Goal: Task Accomplishment & Management: Manage account settings

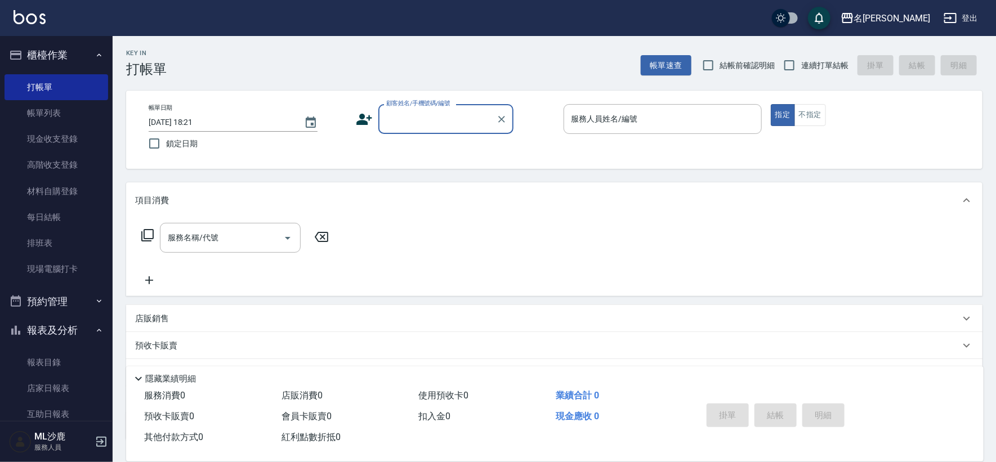
click at [830, 72] on label "連續打單結帳" at bounding box center [813, 65] width 71 height 24
click at [801, 72] on input "連續打單結帳" at bounding box center [790, 65] width 24 height 24
checkbox input "true"
click at [442, 125] on input "顧客姓名/手機號碼/編號" at bounding box center [438, 119] width 108 height 20
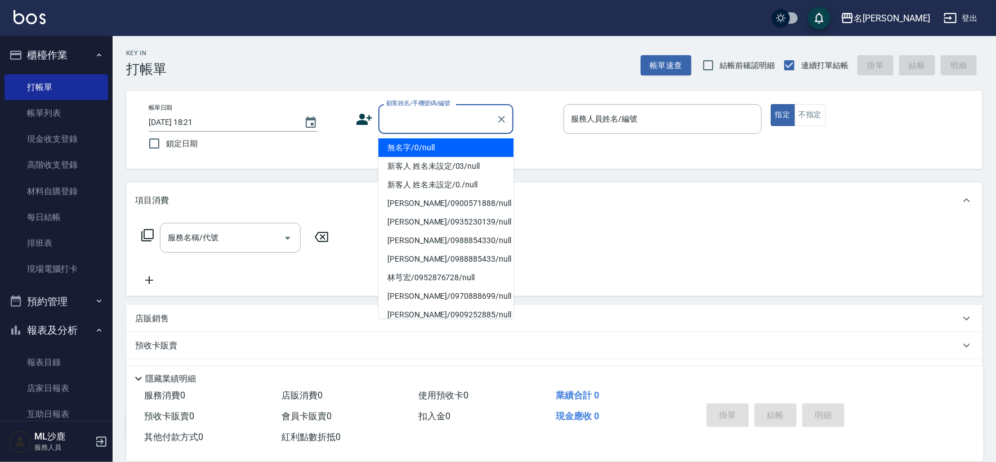
click at [455, 142] on li "無名字/0/null" at bounding box center [445, 148] width 135 height 19
type input "無名字/0/null"
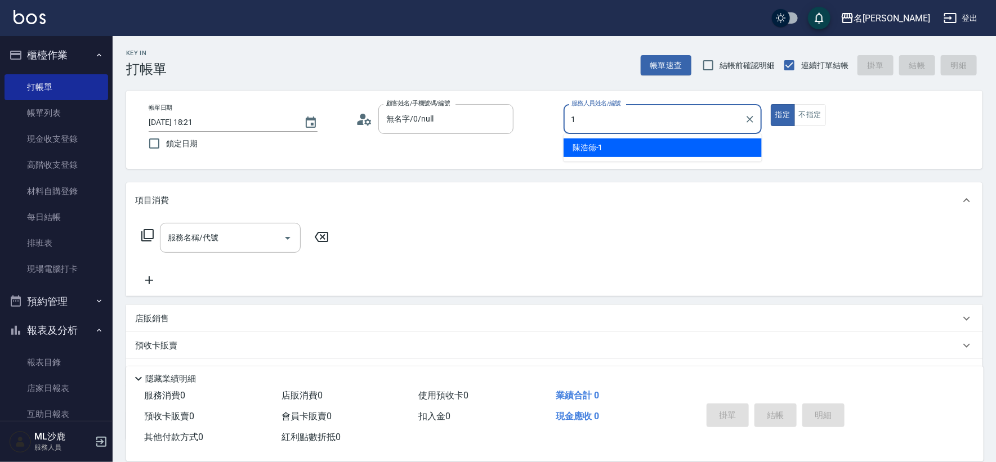
type input "[PERSON_NAME]1"
type button "true"
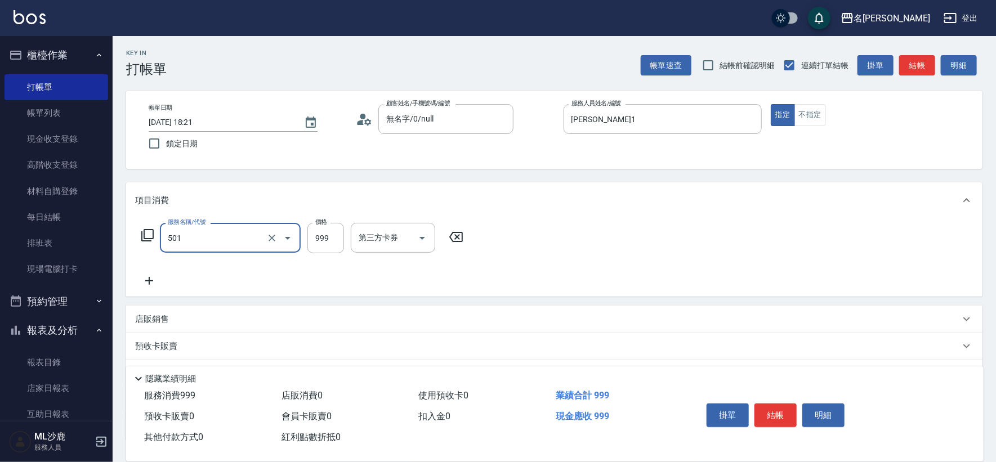
type input "染髮(501)"
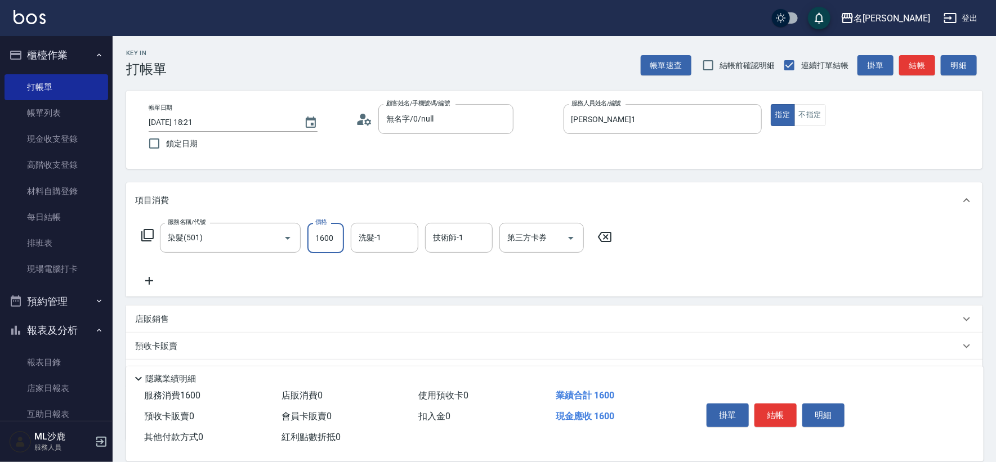
type input "1600"
type input "[PERSON_NAME]-34"
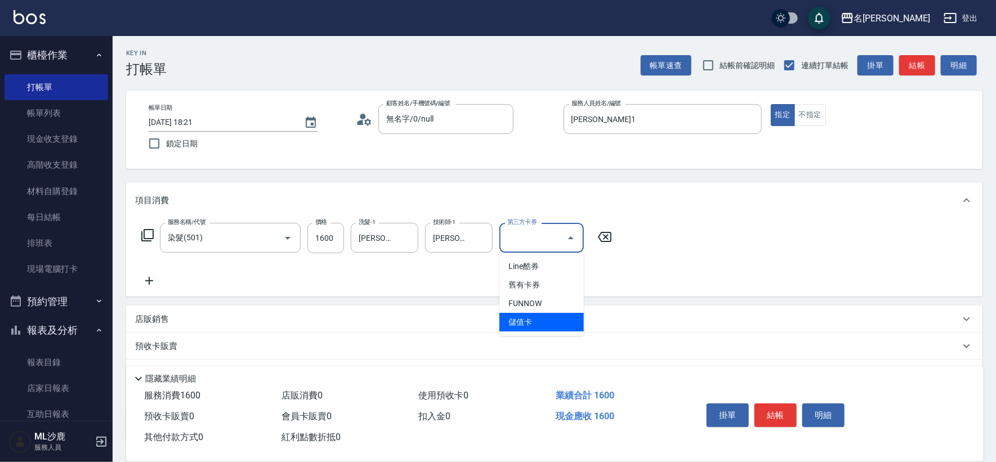
type input "儲值卡"
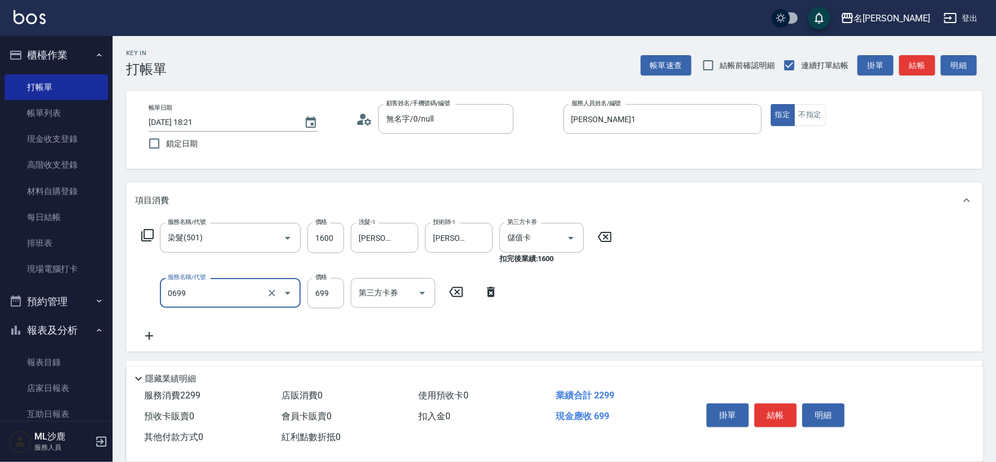
type input "精油SPA(0699)"
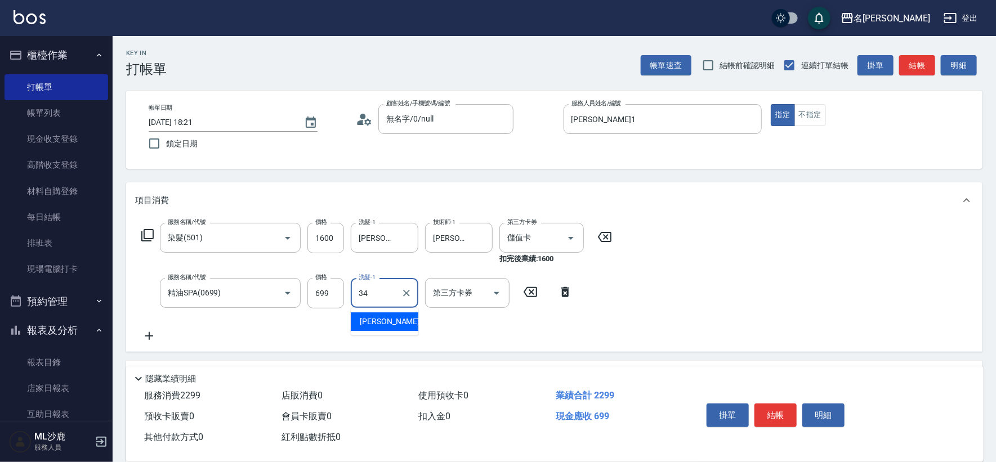
type input "[PERSON_NAME]-34"
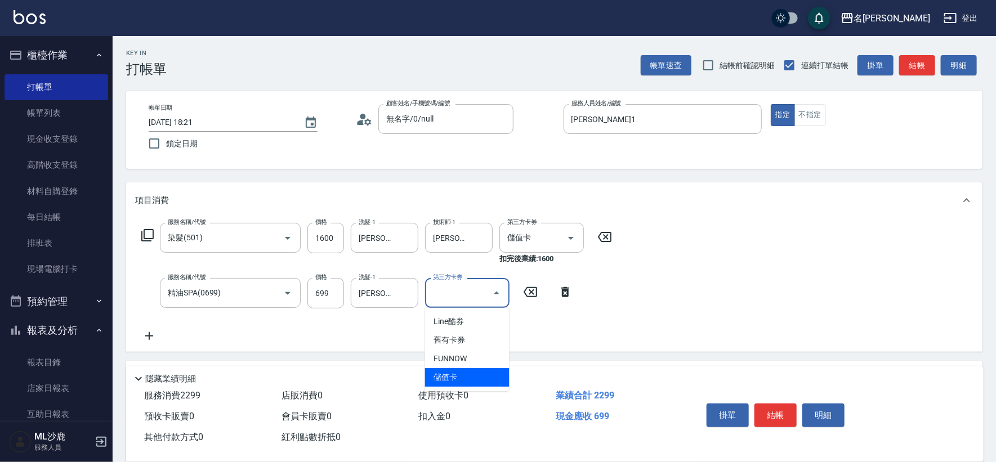
type input "儲值卡"
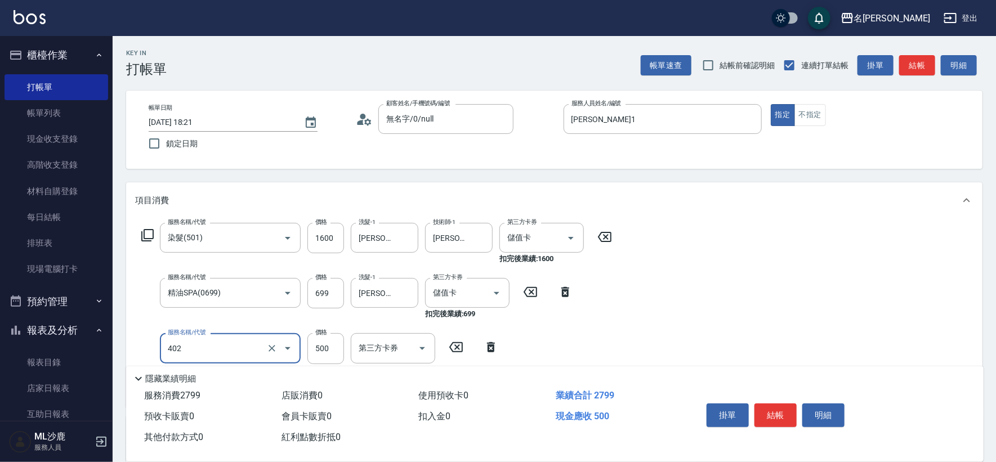
type input "500護(402)"
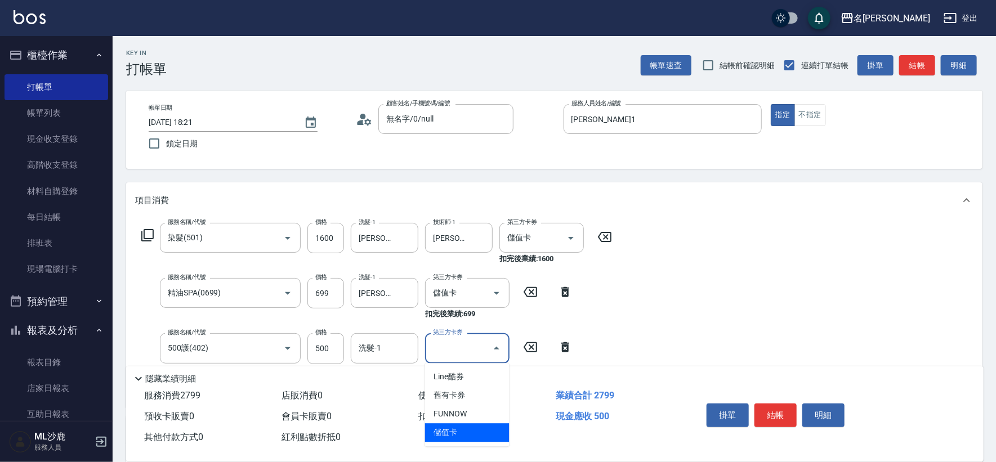
type input "儲值卡"
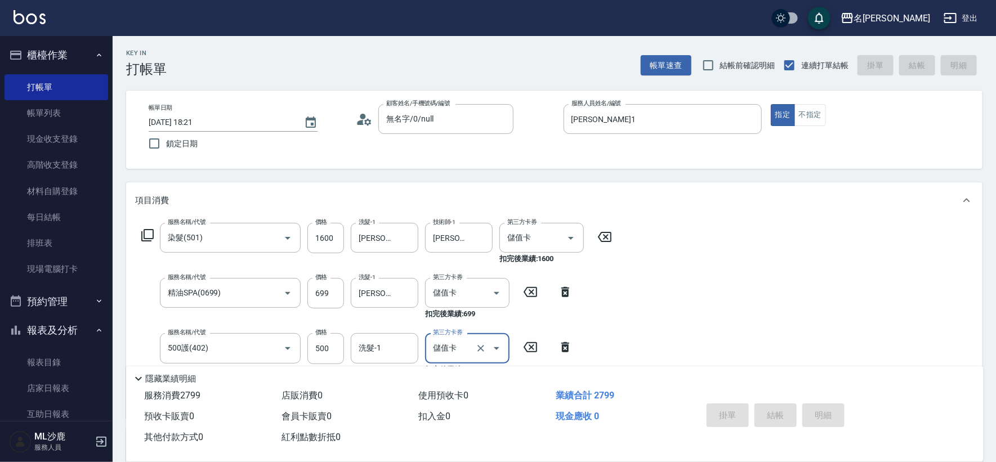
type input "[DATE] 20:08"
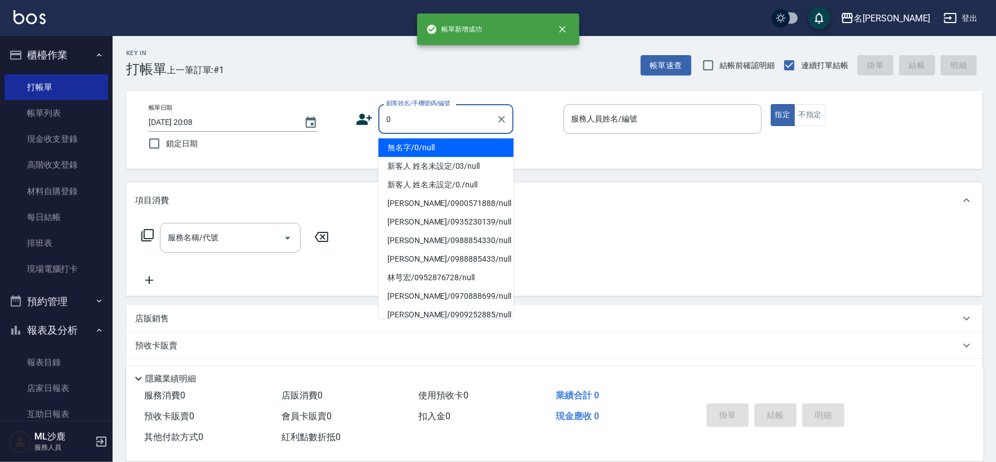
type input "無名字/0/null"
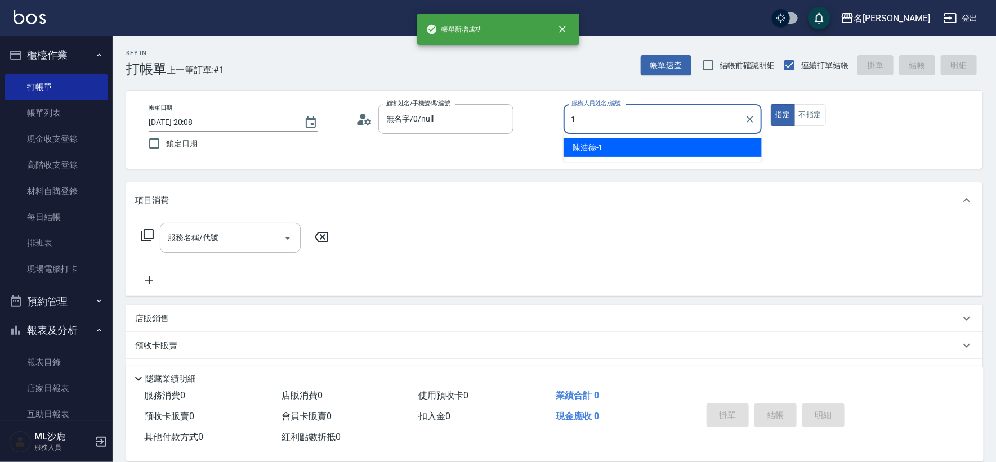
type input "[PERSON_NAME]1"
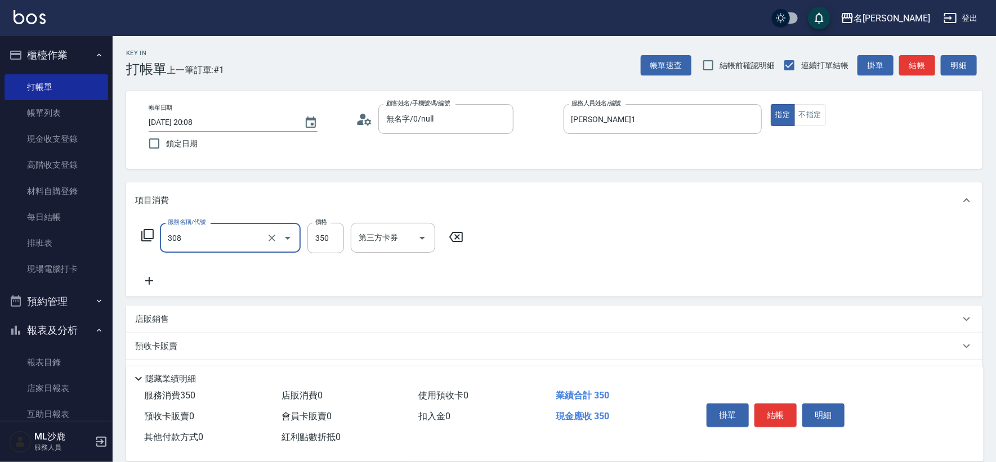
type input "洗+剪(308)"
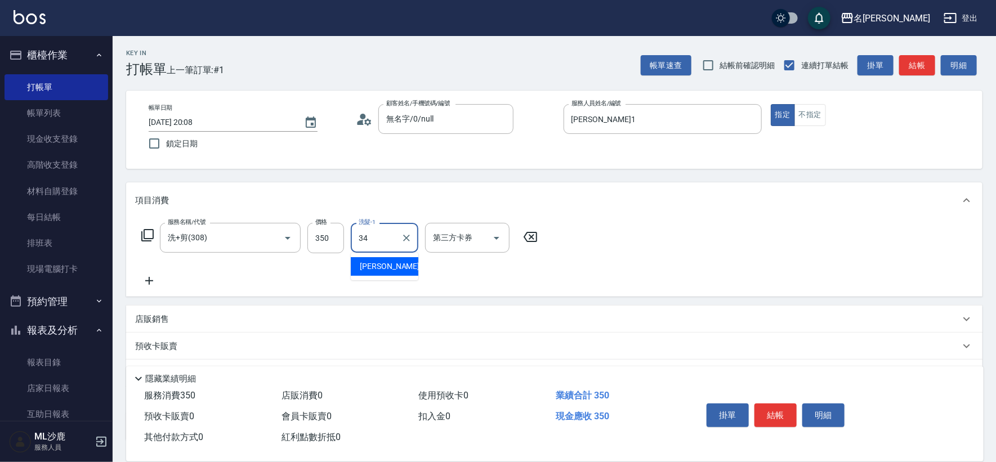
type input "[PERSON_NAME]-34"
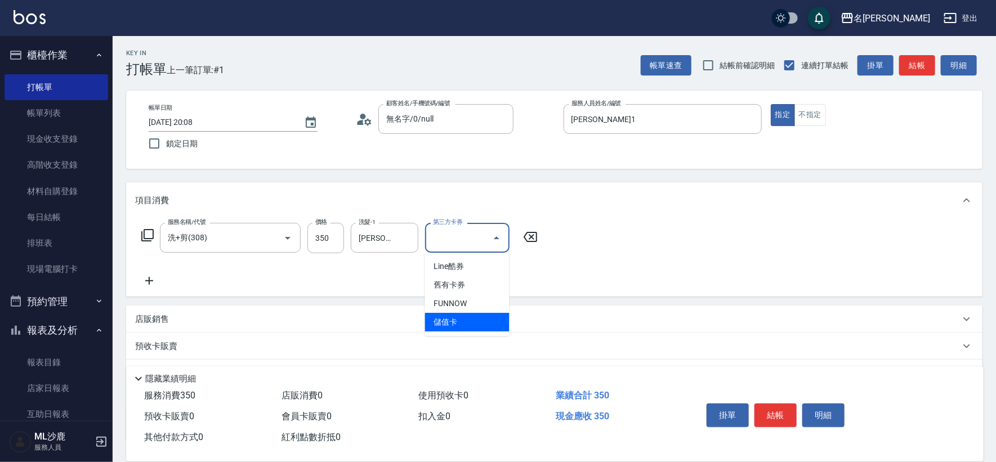
type input "儲值卡"
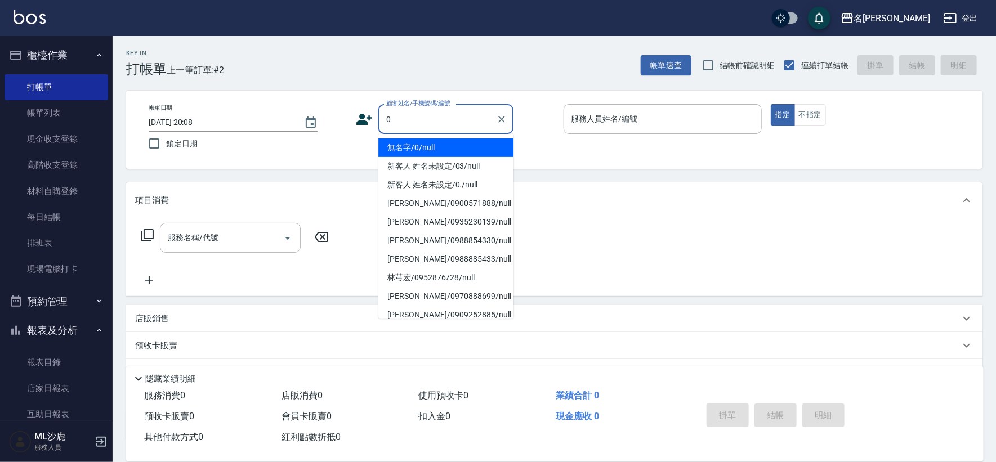
type input "無名字/0/null"
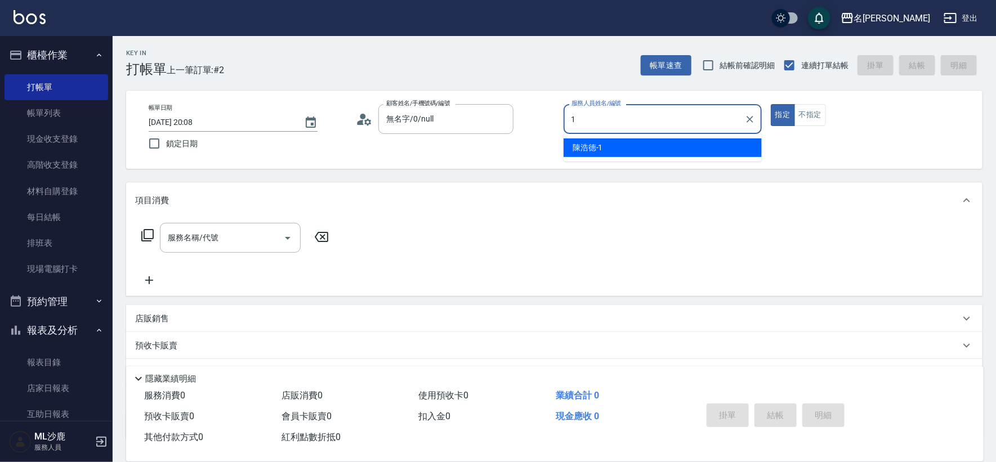
type input "[PERSON_NAME]1"
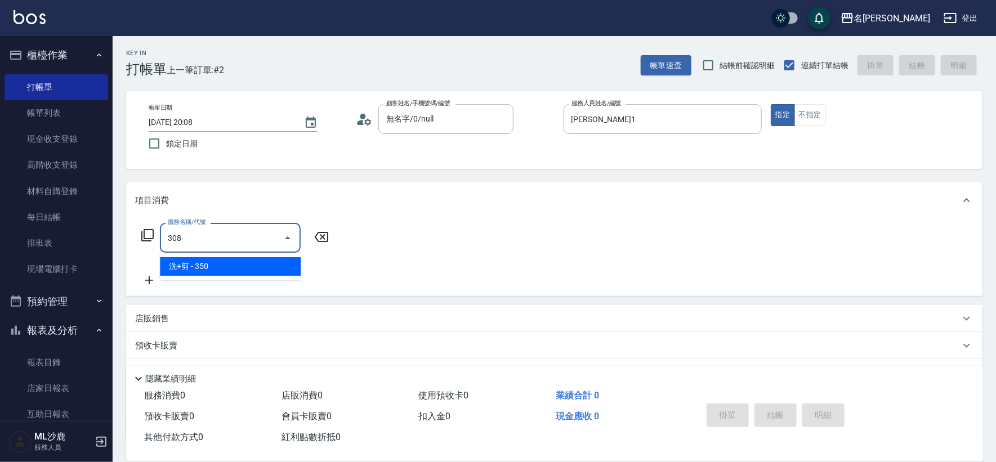
type input "洗+剪(308)"
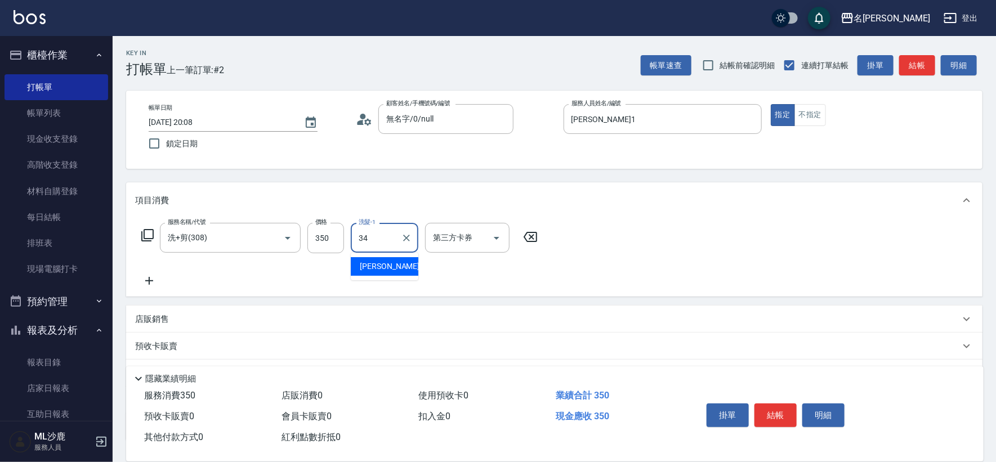
type input "[PERSON_NAME]-34"
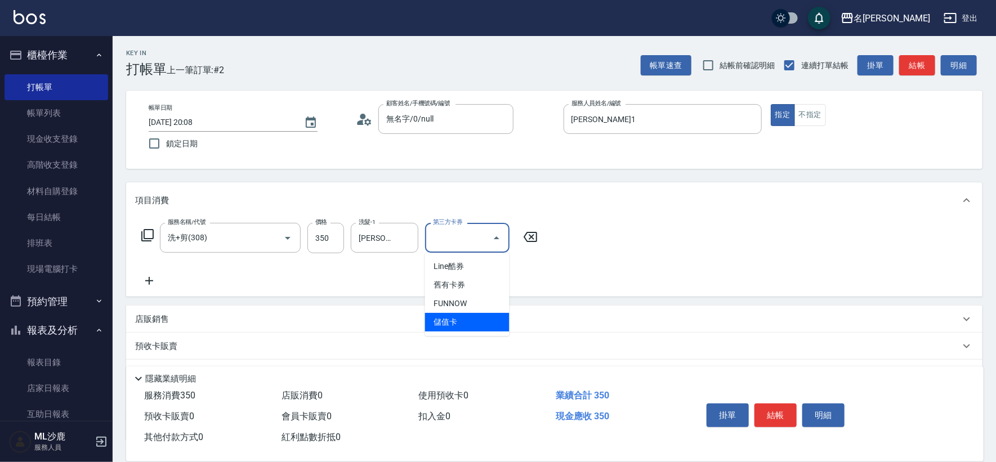
type input "儲值卡"
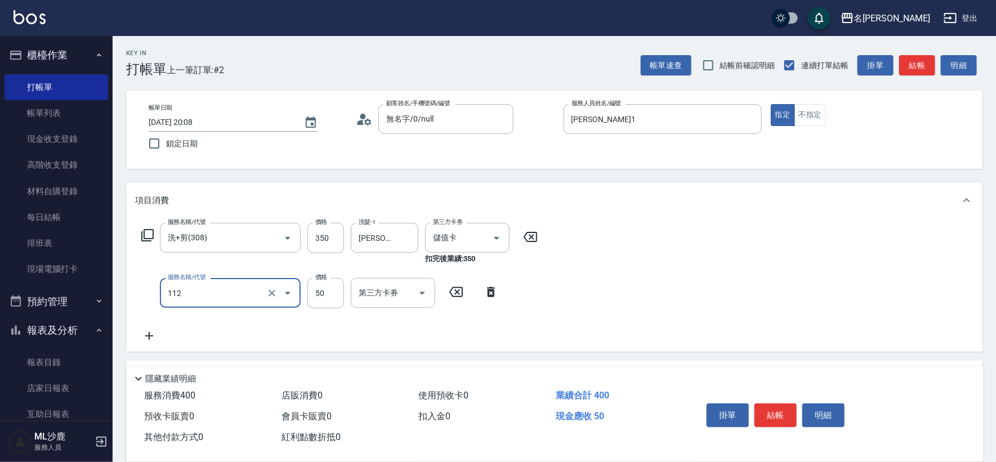
type input "精油50(112)"
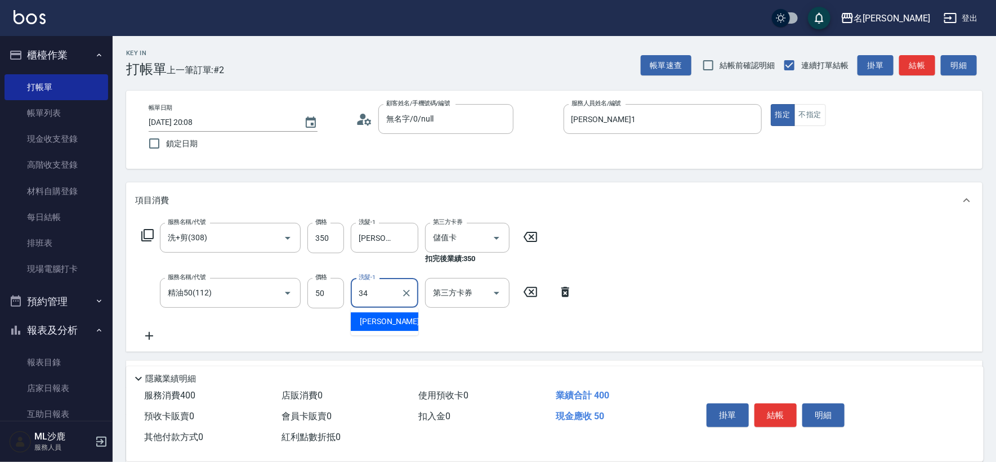
type input "[PERSON_NAME]-34"
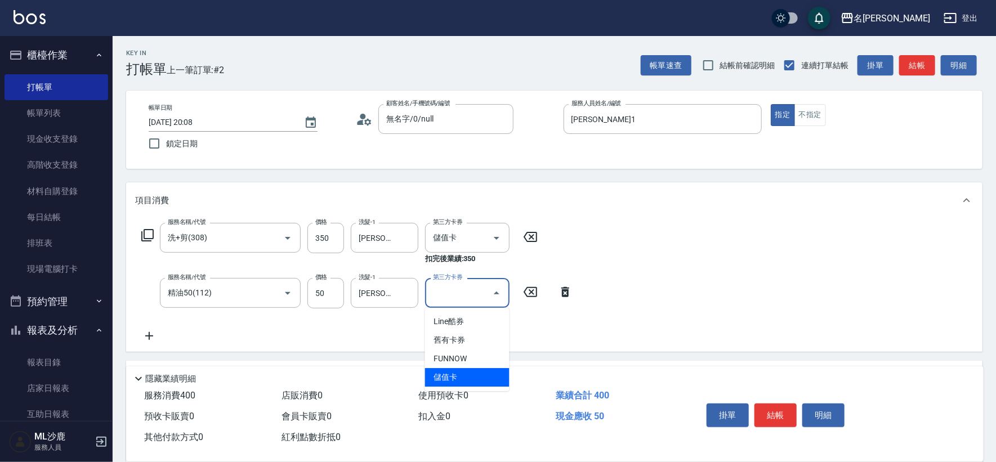
type input "儲值卡"
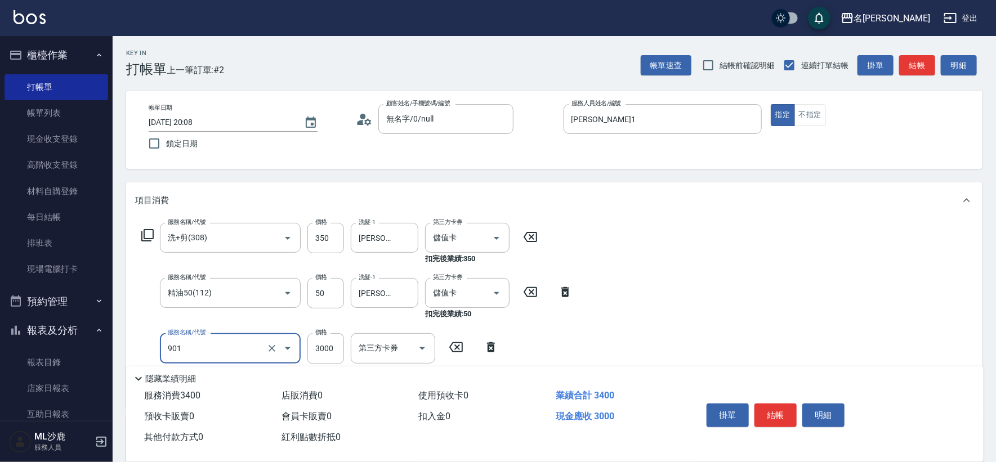
type input "儲值3000(901)"
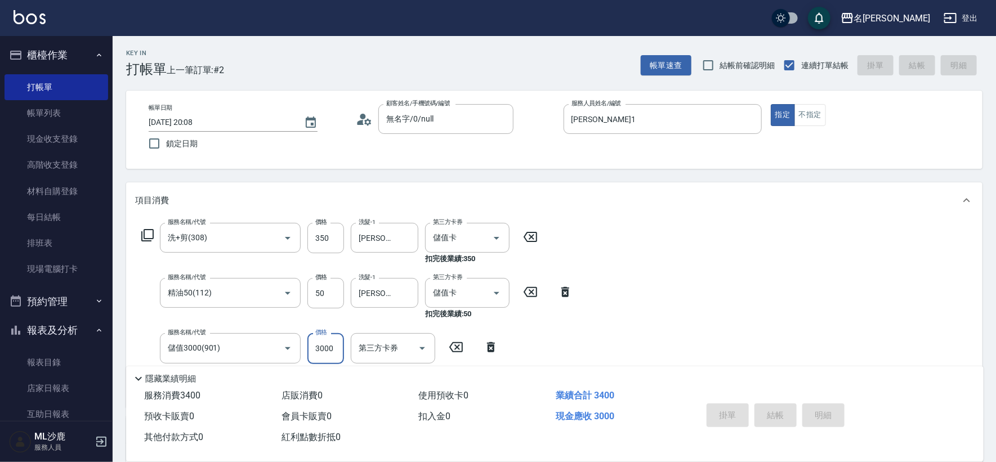
type input "[DATE] 20:10"
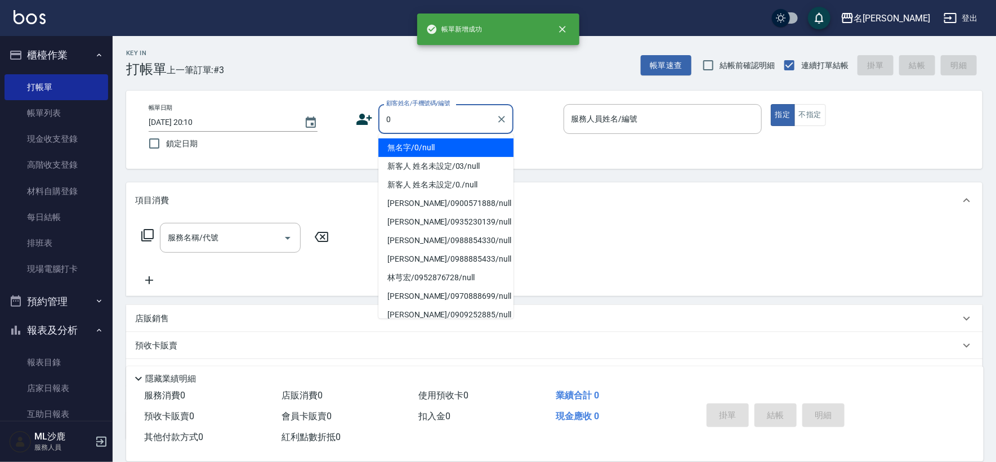
type input "無名字/0/null"
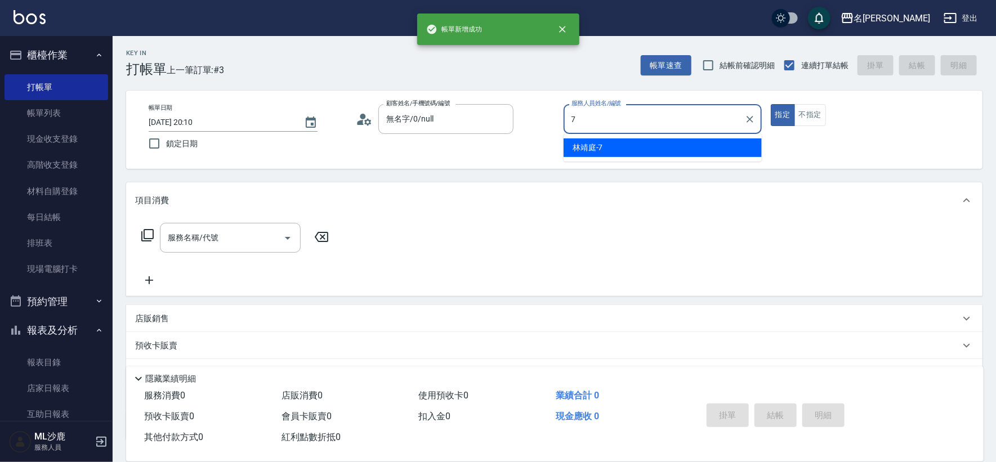
type input "[PERSON_NAME]-7"
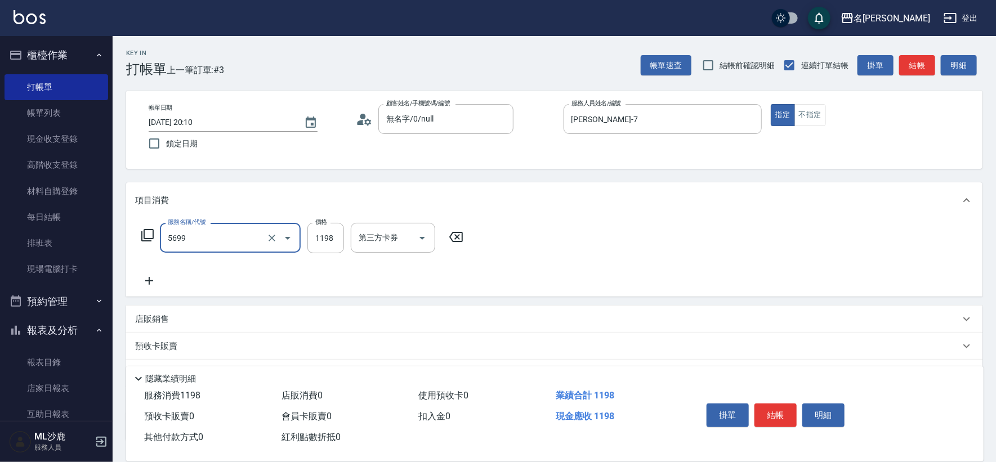
type input "水沁涼套餐(5699)"
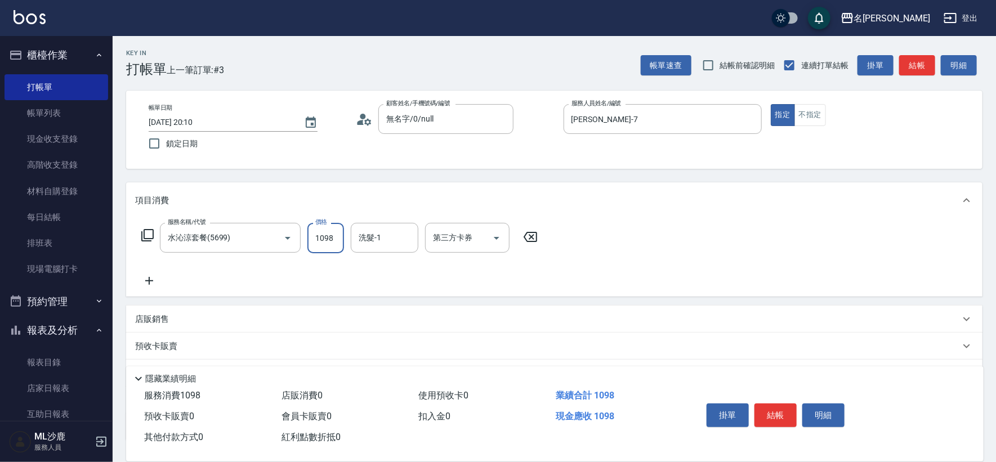
type input "1098"
type input "[PERSON_NAME]-34"
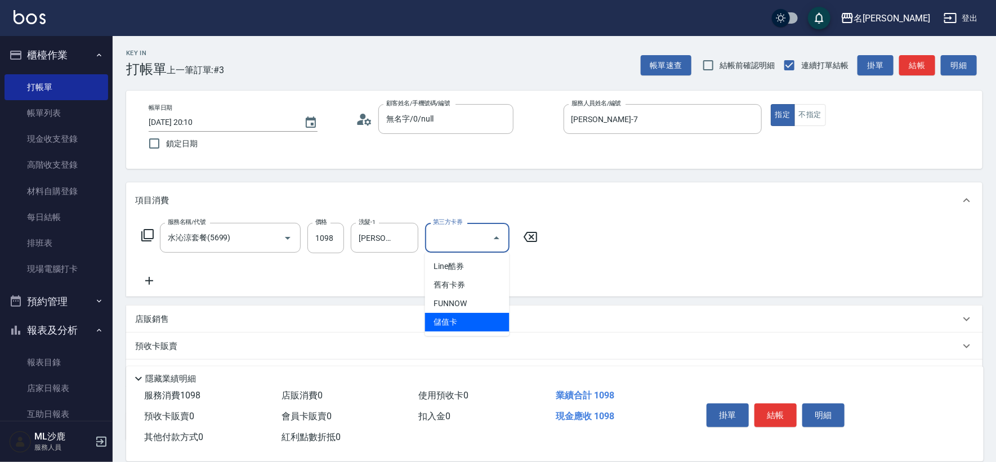
type input "儲值卡"
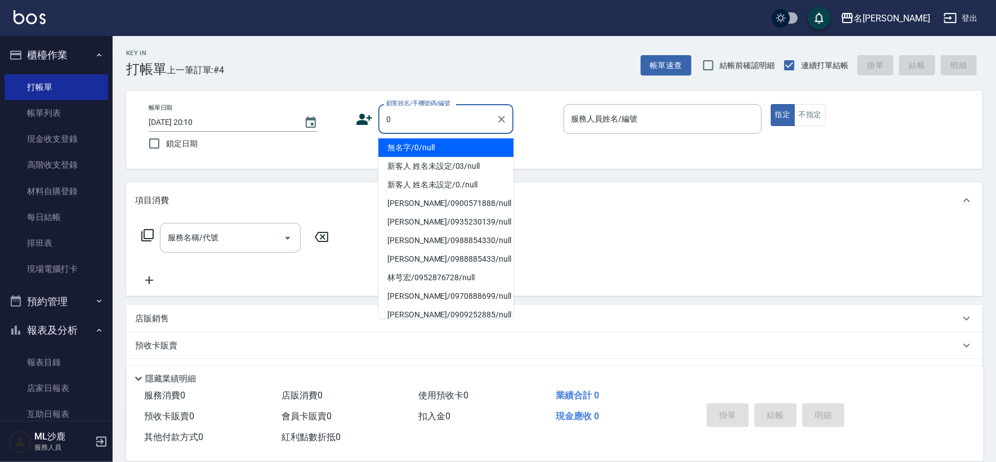
type input "無名字/0/null"
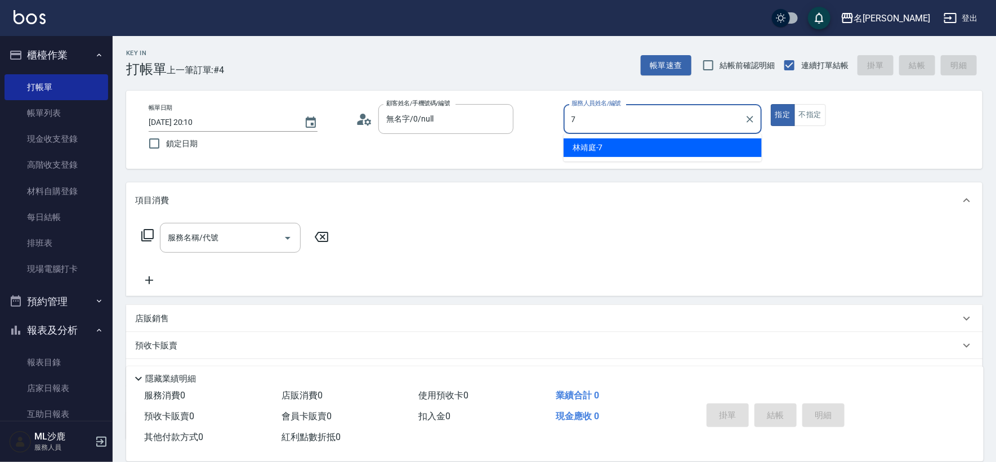
type input "[PERSON_NAME]-7"
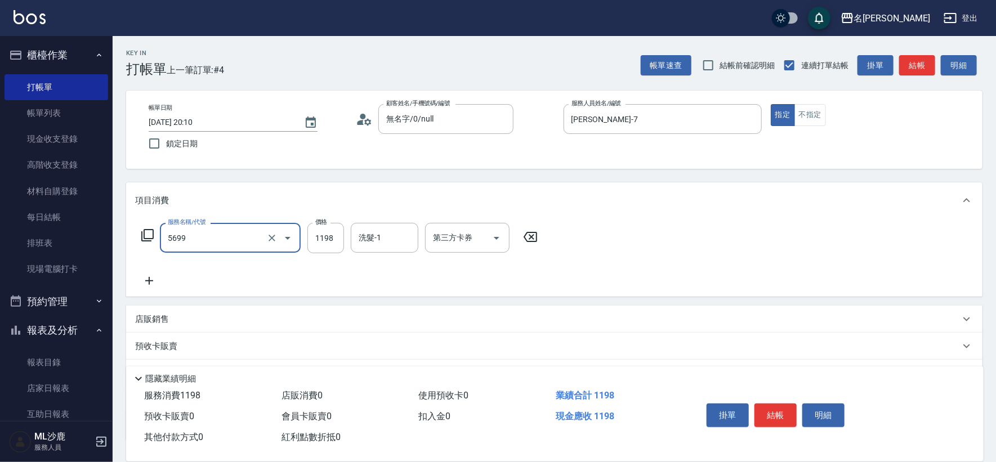
type input "水沁涼套餐(5699)"
type input "1098"
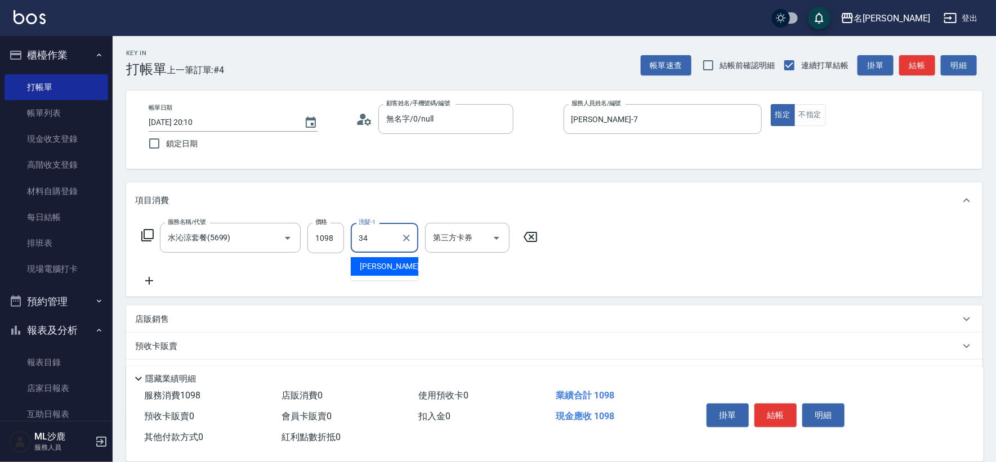
type input "[PERSON_NAME]-34"
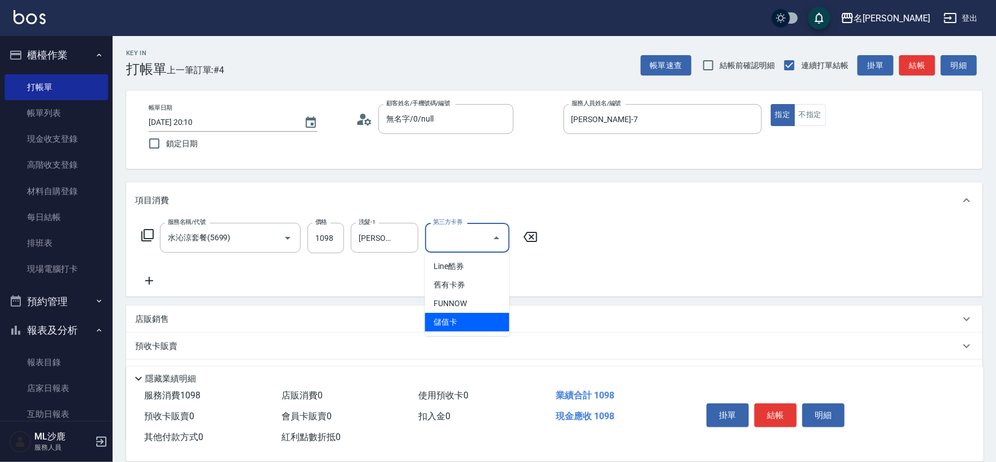
type input "儲值卡"
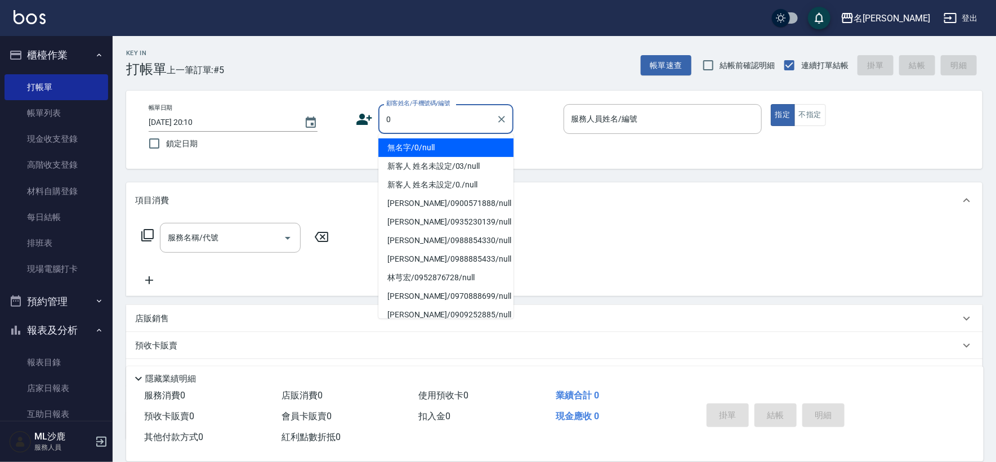
type input "無名字/0/null"
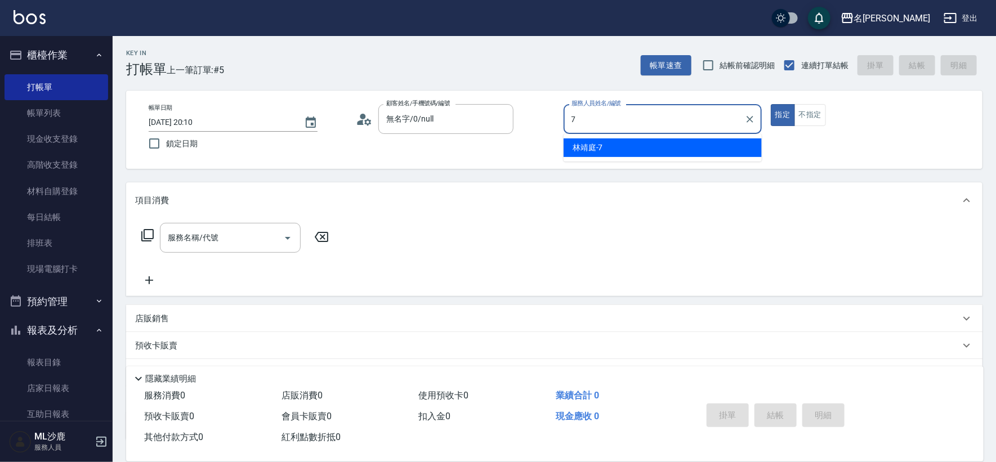
type input "[PERSON_NAME]-7"
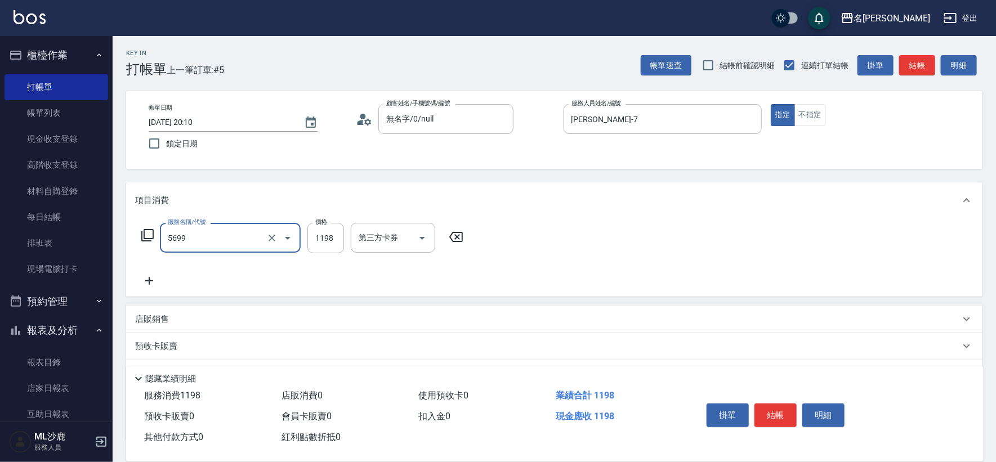
type input "水沁涼套餐(5699)"
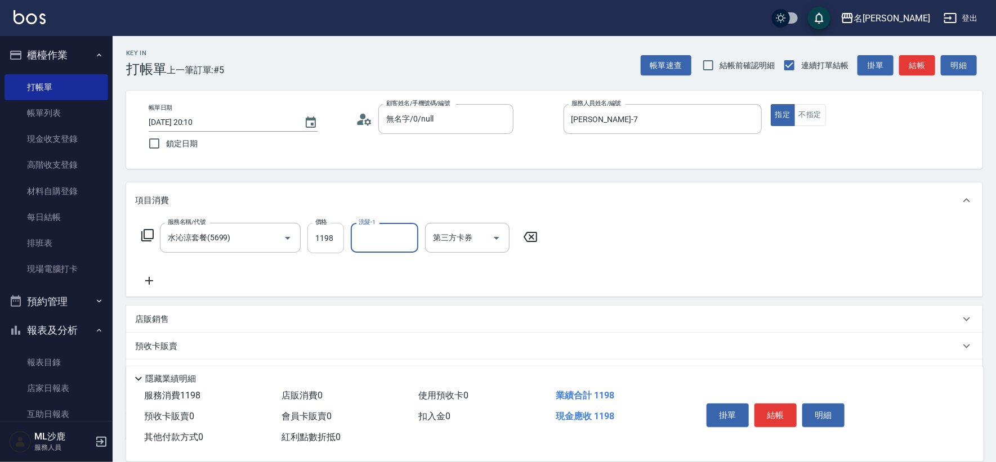
click at [336, 236] on input "1198" at bounding box center [325, 238] width 37 height 30
type input "1098"
type input "[PERSON_NAME]-34"
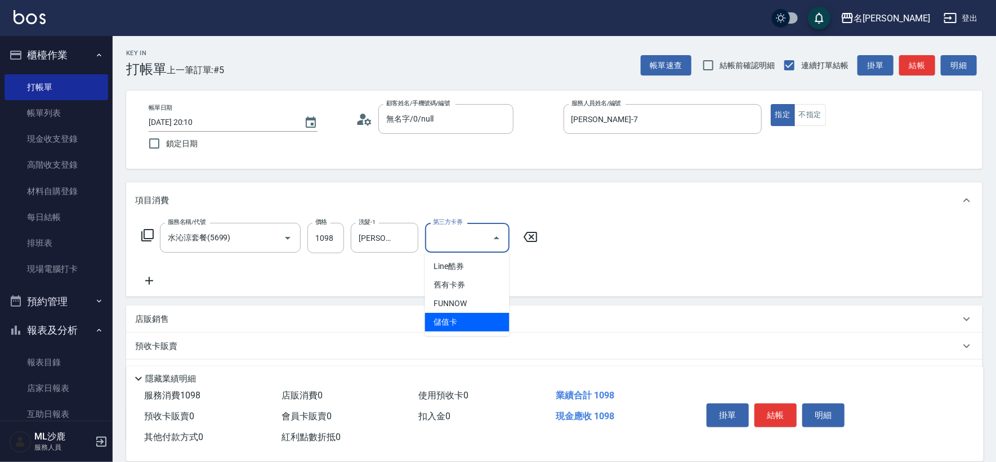
type input "儲值卡"
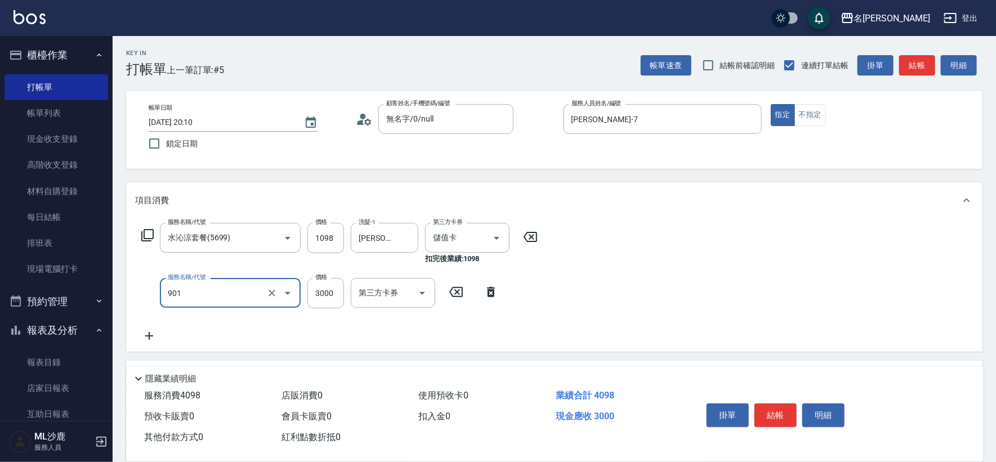
type input "儲值3000(901)"
type input "438"
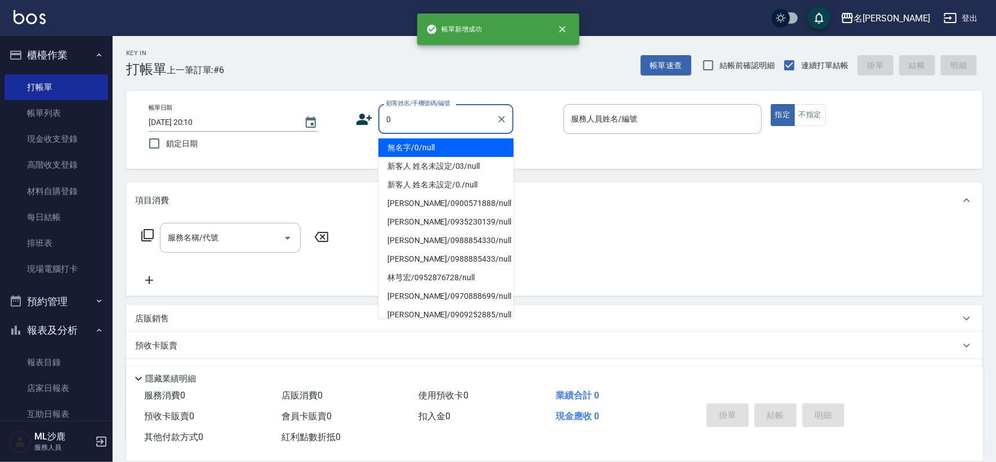
type input "無名字/0/null"
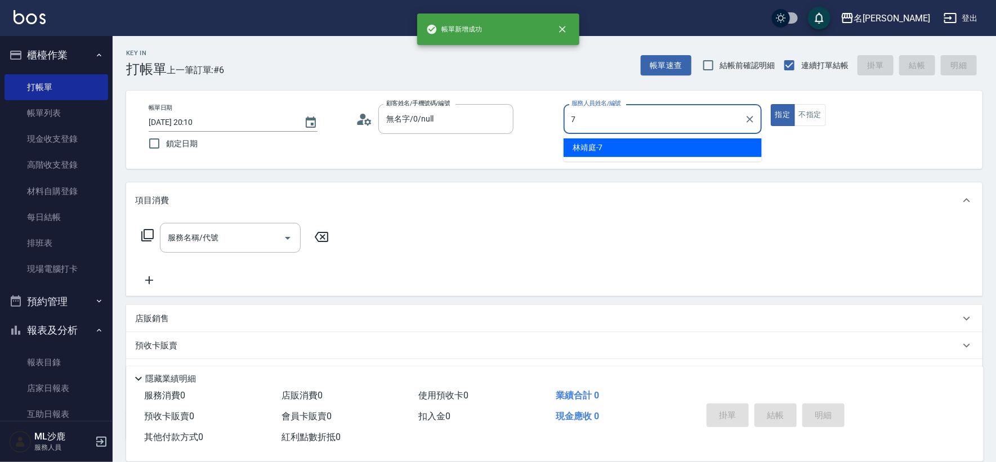
type input "[PERSON_NAME]-7"
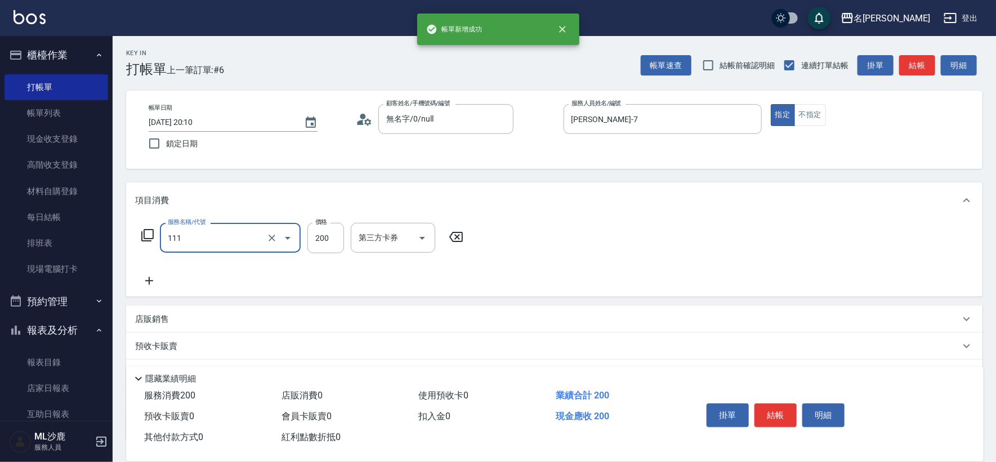
type input "200(111)"
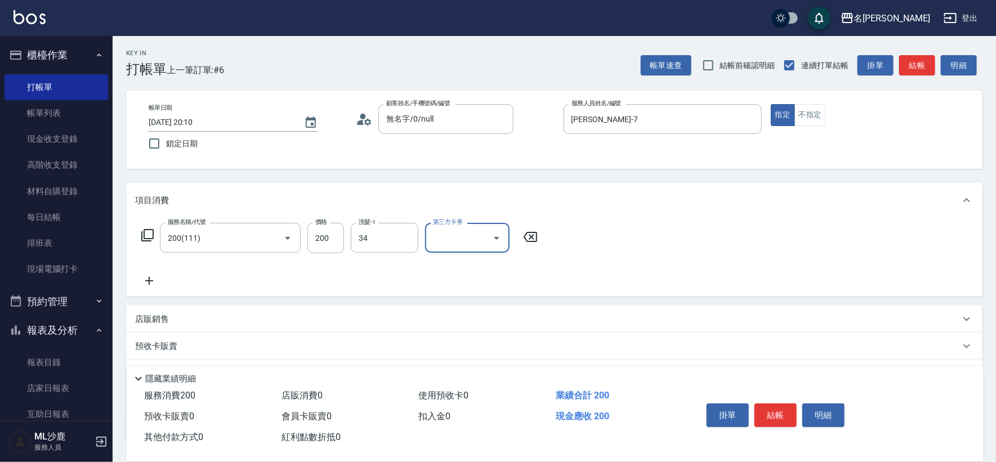
type input "[PERSON_NAME]-34"
type input "儲值卡"
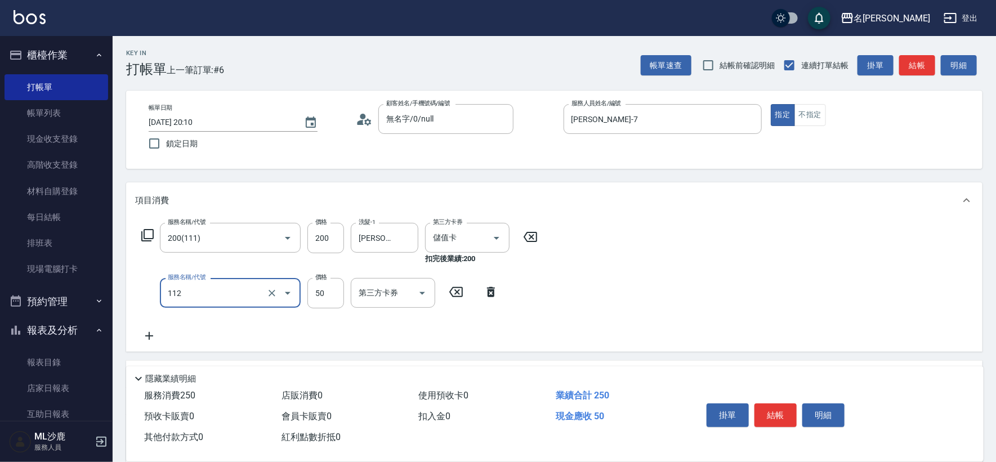
type input "精油50(112)"
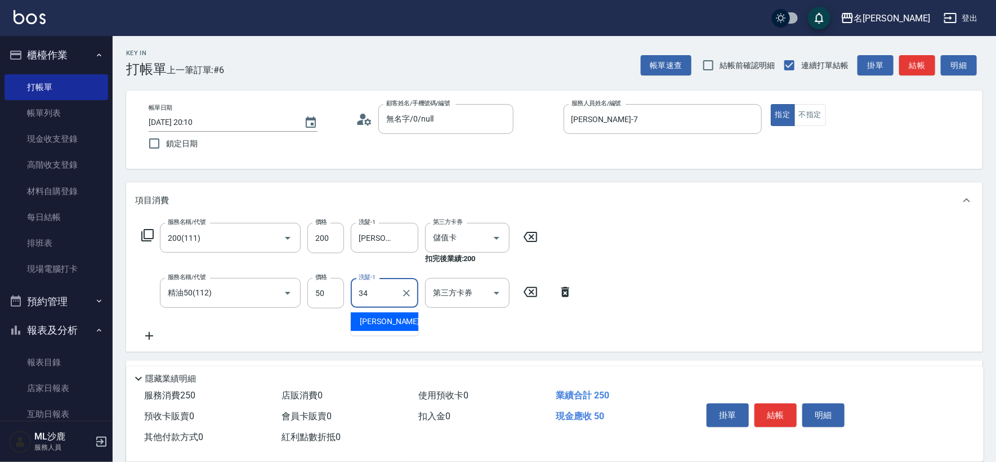
type input "[PERSON_NAME]-34"
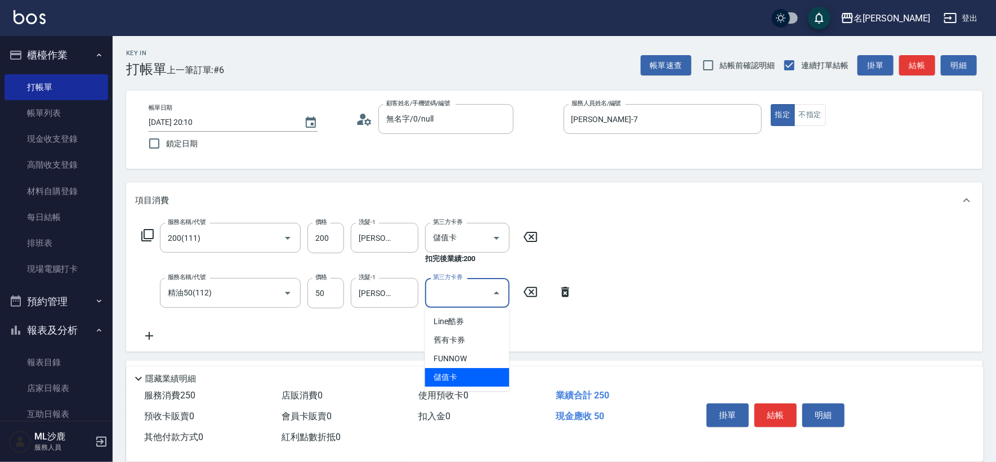
type input "儲值卡"
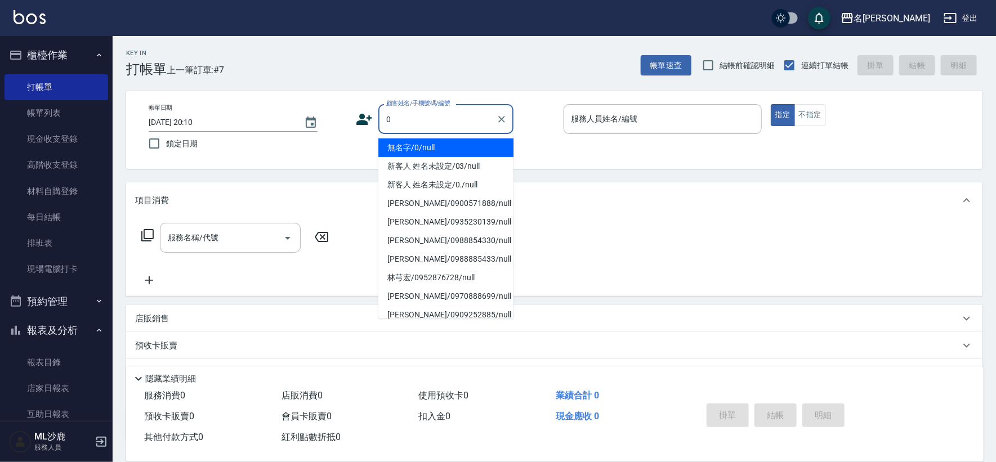
type input "無名字/0/null"
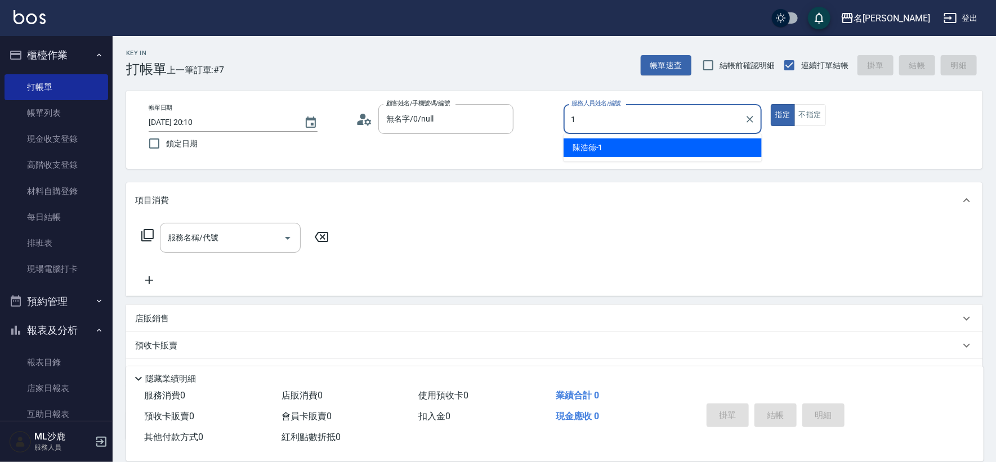
type input "[PERSON_NAME]1"
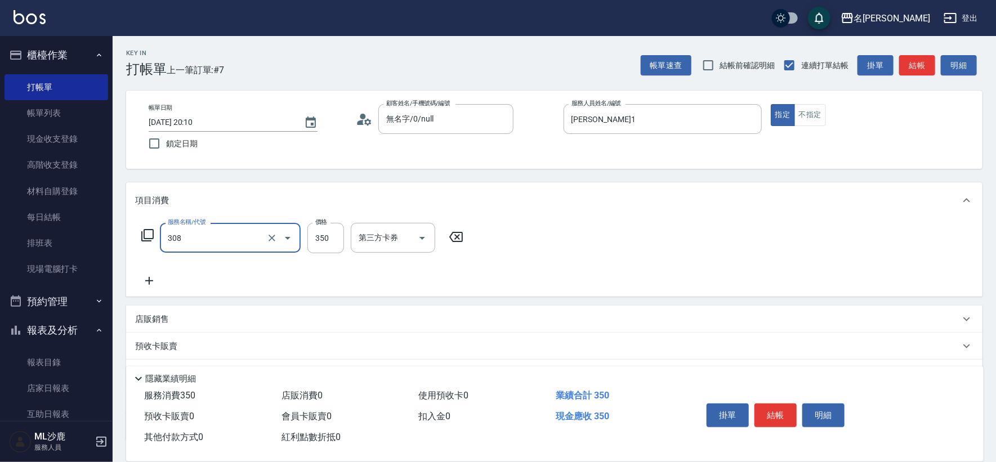
type input "洗+剪(308)"
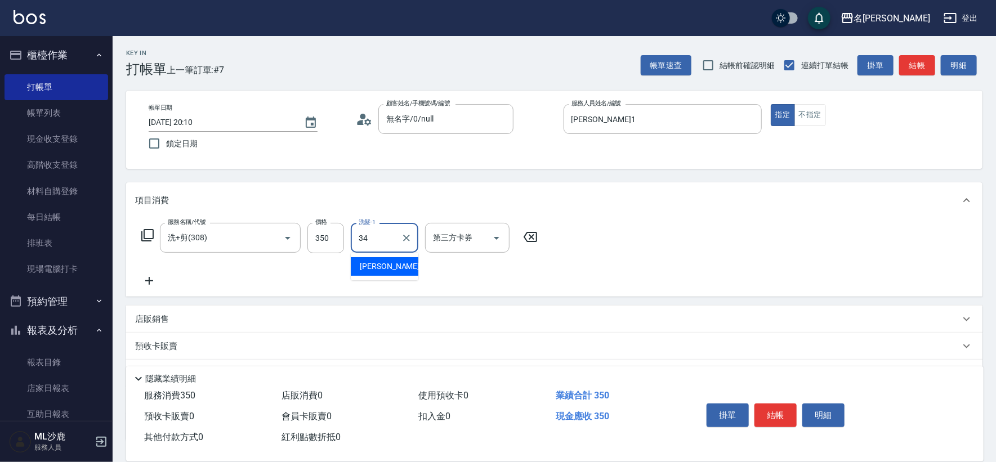
type input "[PERSON_NAME]-34"
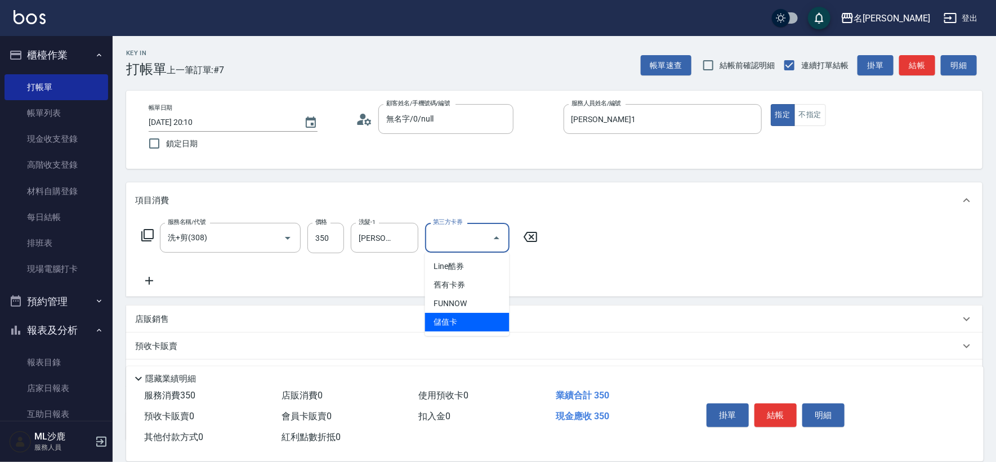
type input "儲值卡"
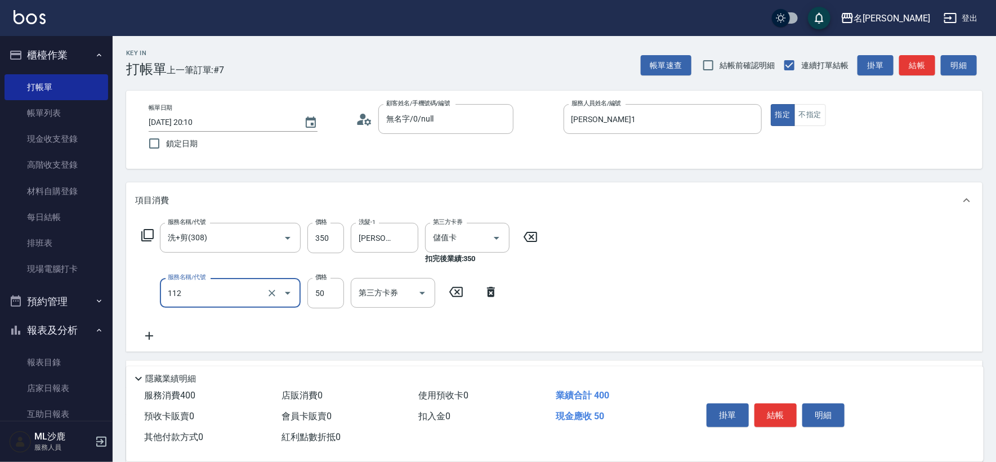
type input "精油50(112)"
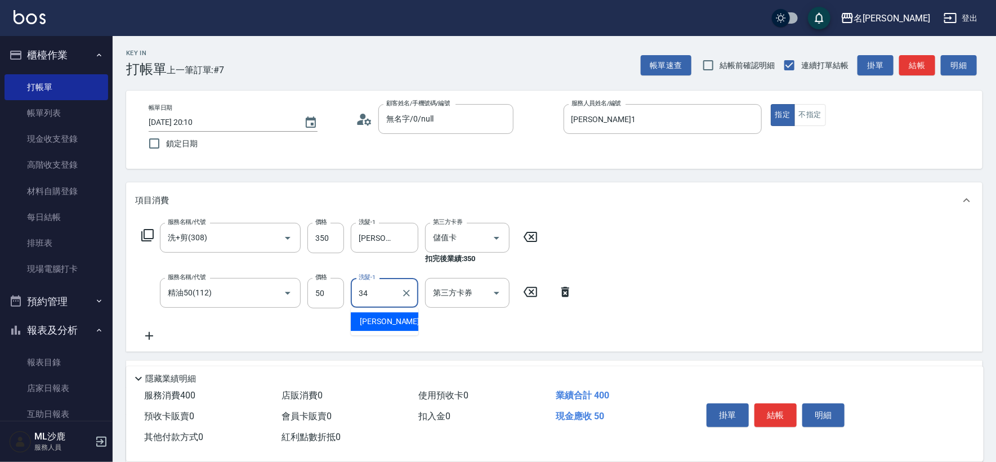
type input "[PERSON_NAME]-34"
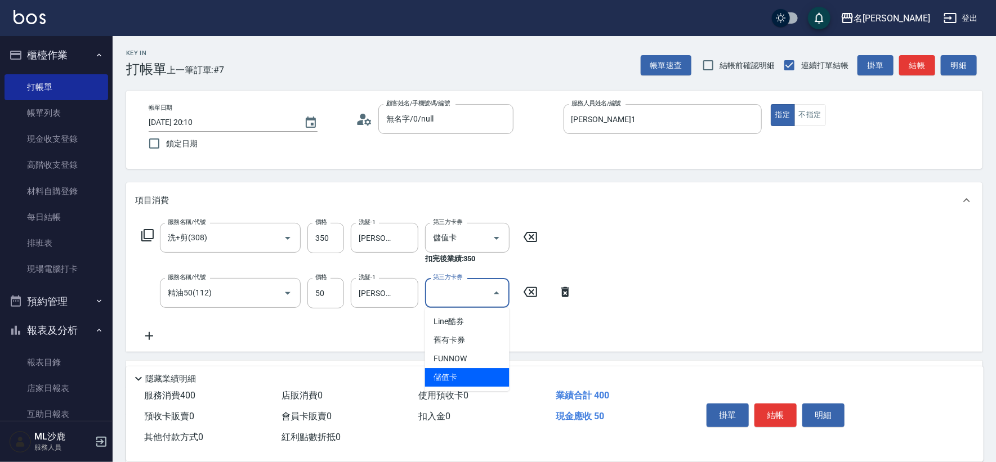
type input "儲值卡"
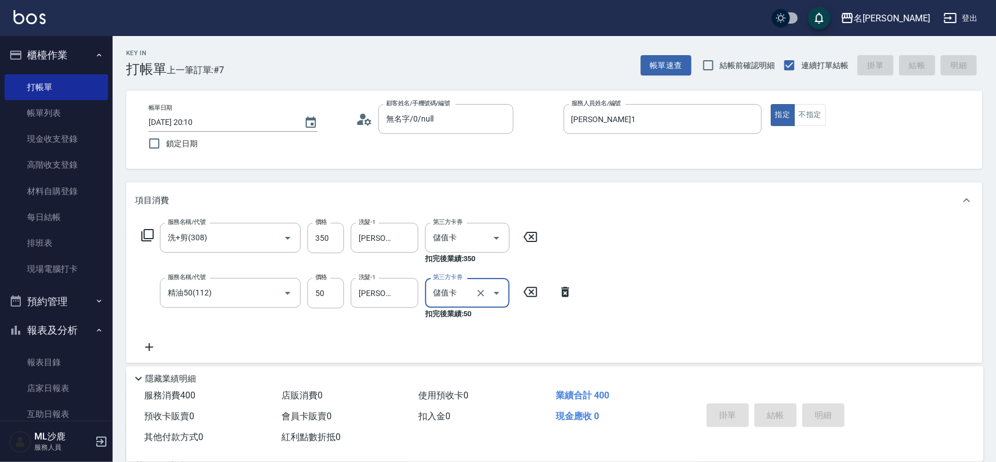
type input "[DATE] 20:11"
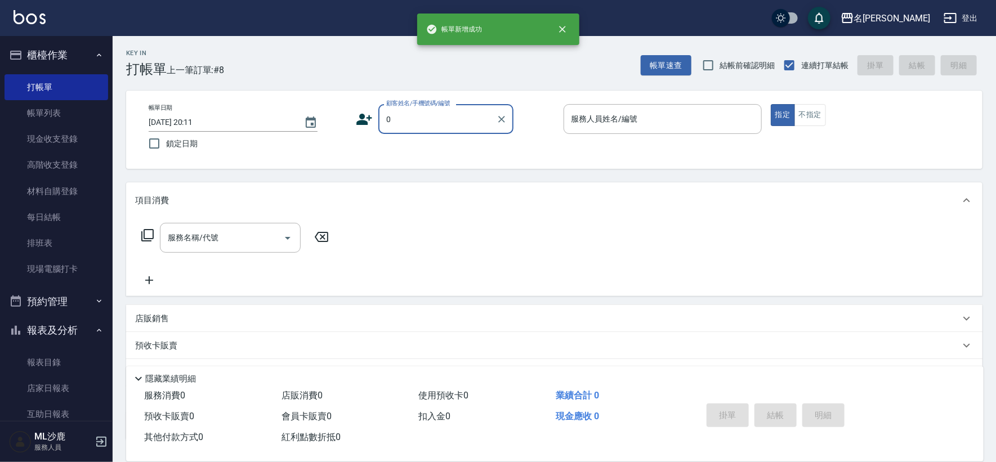
type input "無名字/0/null"
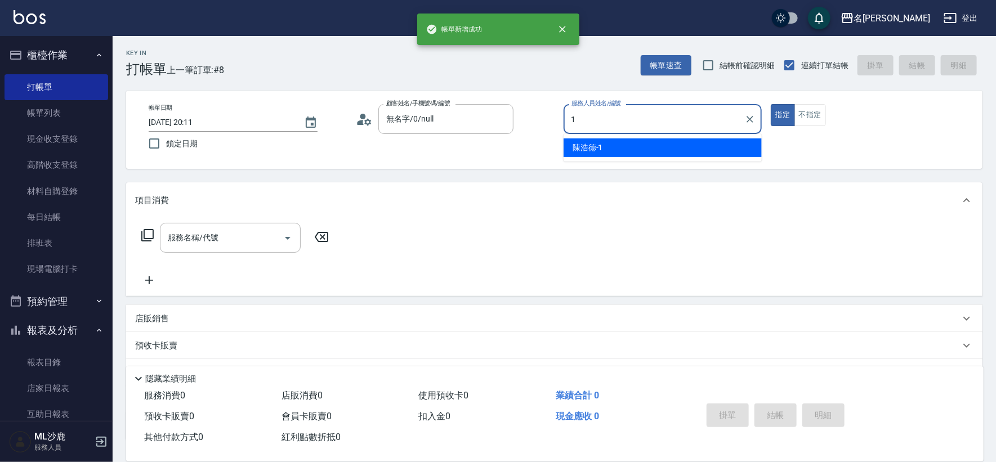
type input "[PERSON_NAME]1"
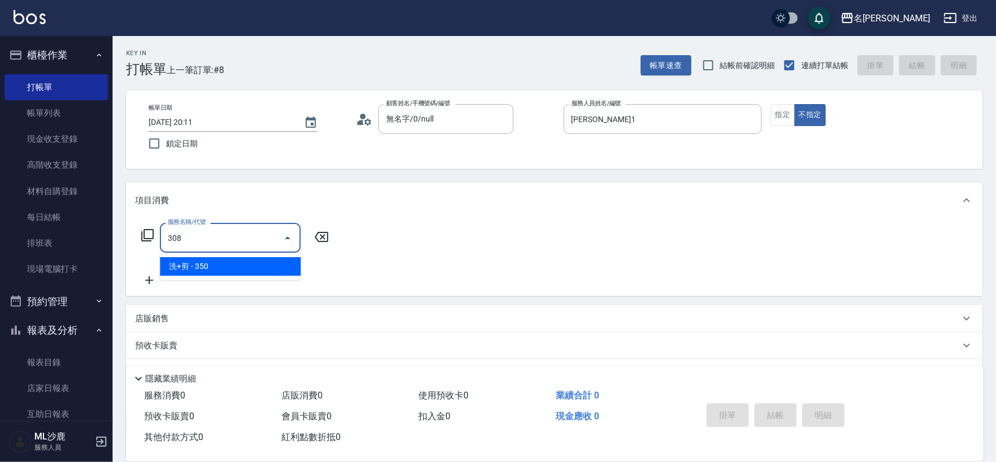
type input "洗+剪(308)"
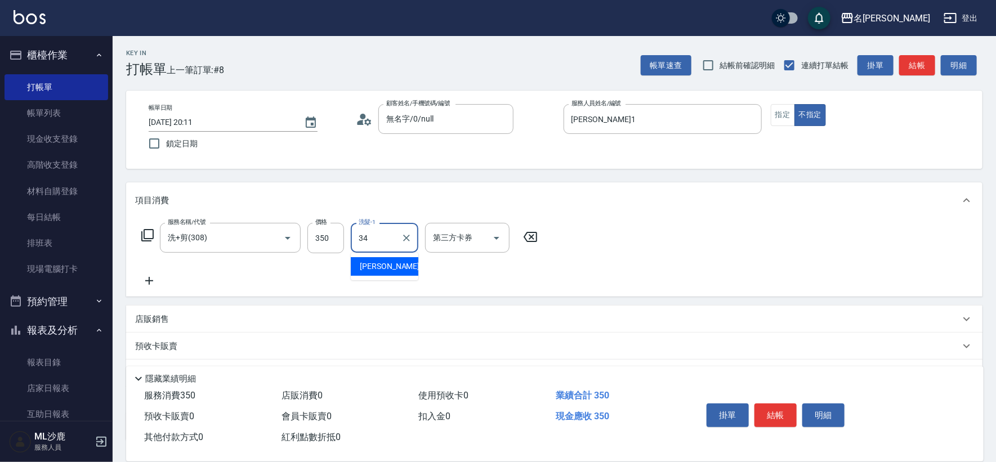
type input "[PERSON_NAME]-34"
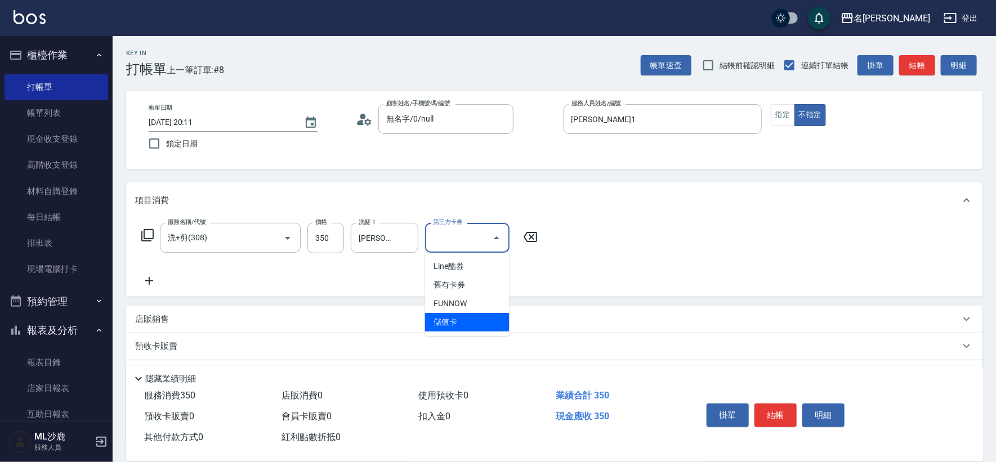
type input "儲值卡"
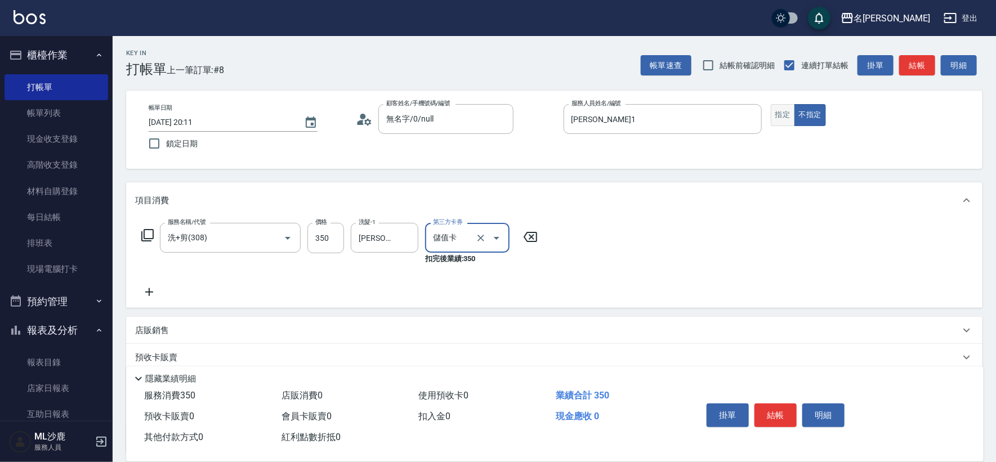
click at [775, 121] on button "指定" at bounding box center [783, 115] width 24 height 22
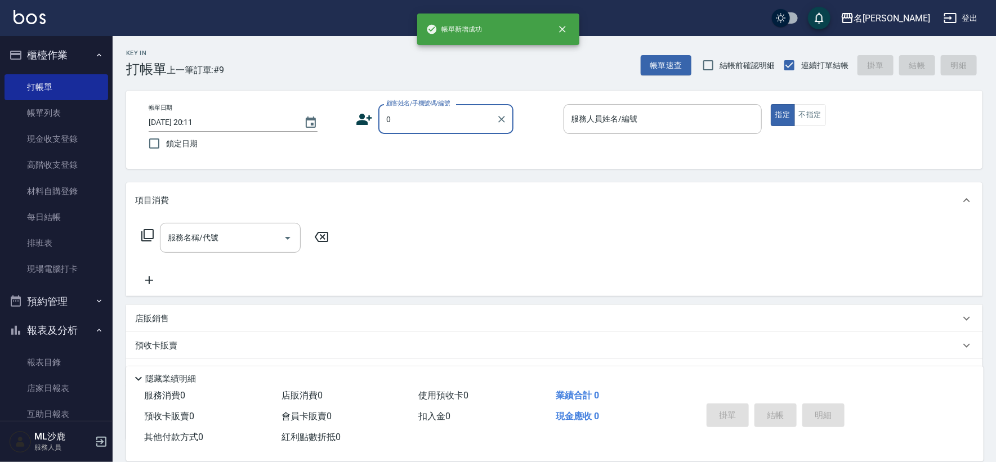
type input "無名字/0/null"
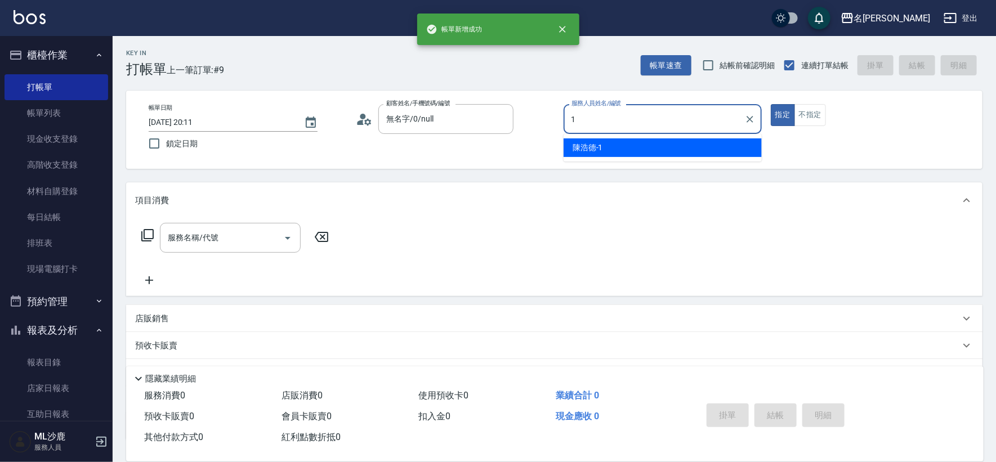
type input "[PERSON_NAME]1"
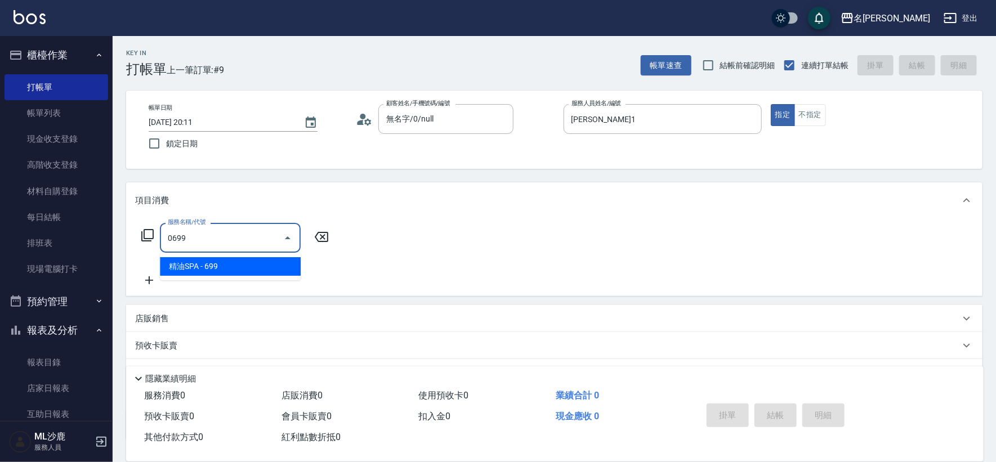
type input "精油SPA(0699)"
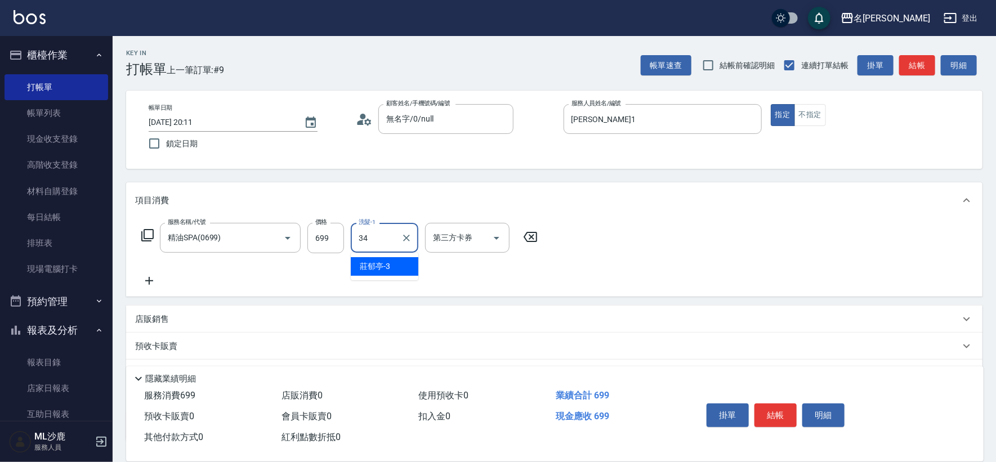
type input "[PERSON_NAME]-34"
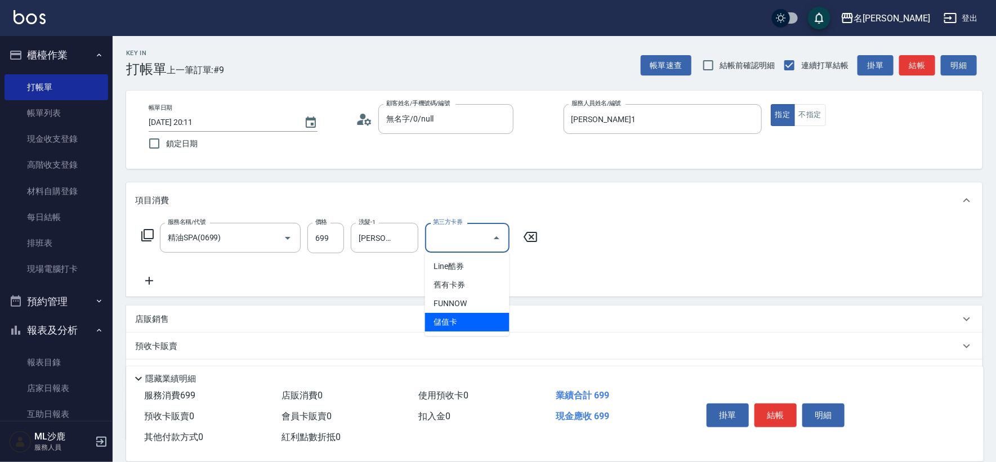
type input "儲值卡"
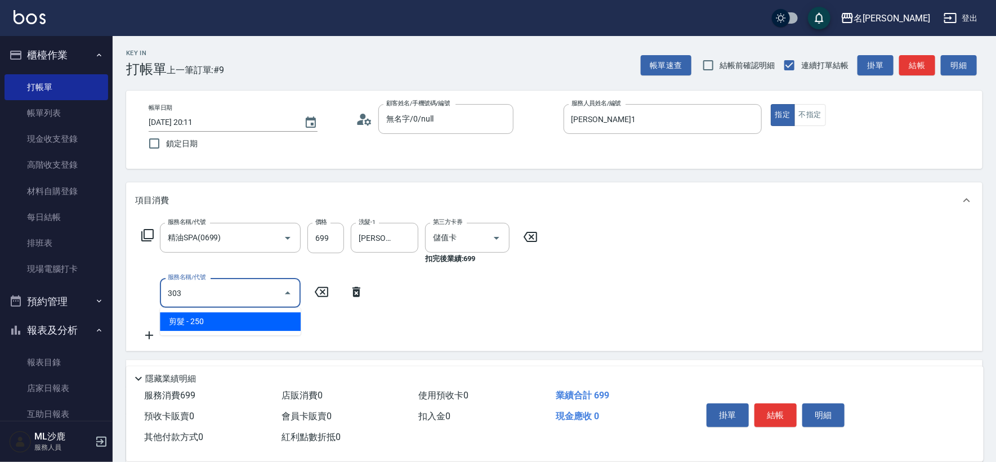
type input "剪髮(303)"
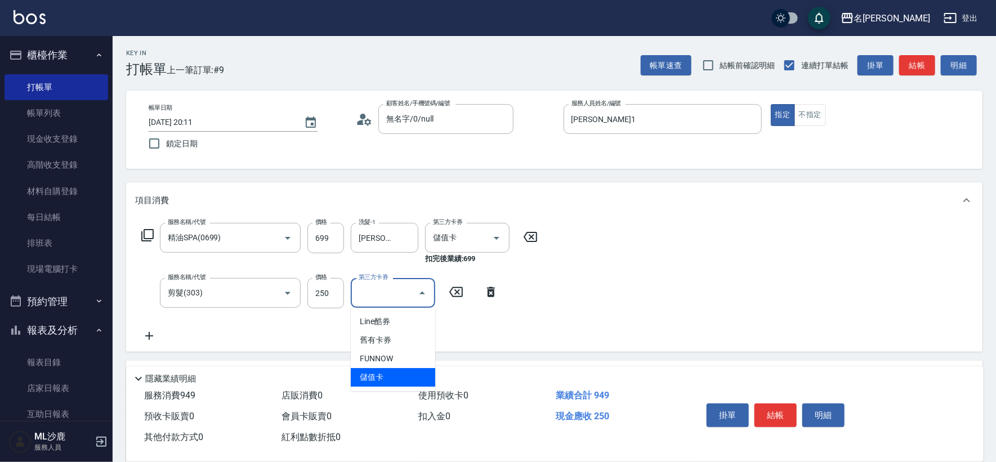
type input "儲值卡"
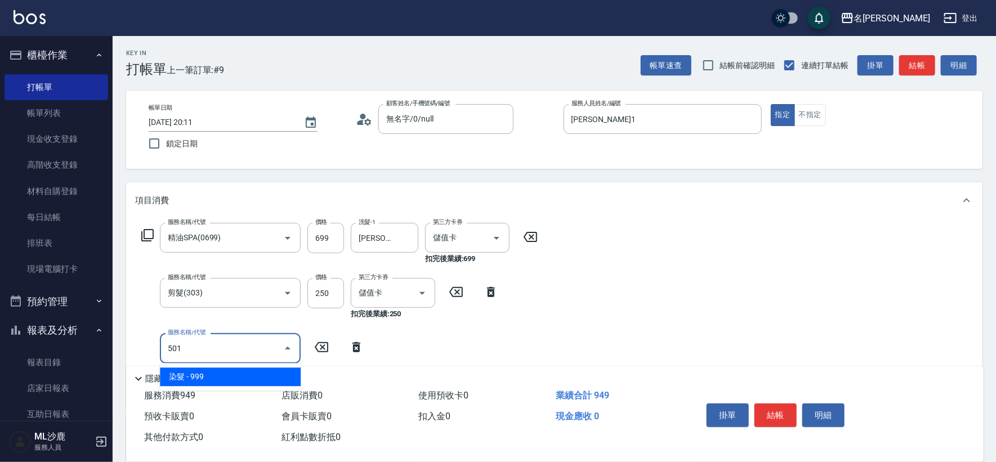
type input "染髮(501)"
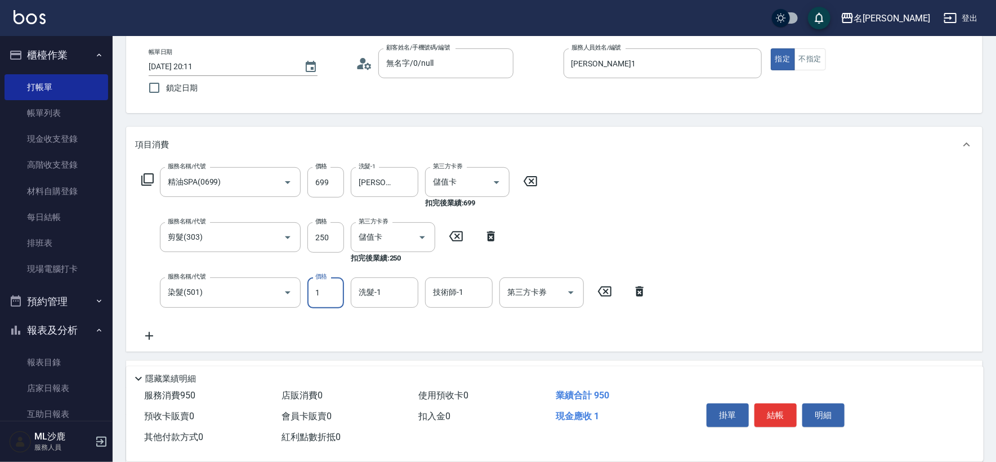
scroll to position [125, 0]
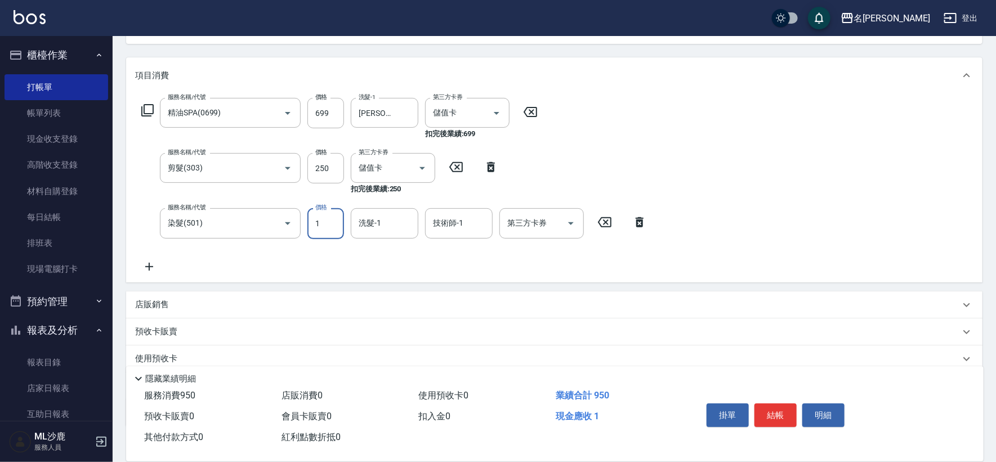
type input "1"
click at [598, 225] on icon at bounding box center [605, 223] width 28 height 14
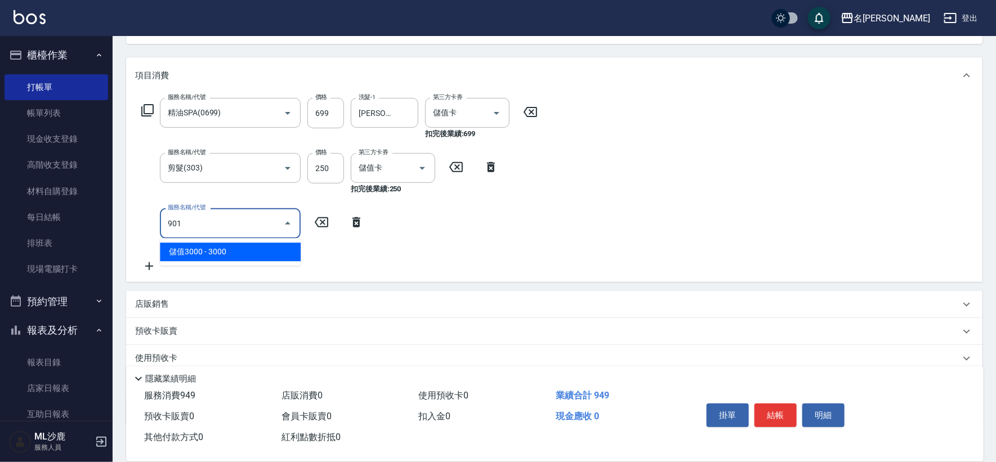
type input "儲值3000(901)"
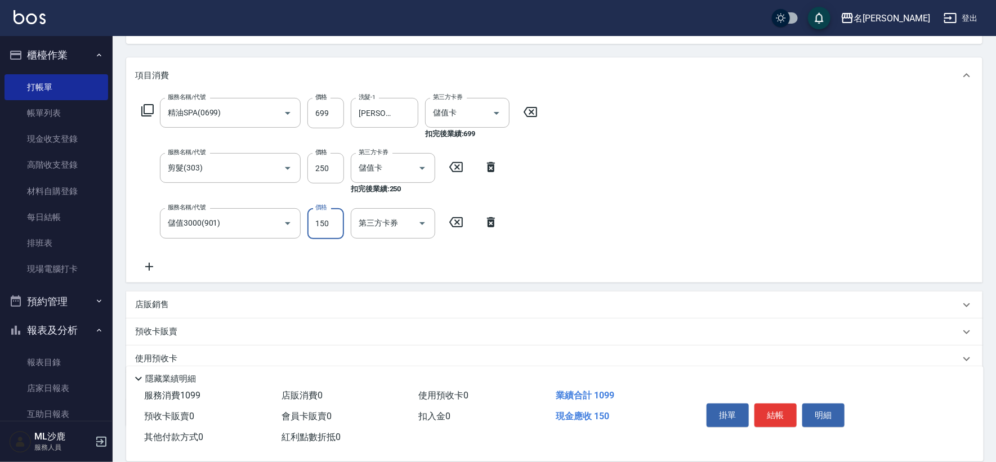
type input "1500"
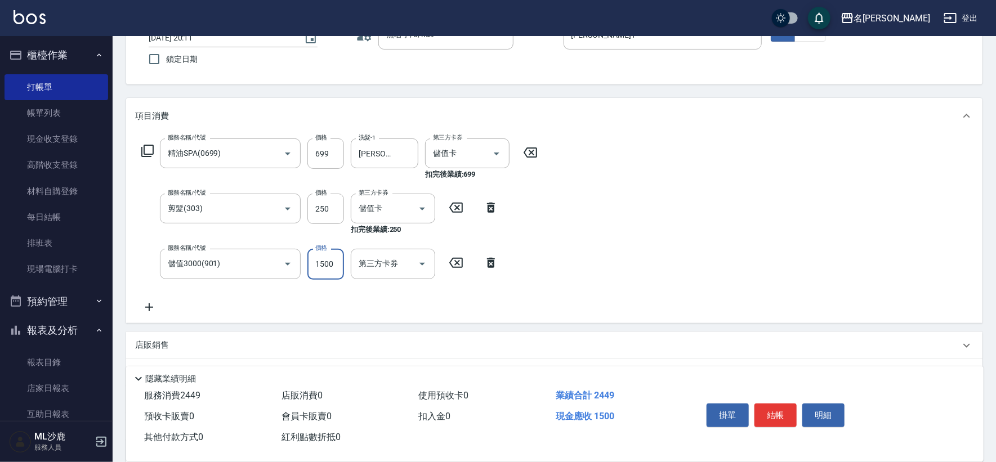
scroll to position [63, 0]
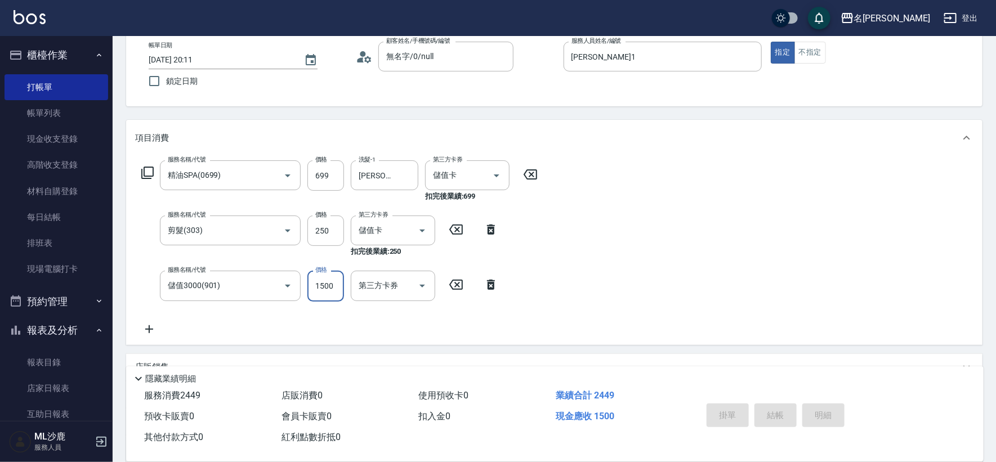
type input "[DATE] 20:12"
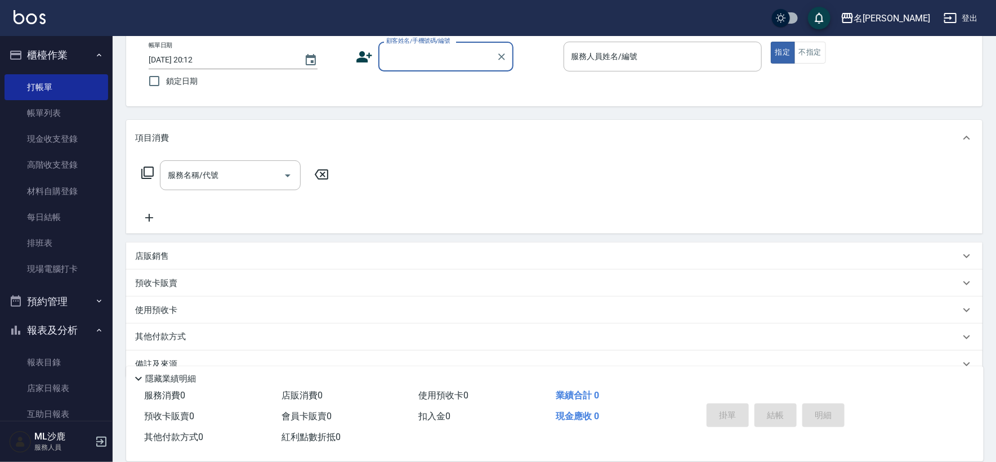
scroll to position [0, 0]
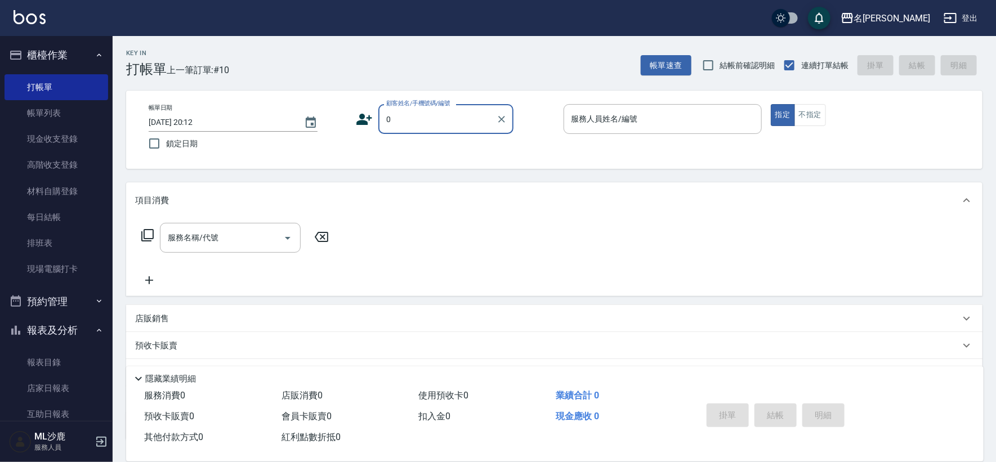
type input "無名字/0/null"
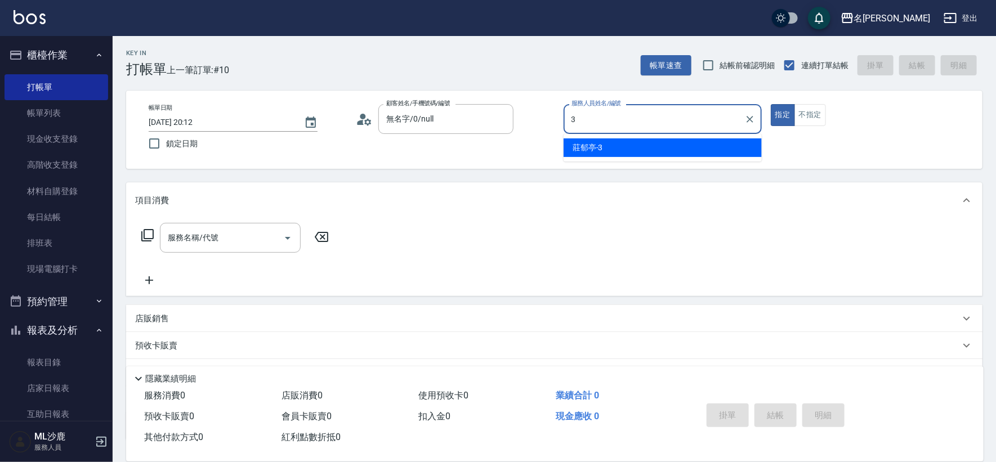
type input "[PERSON_NAME]-3"
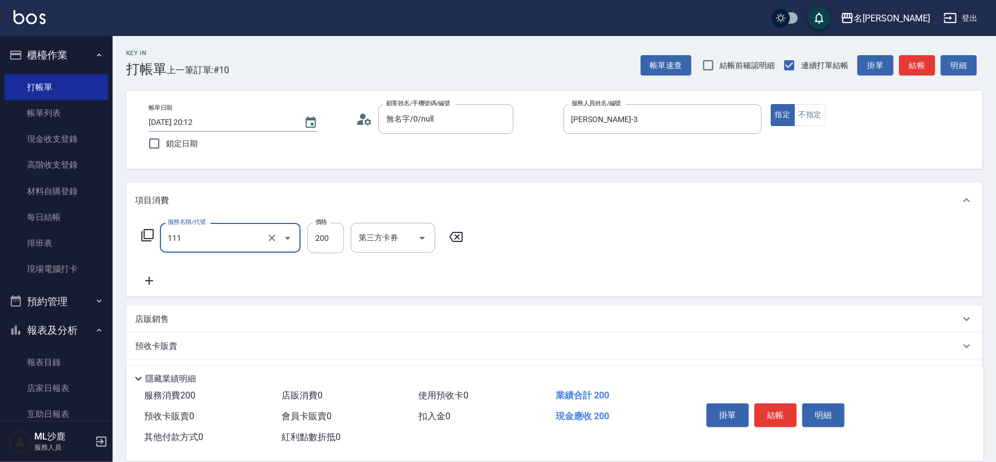
type input "200(111)"
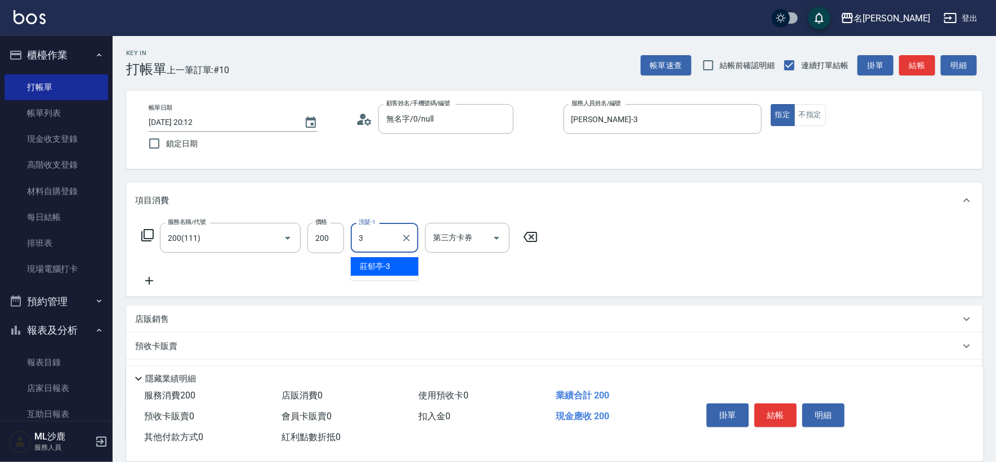
type input "[PERSON_NAME]-3"
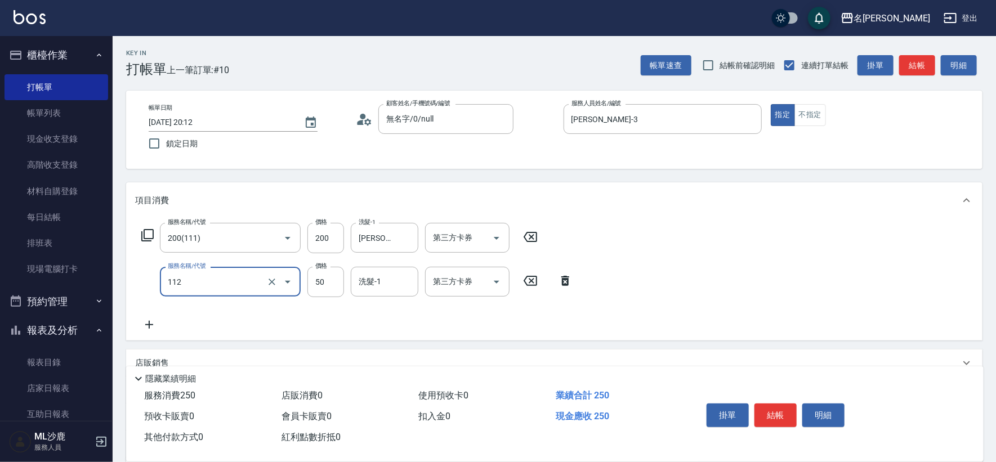
type input "精油50(112)"
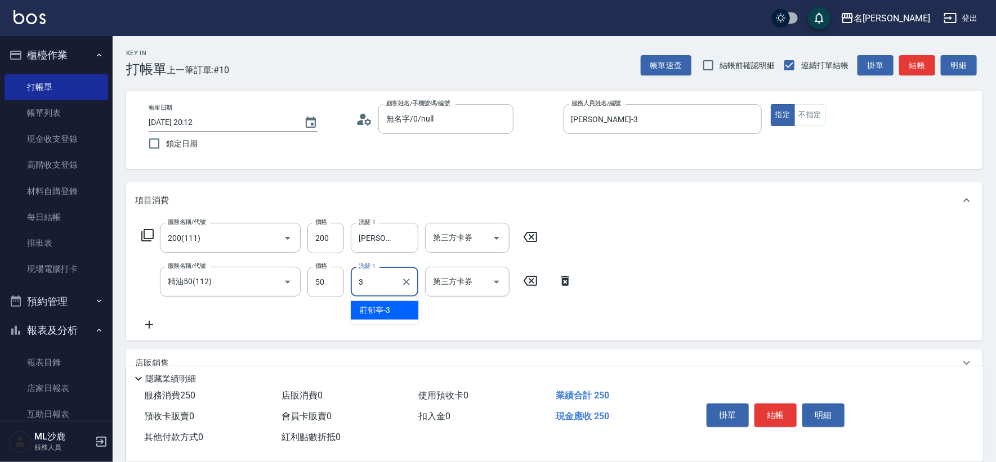
type input "[PERSON_NAME]-3"
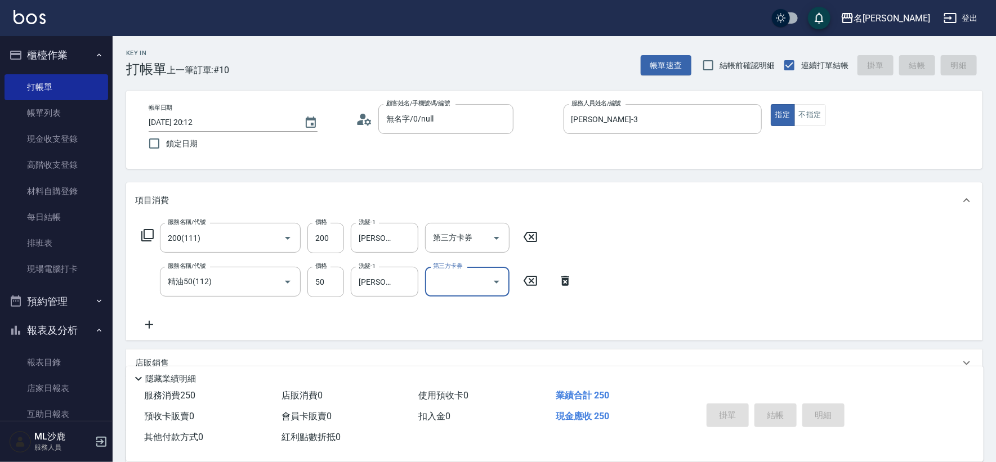
type input "[DATE] 20:30"
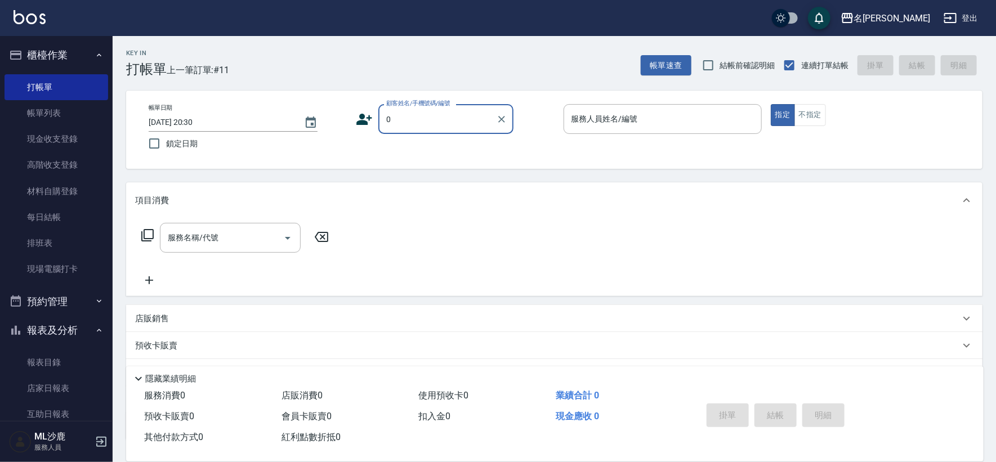
type input "無名字/0/null"
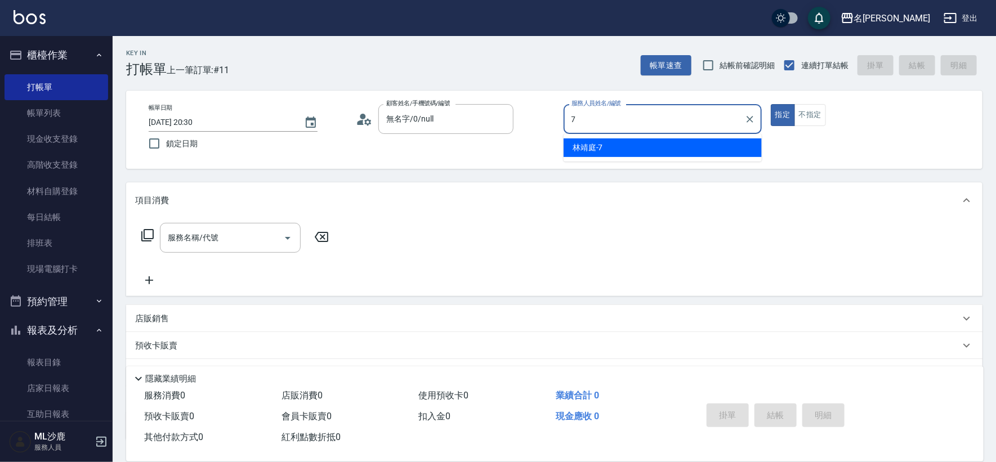
type input "[PERSON_NAME]-7"
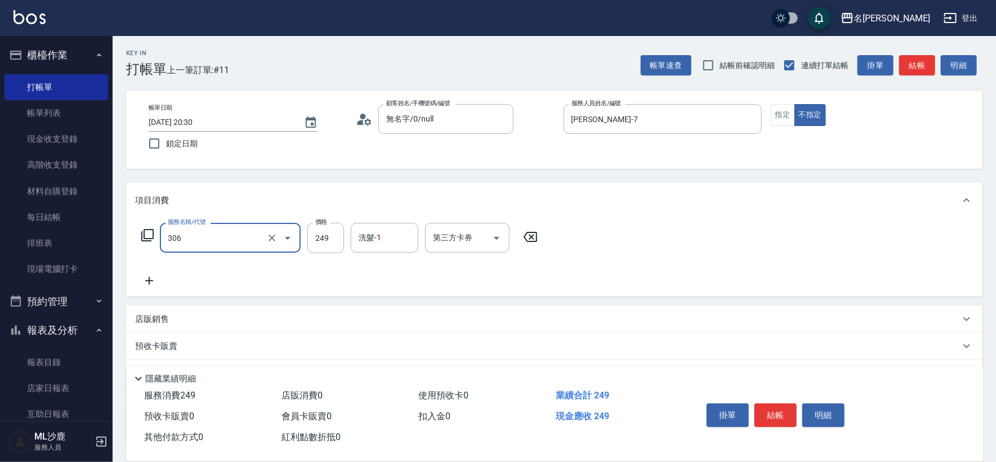
type input "剪髮(306)"
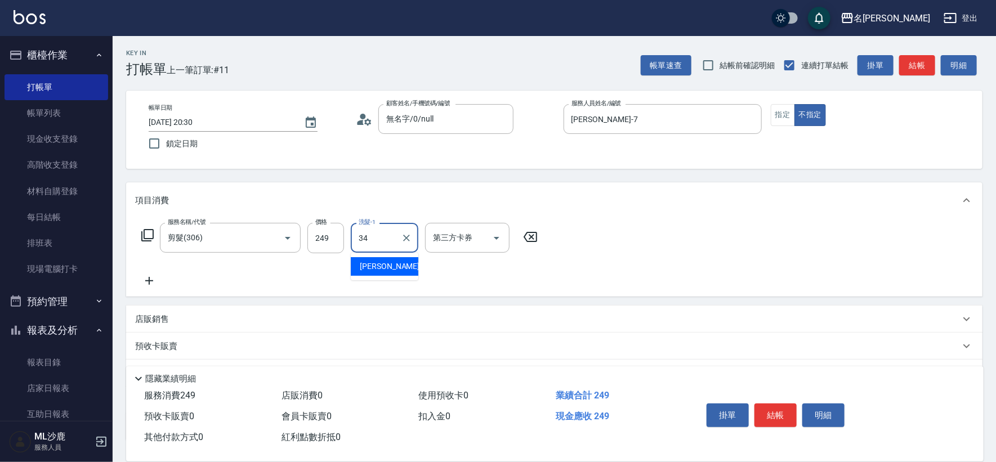
type input "[PERSON_NAME]-34"
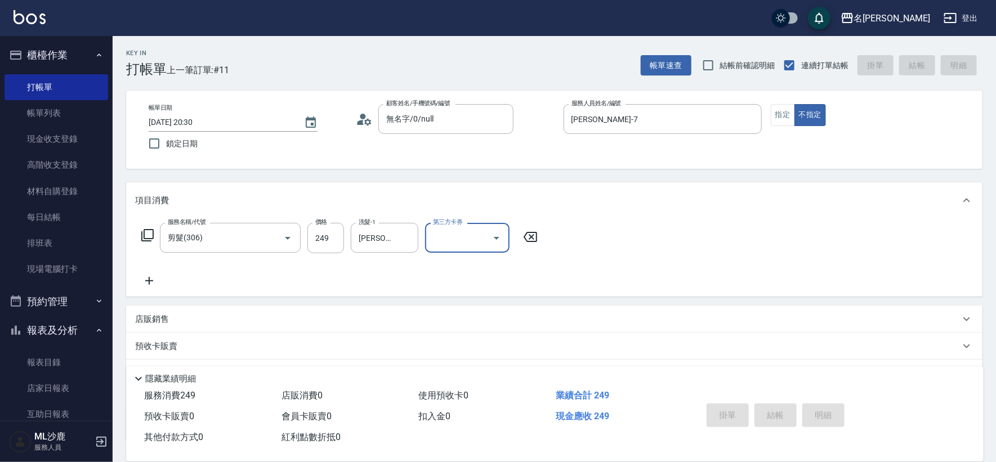
type input "[DATE] 20:31"
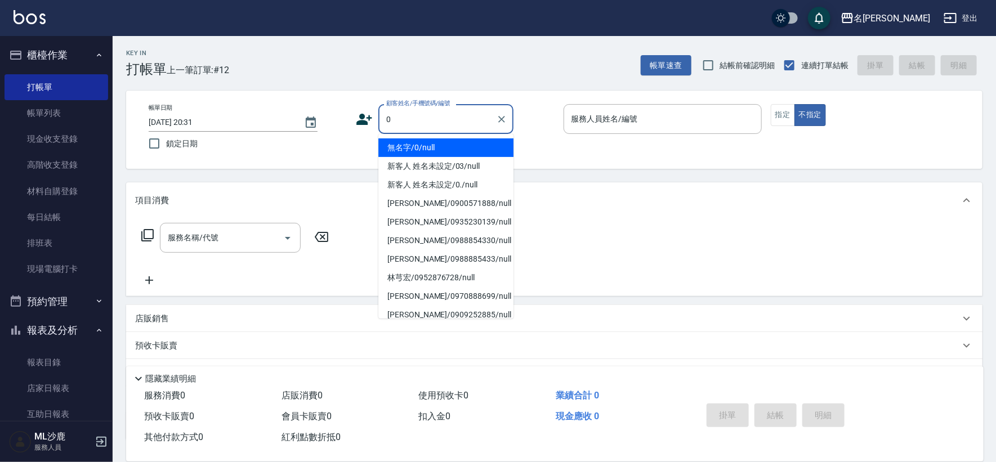
type input "無名字/0/null"
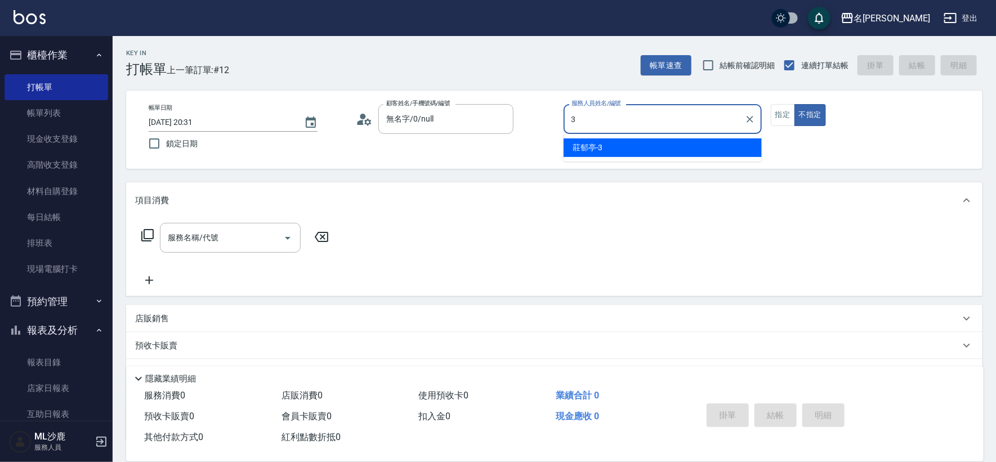
type input "[PERSON_NAME]-3"
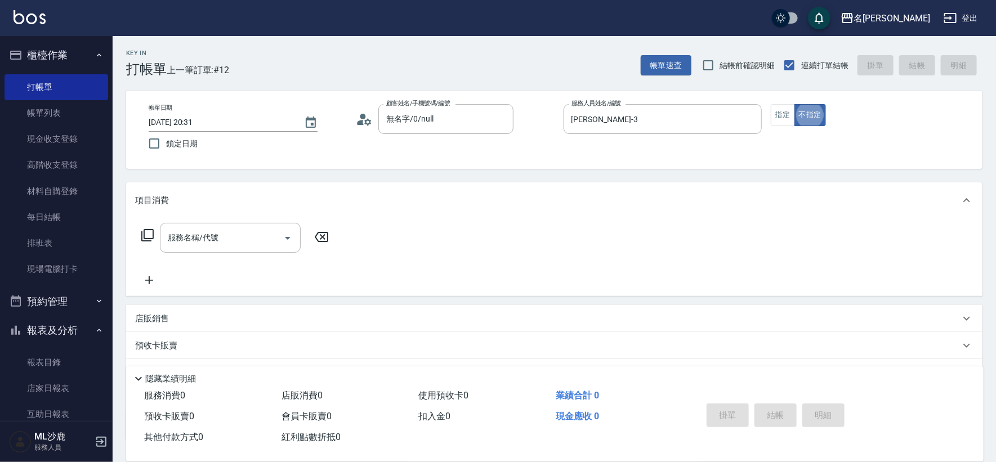
type button "false"
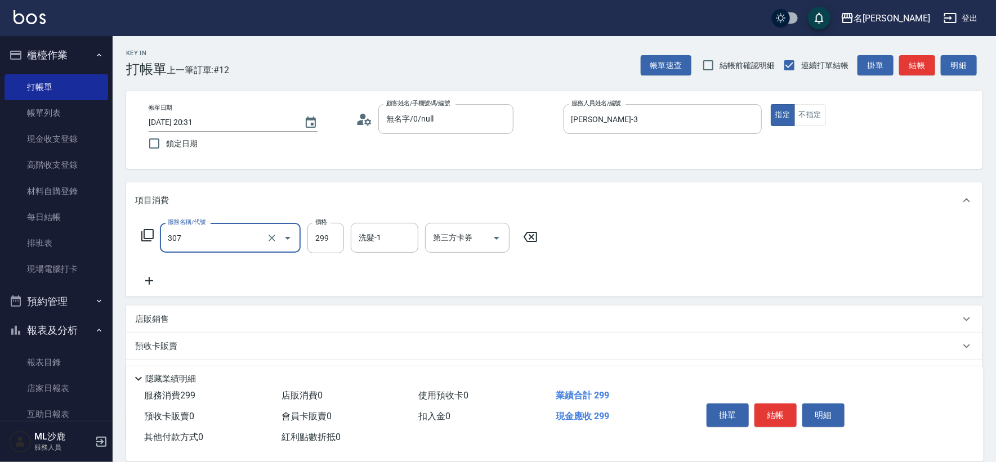
type input "剪髮(307)"
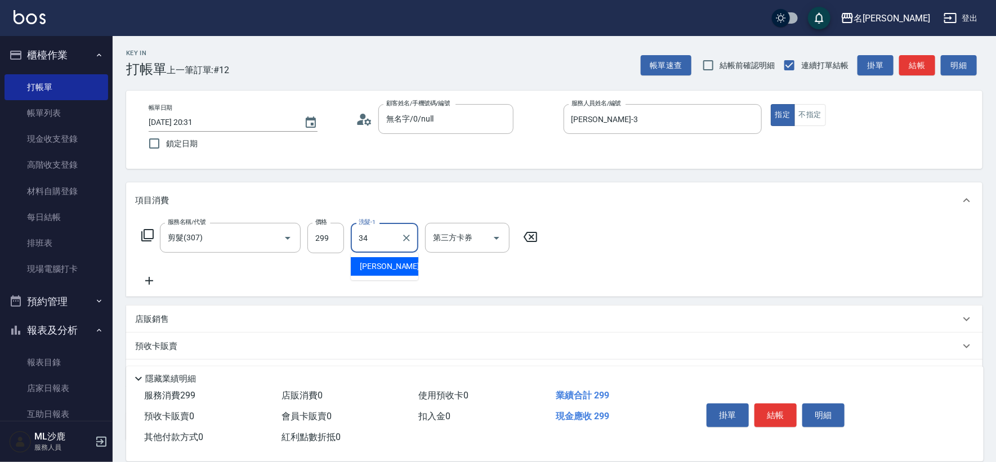
type input "[PERSON_NAME]-34"
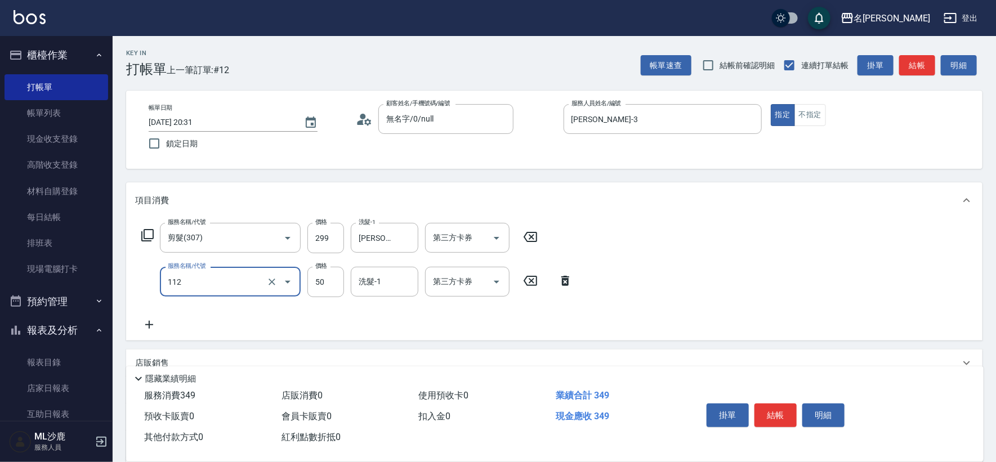
type input "精油50(112)"
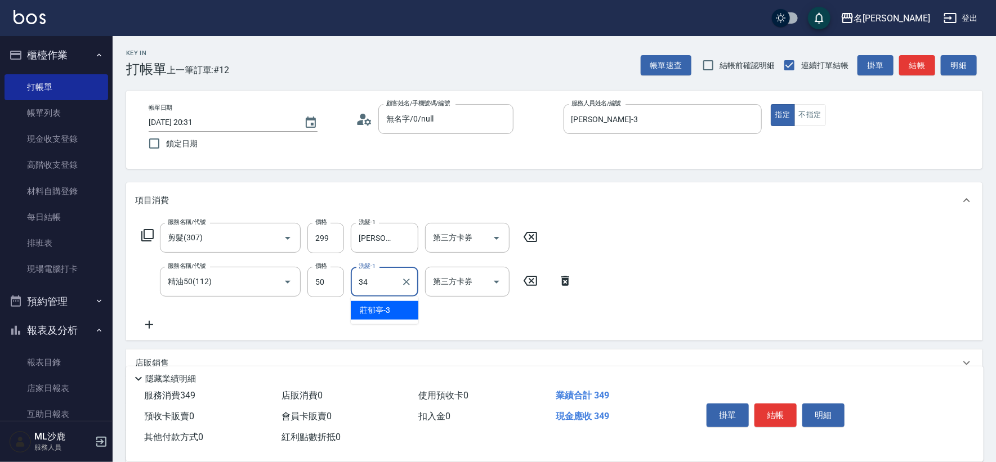
type input "[PERSON_NAME]-34"
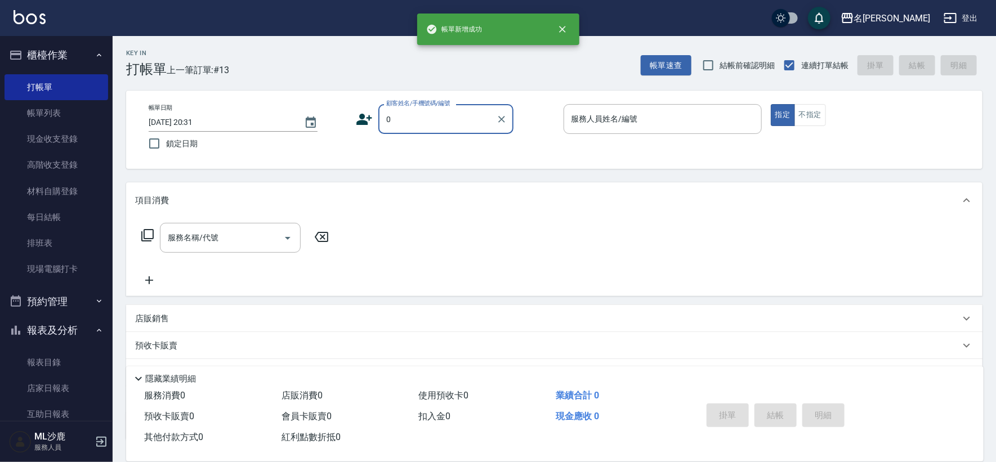
type input "無名字/0/null"
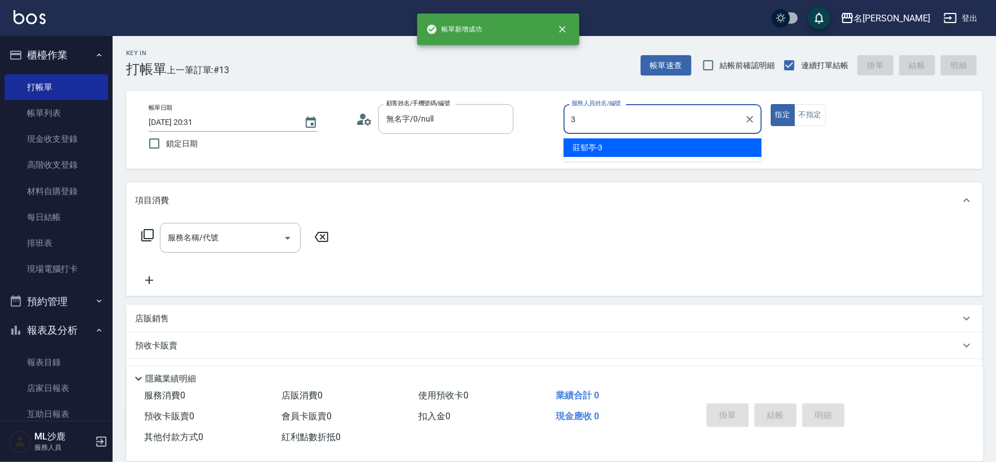
type input "[PERSON_NAME]-3"
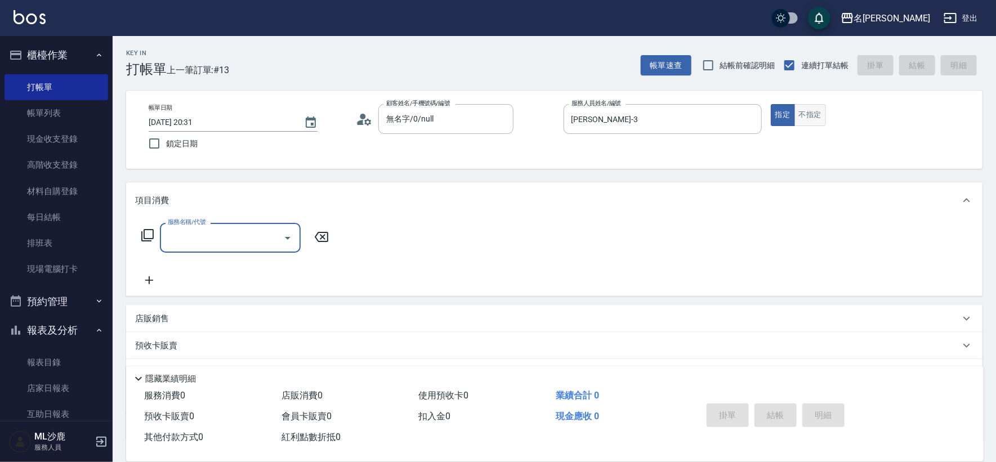
click at [817, 119] on button "不指定" at bounding box center [811, 115] width 32 height 22
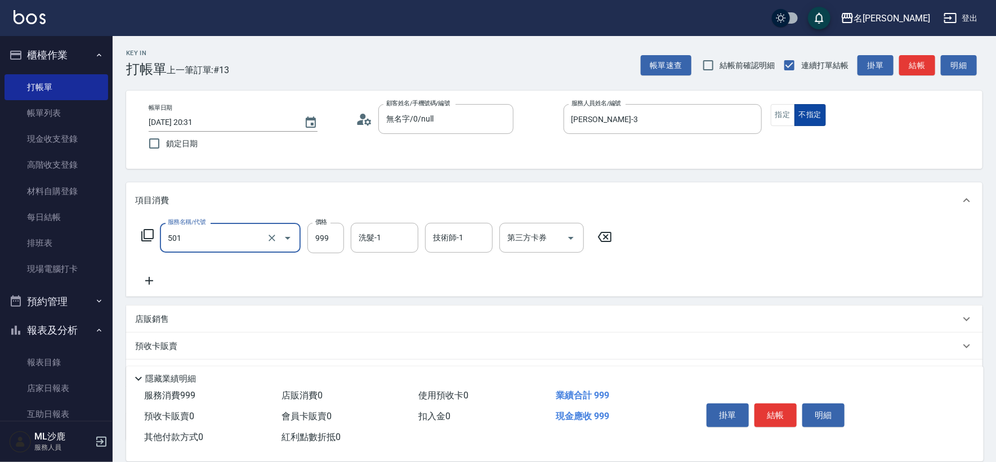
type input "染髮(501)"
type input "1000"
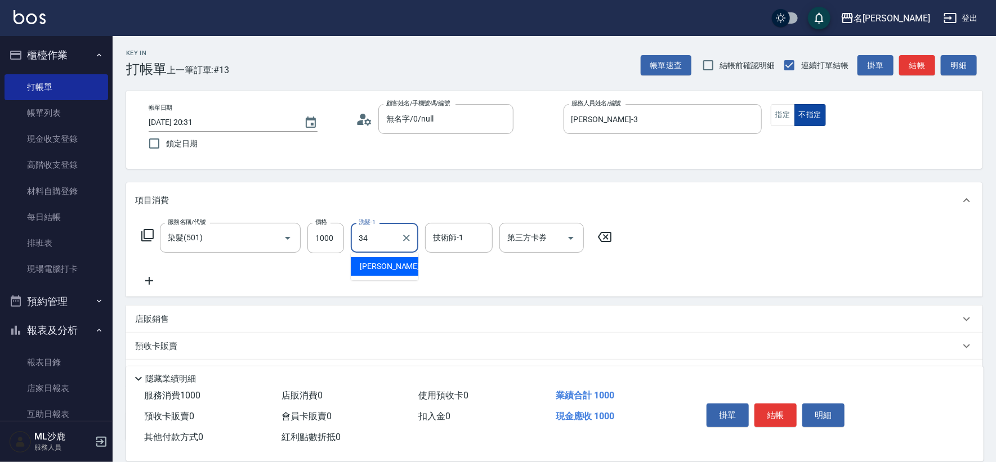
type input "[PERSON_NAME]-34"
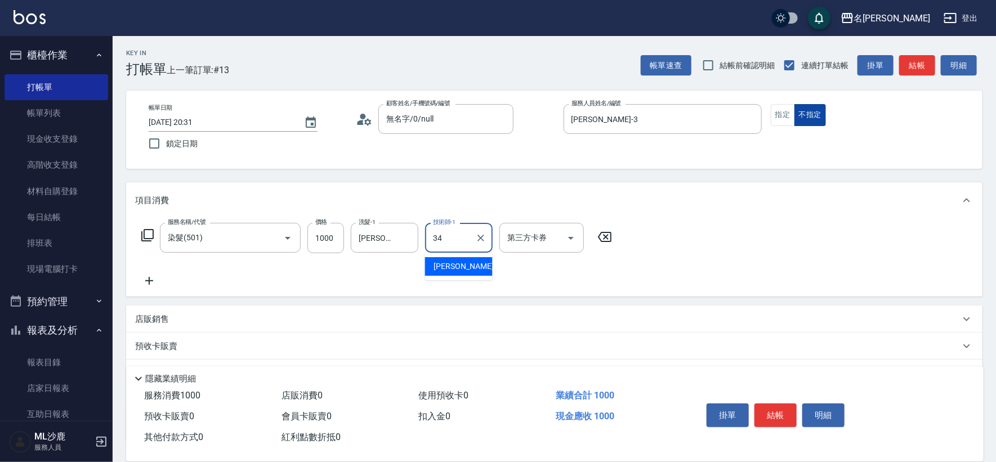
type input "[PERSON_NAME]-34"
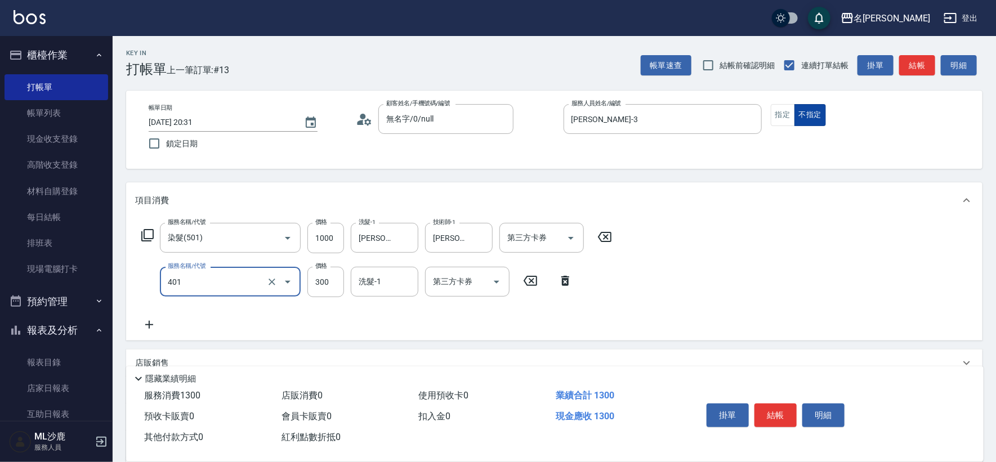
type input "300護(401)"
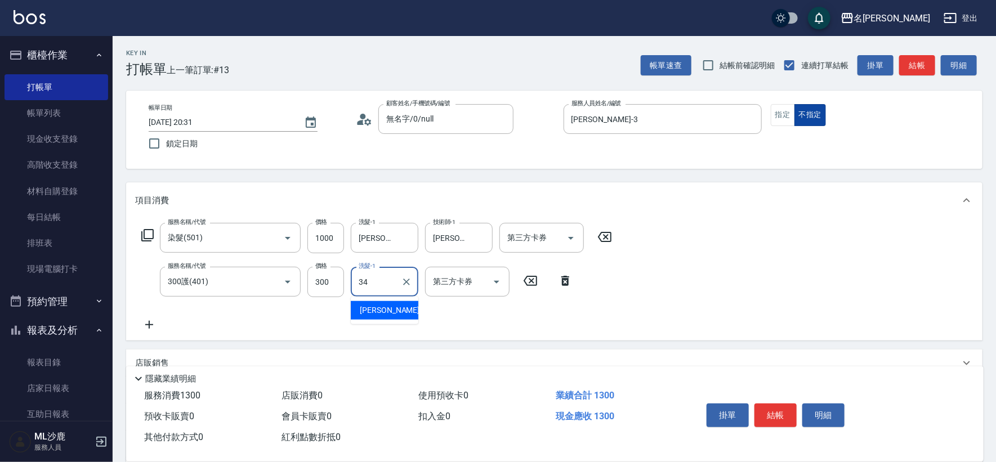
type input "[PERSON_NAME]-34"
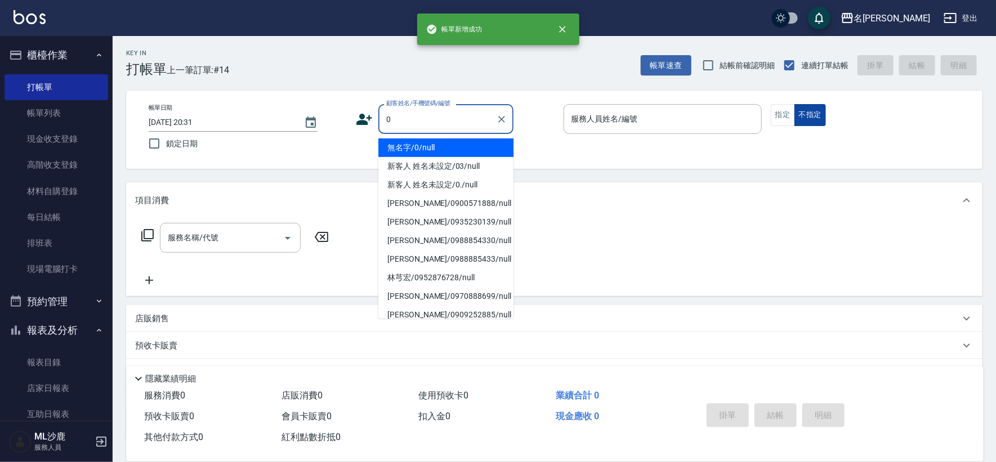
type input "無名字/0/null"
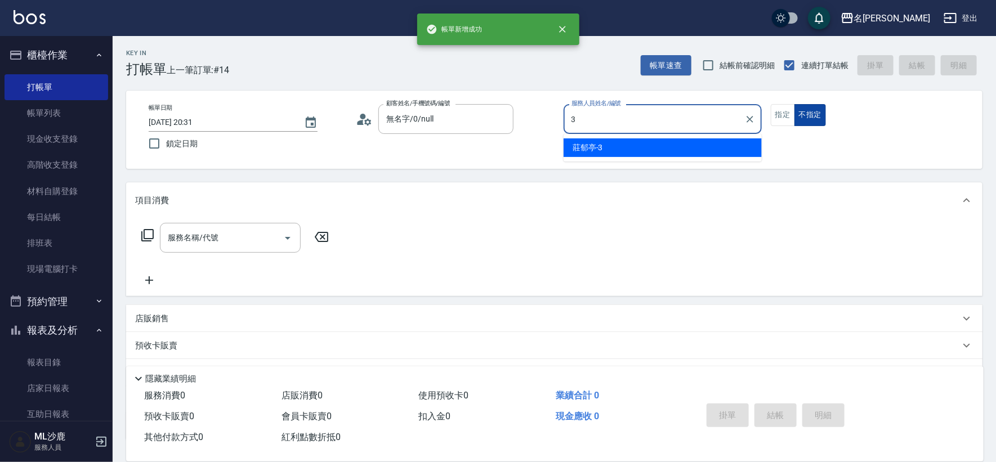
type input "[PERSON_NAME]-3"
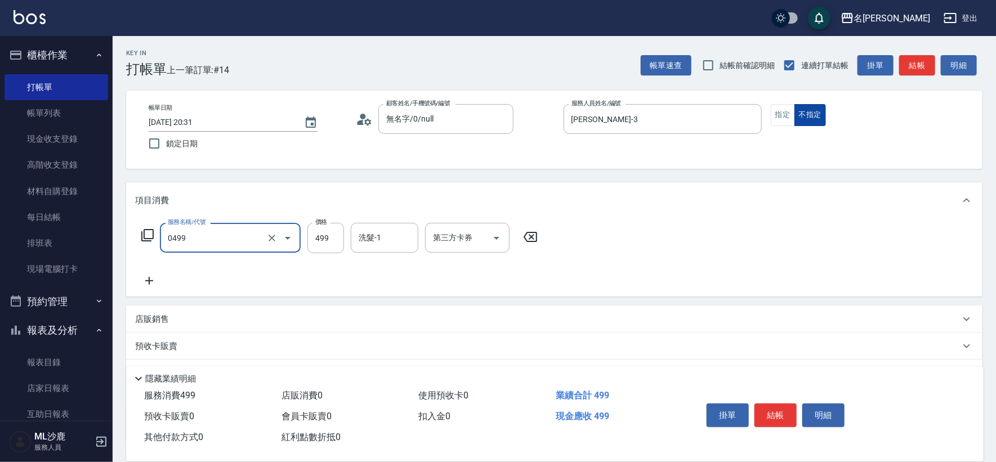
type input "[PERSON_NAME]499(0499)"
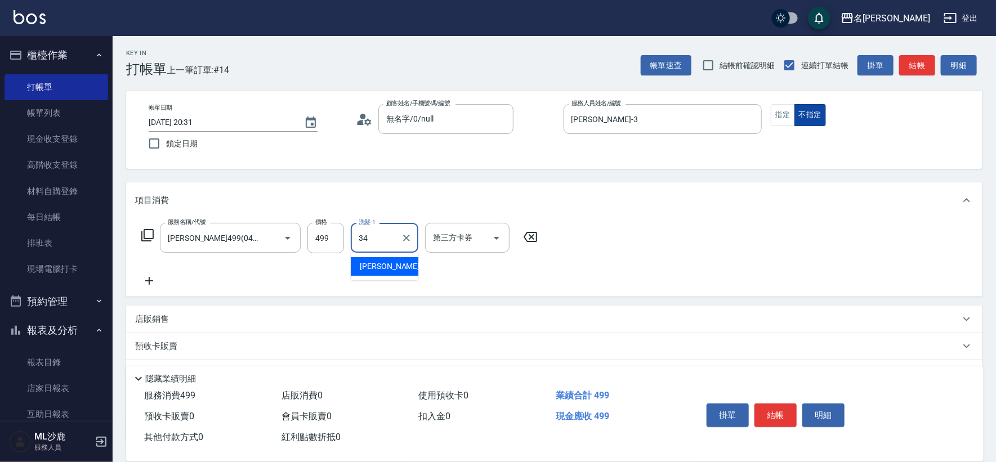
type input "[PERSON_NAME]-34"
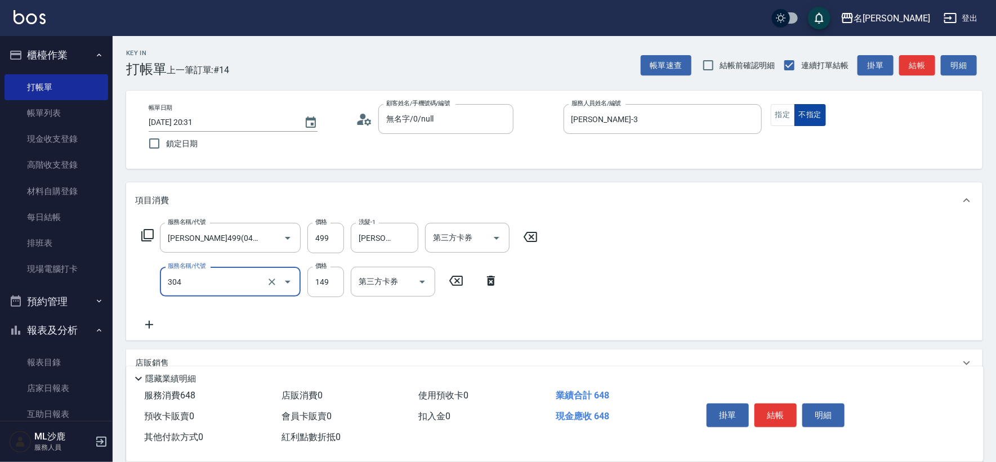
type input "剪髮(304)"
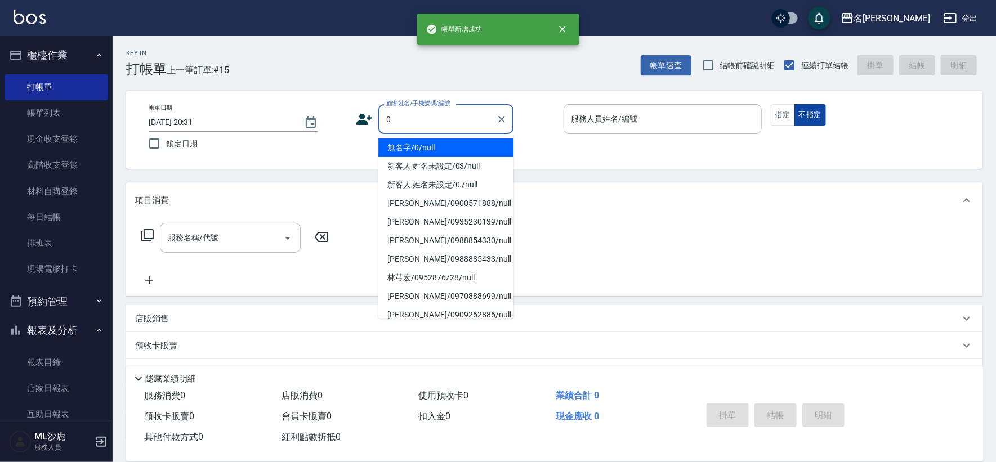
type input "無名字/0/null"
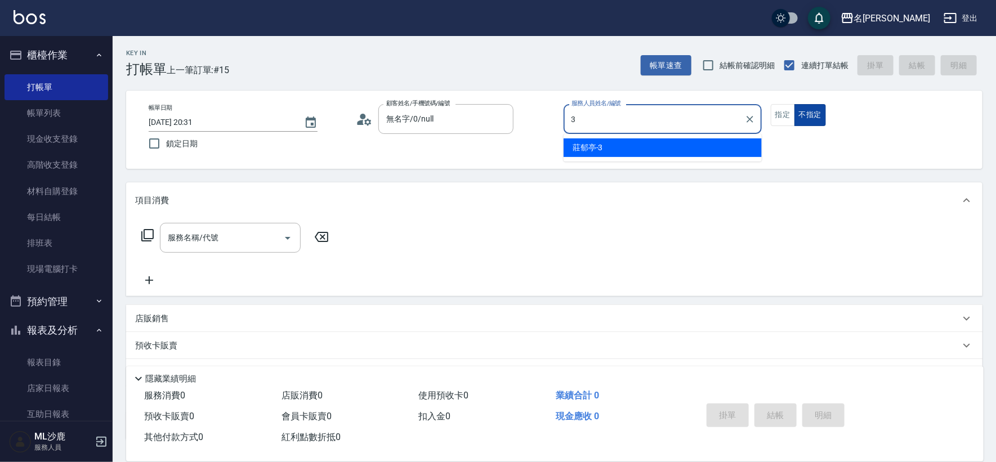
type input "[PERSON_NAME]-3"
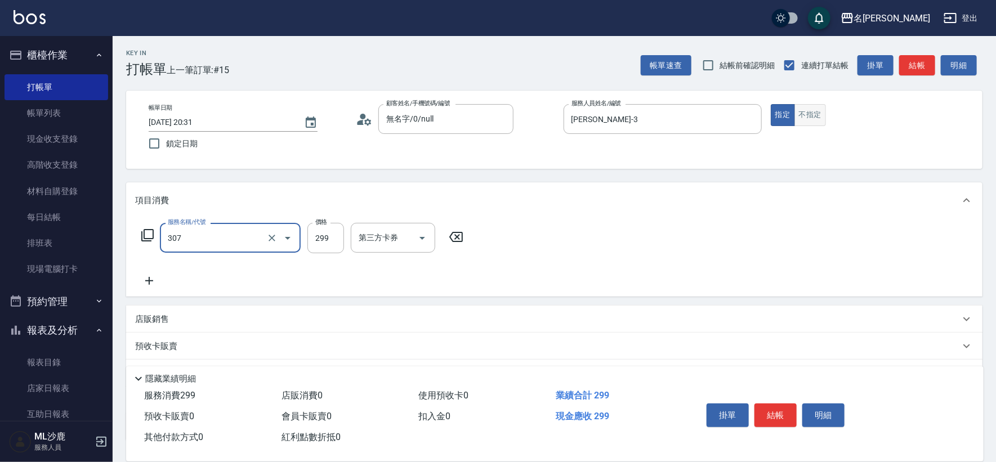
type input "剪髮(307)"
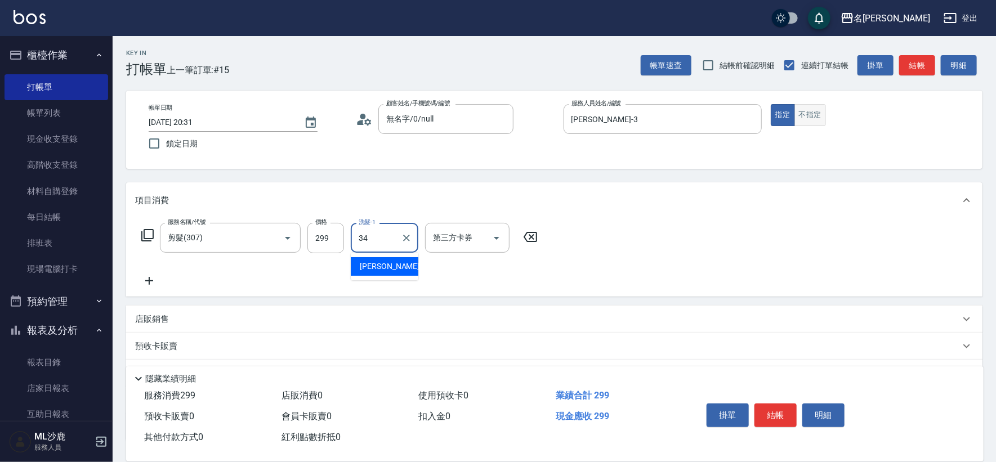
type input "[PERSON_NAME]-34"
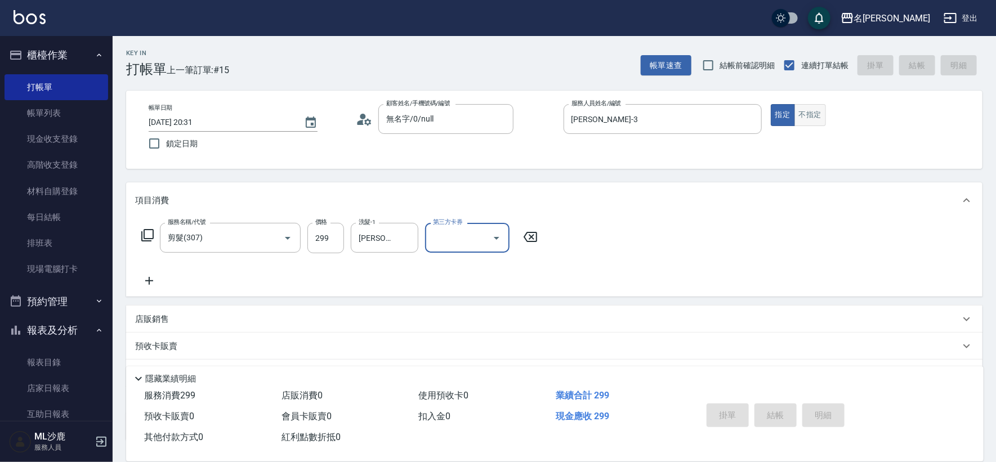
type input "[DATE] 20:32"
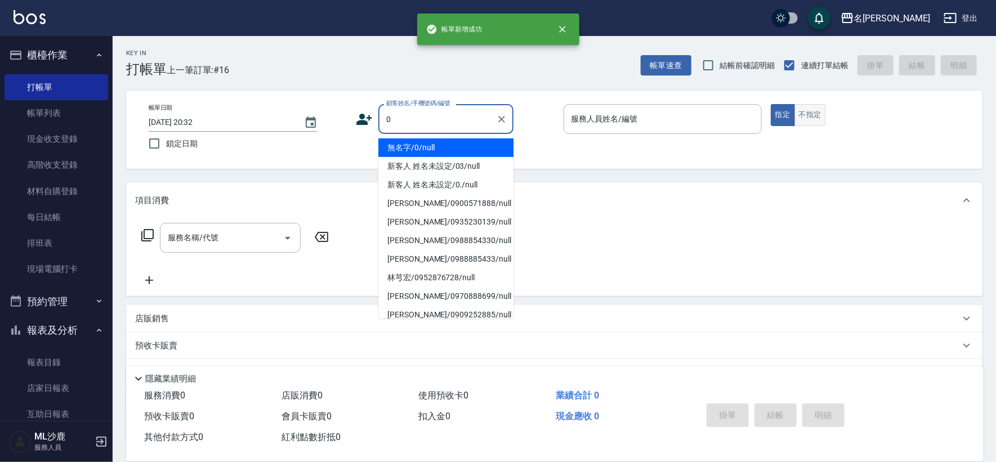
type input "無名字/0/null"
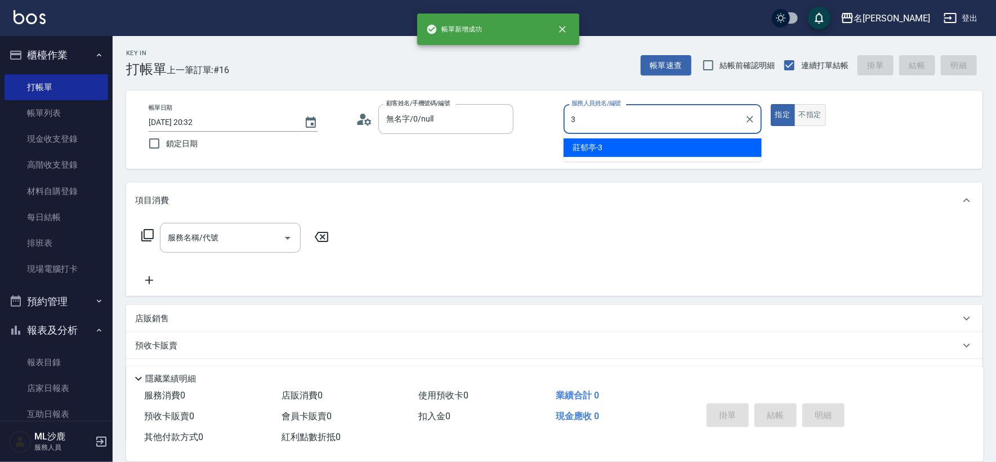
type input "[PERSON_NAME]-3"
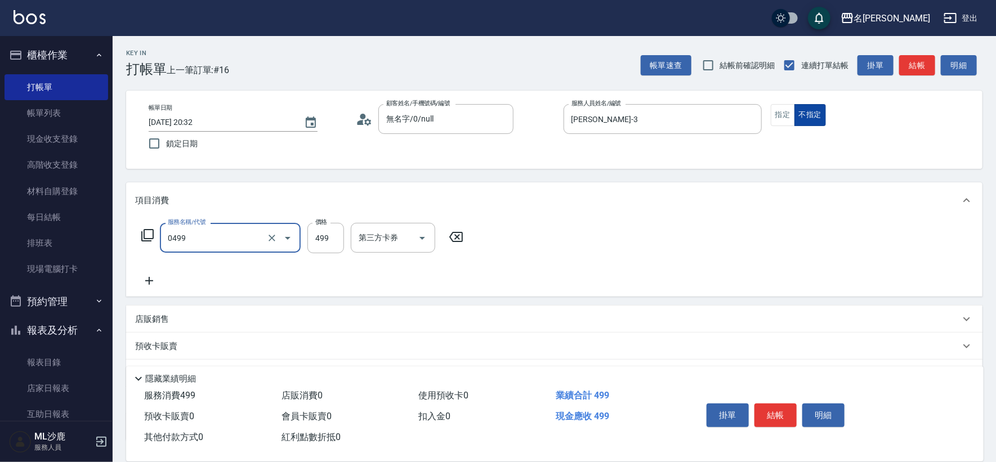
type input "[PERSON_NAME]499(0499)"
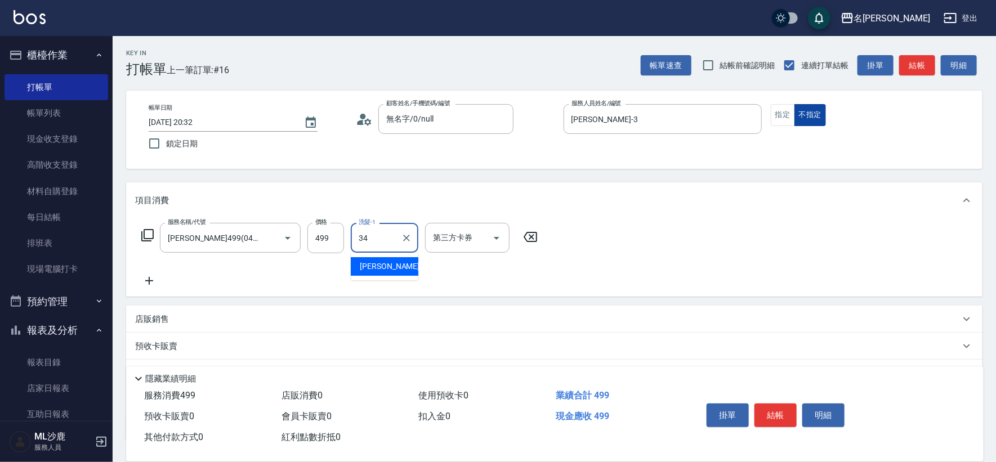
type input "[PERSON_NAME]-34"
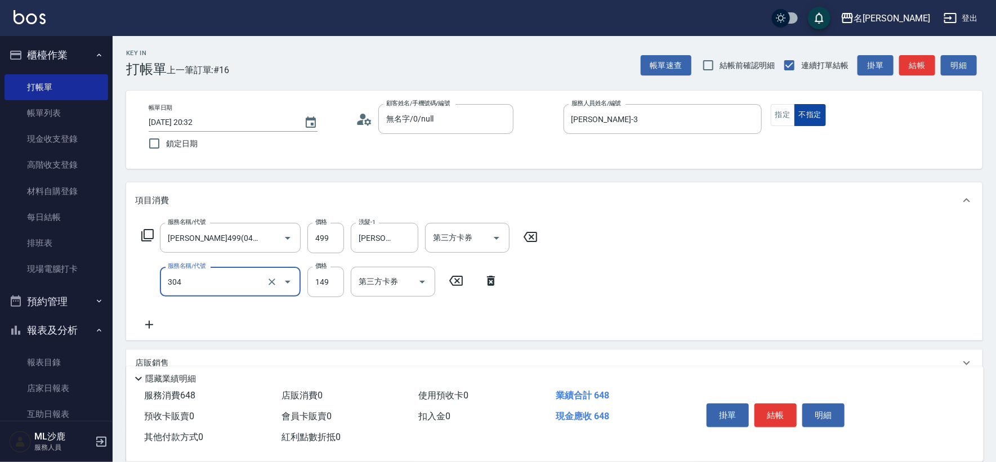
type input "剪髮(304)"
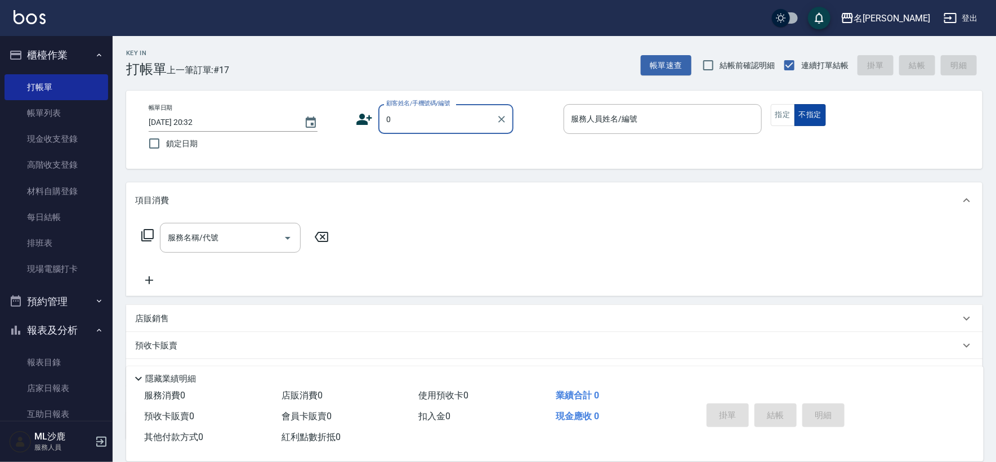
type input "無名字/0/null"
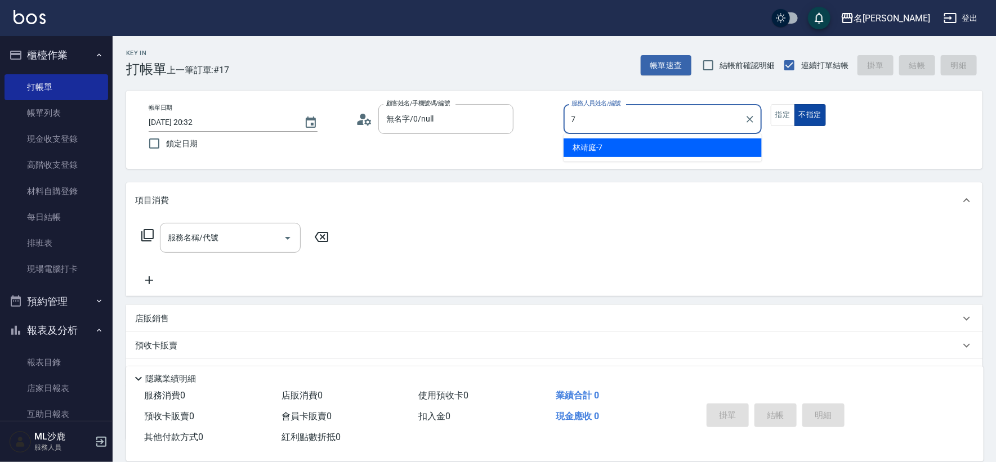
type input "[PERSON_NAME]-7"
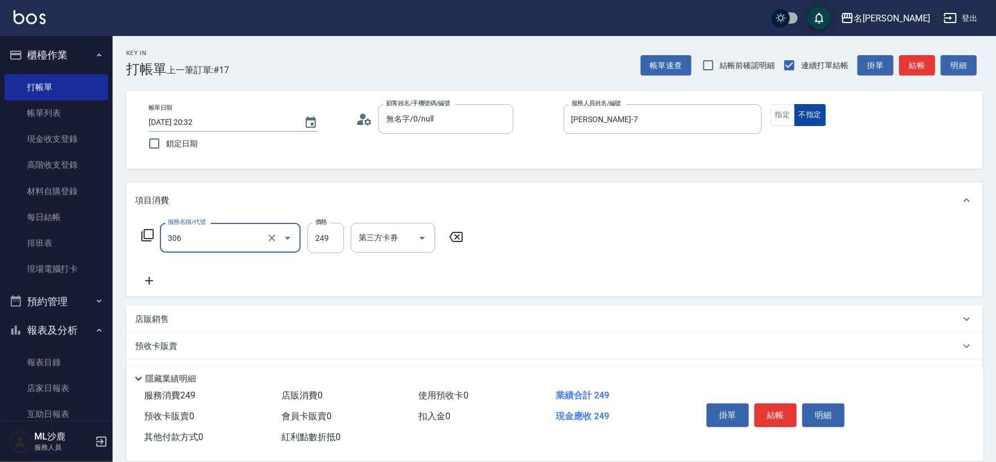
type input "剪髮(306)"
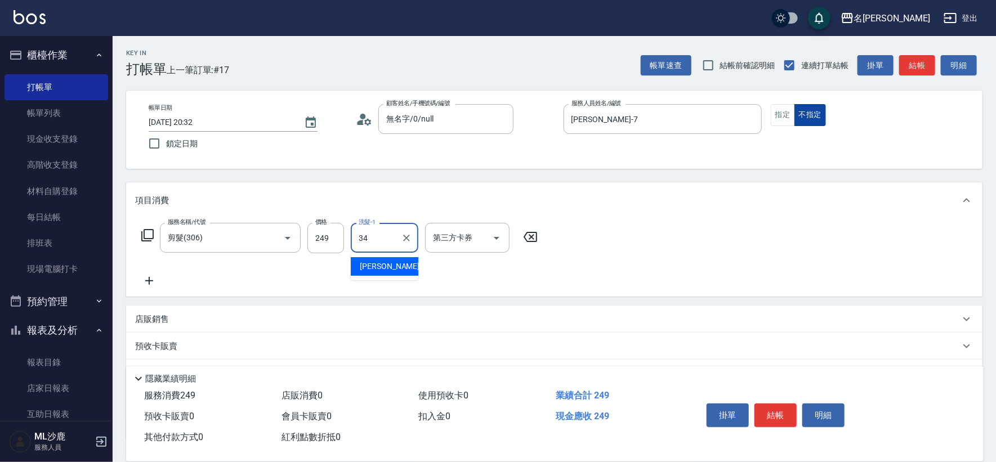
type input "[PERSON_NAME]-34"
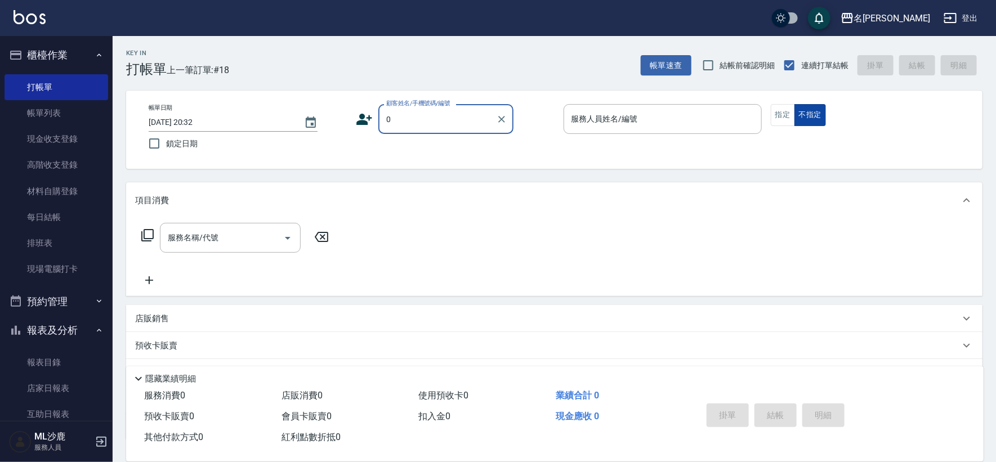
type input "無名字/0/null"
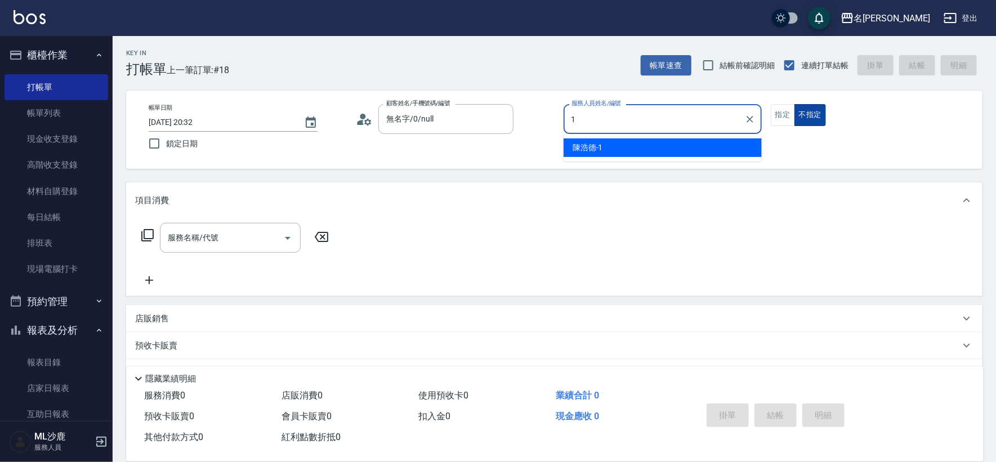
type input "[PERSON_NAME]1"
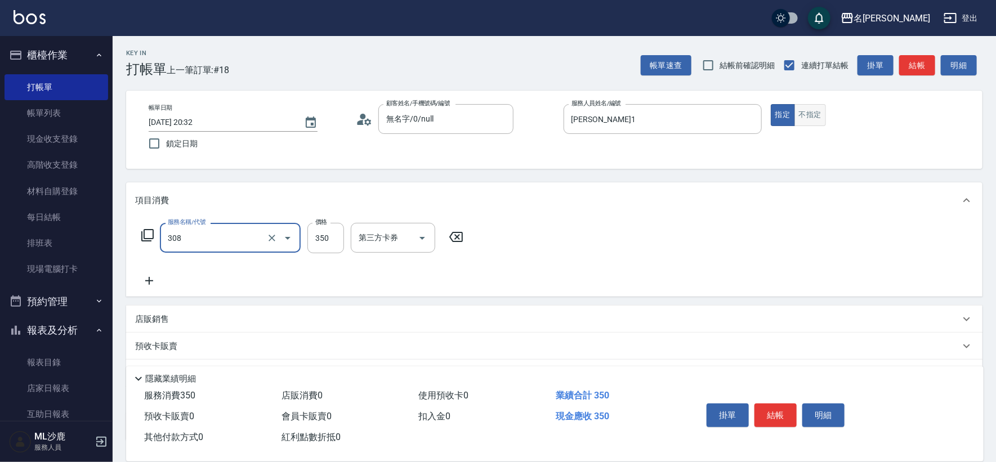
type input "洗+剪(308)"
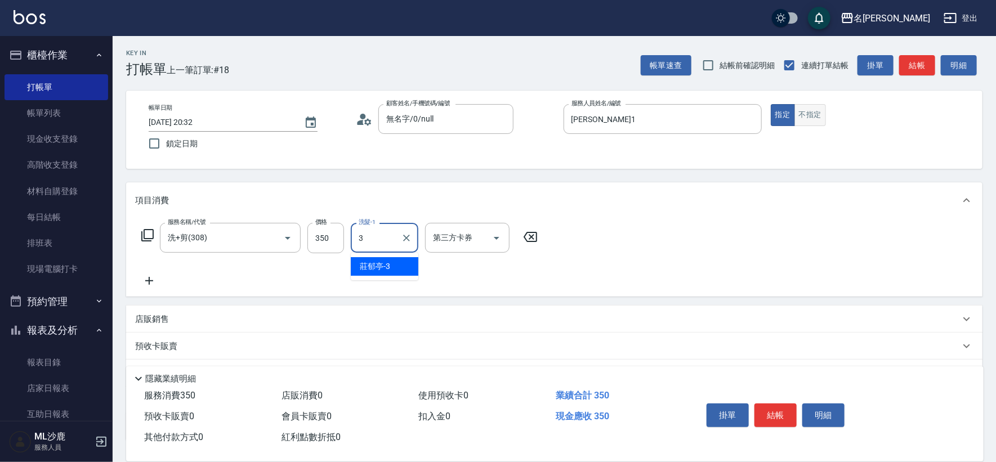
type input "34"
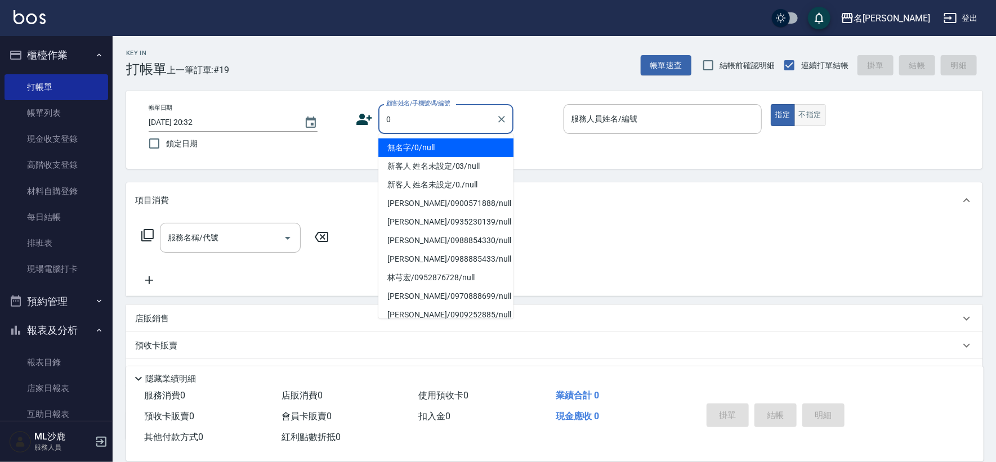
type input "無名字/0/null"
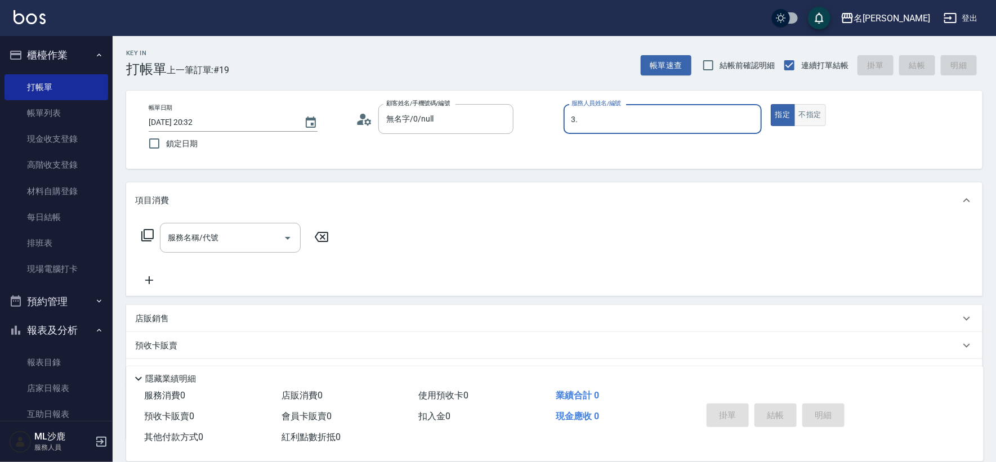
type input "3."
click at [771, 104] on button "指定" at bounding box center [783, 115] width 24 height 22
click at [699, 107] on div "服務人員姓名/編號" at bounding box center [663, 119] width 198 height 30
type input "[PERSON_NAME]-3"
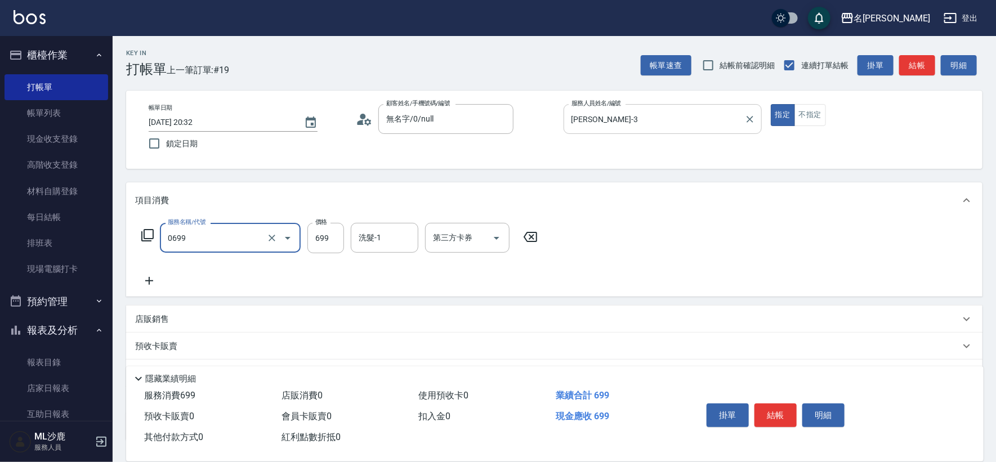
type input "精油SPA(0699)"
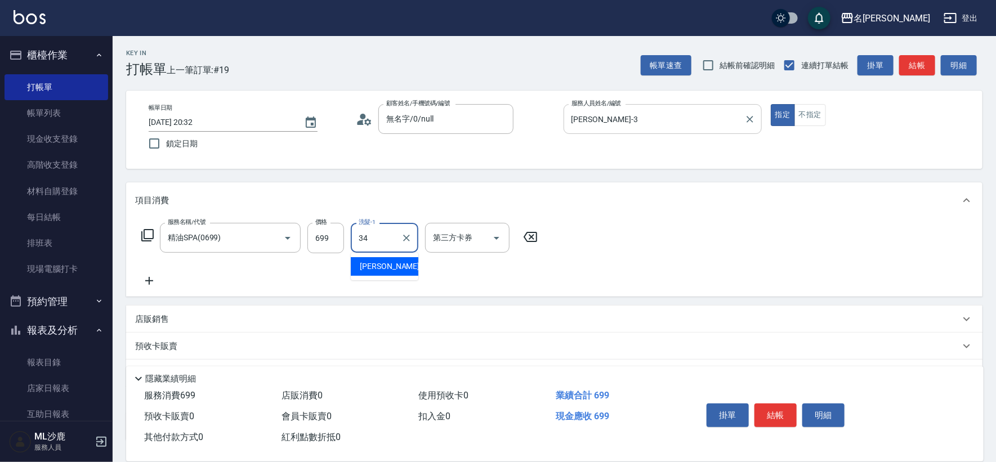
type input "[PERSON_NAME]-34"
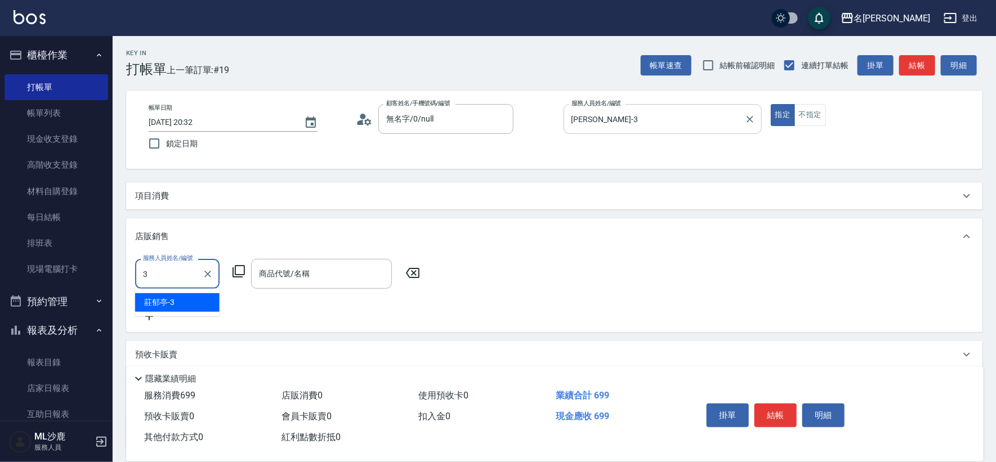
type input "[PERSON_NAME]-3"
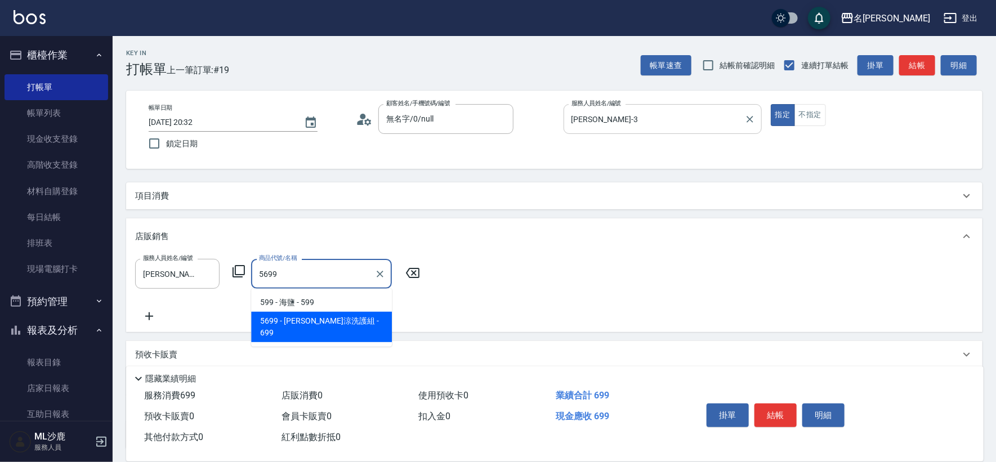
type input "水水沁涼洗護組"
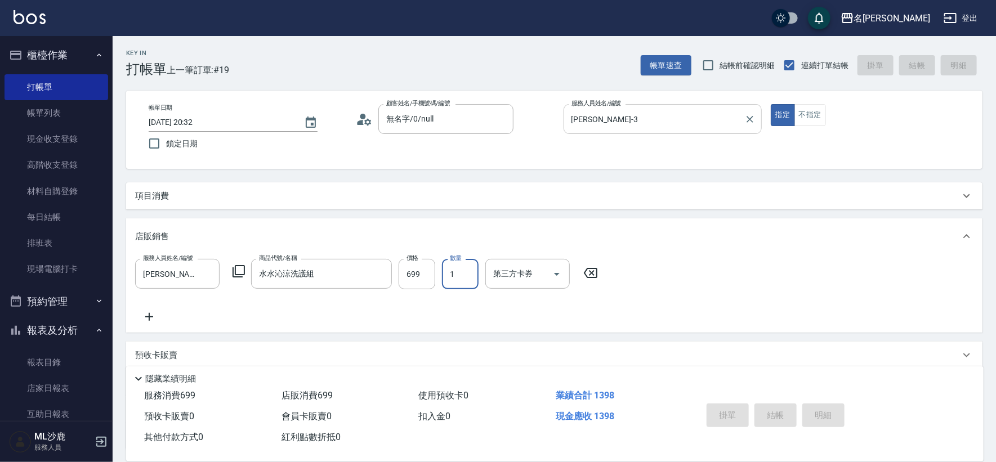
type input "[DATE] 20:33"
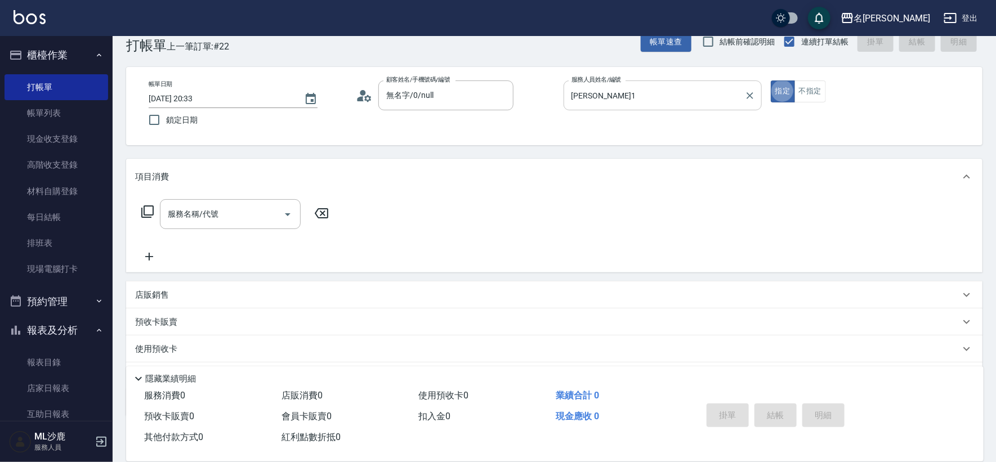
scroll to position [25, 0]
click at [812, 94] on button "不指定" at bounding box center [811, 90] width 32 height 22
click at [816, 97] on button "不指定" at bounding box center [811, 90] width 32 height 22
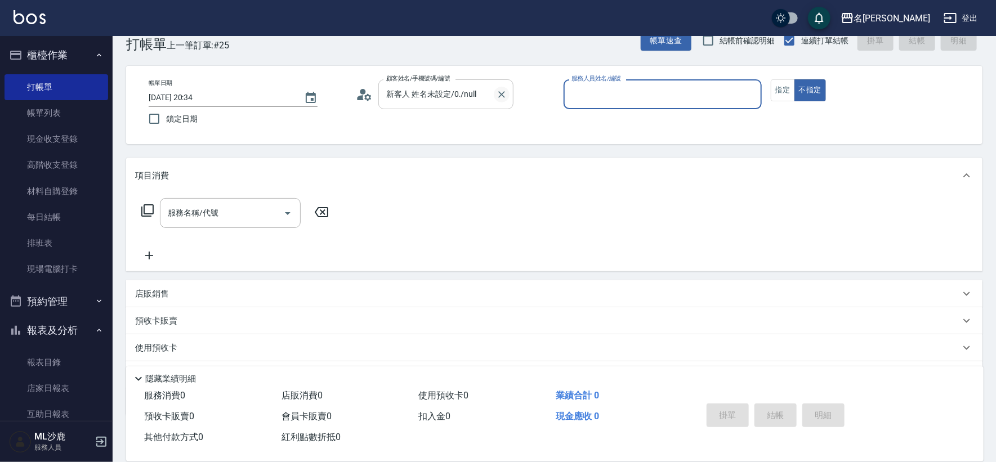
click at [502, 96] on icon "Clear" at bounding box center [501, 94] width 11 height 11
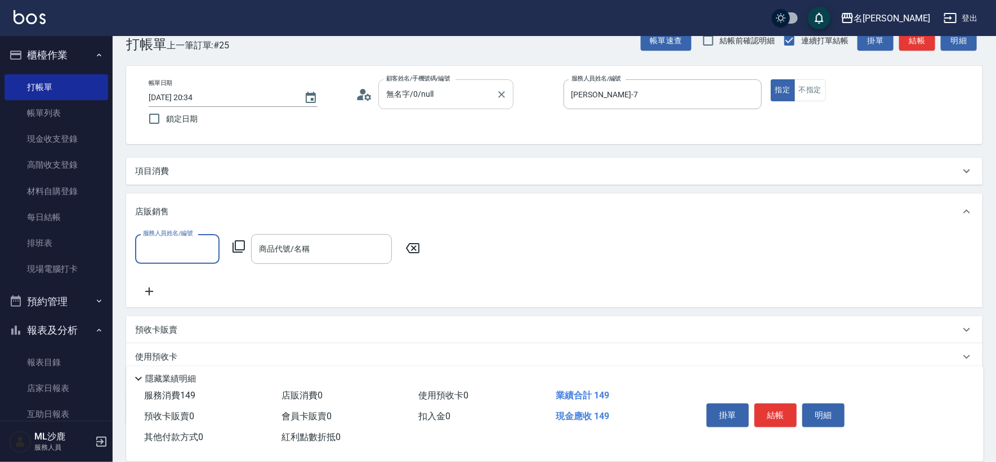
scroll to position [0, 0]
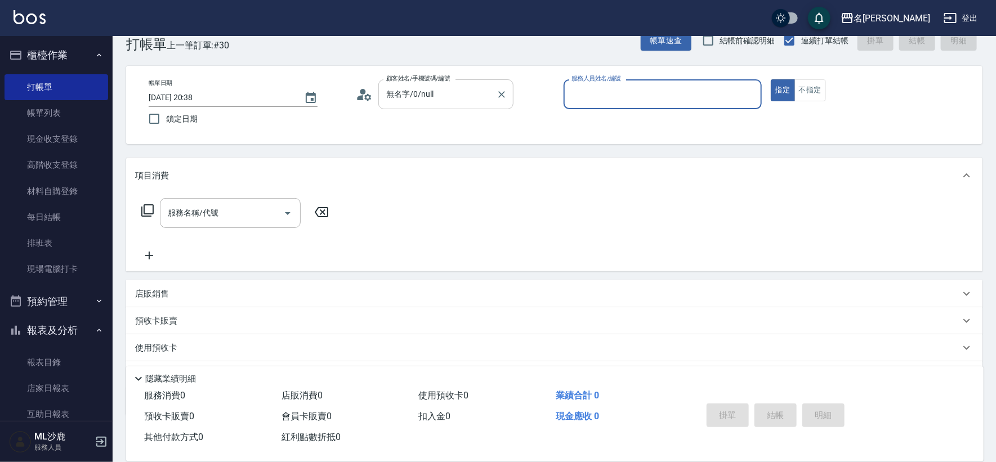
click at [771, 79] on button "指定" at bounding box center [783, 90] width 24 height 22
click at [599, 105] on div "服務人員姓名/編號" at bounding box center [663, 94] width 198 height 30
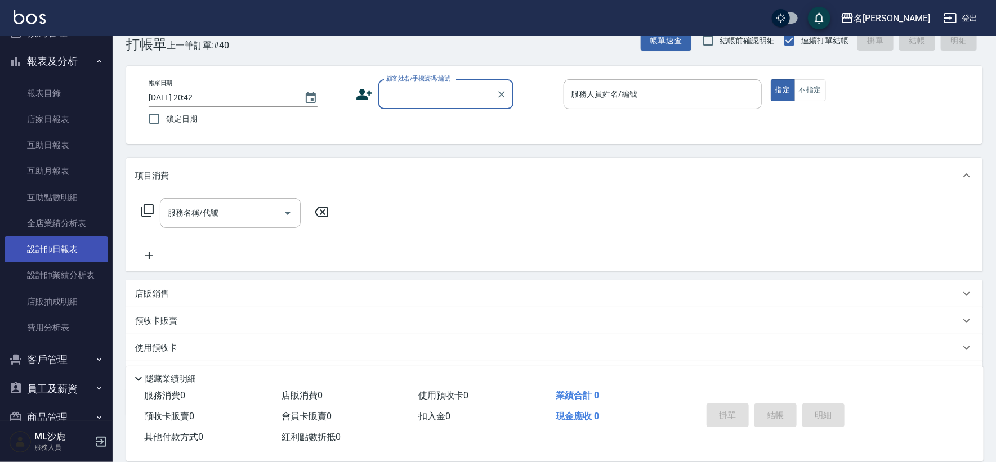
scroll to position [293, 0]
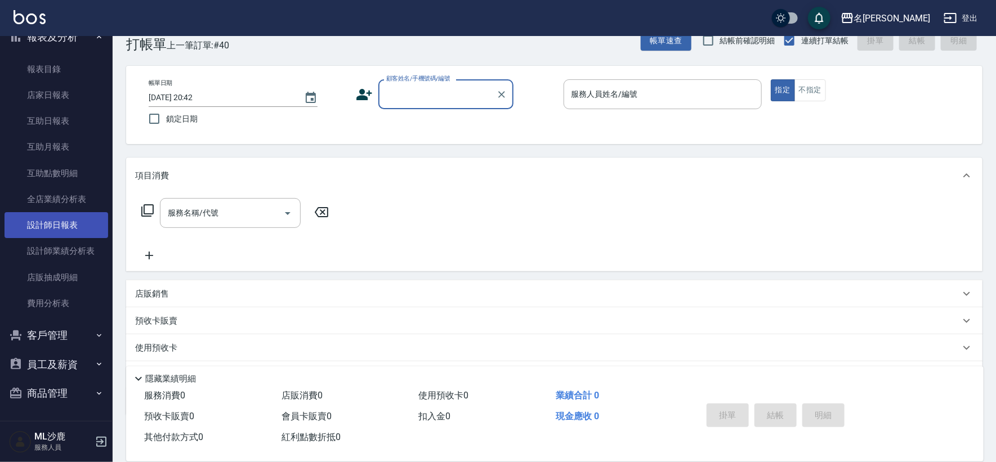
click at [66, 230] on link "設計師日報表" at bounding box center [57, 225] width 104 height 26
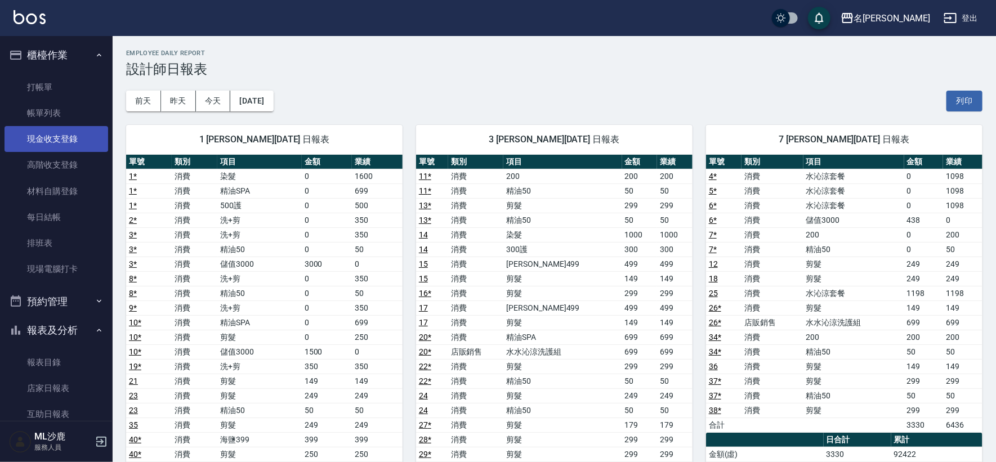
click at [63, 140] on link "現金收支登錄" at bounding box center [57, 139] width 104 height 26
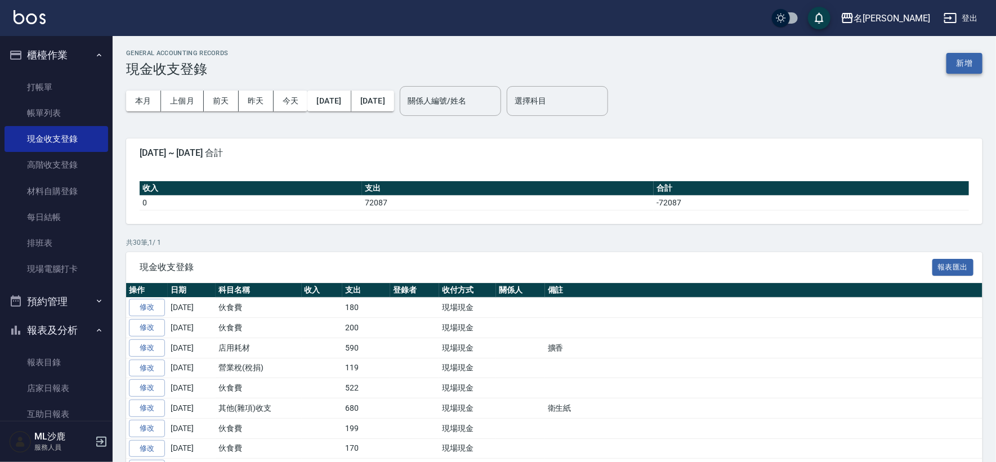
click at [970, 62] on button "新增" at bounding box center [965, 63] width 36 height 21
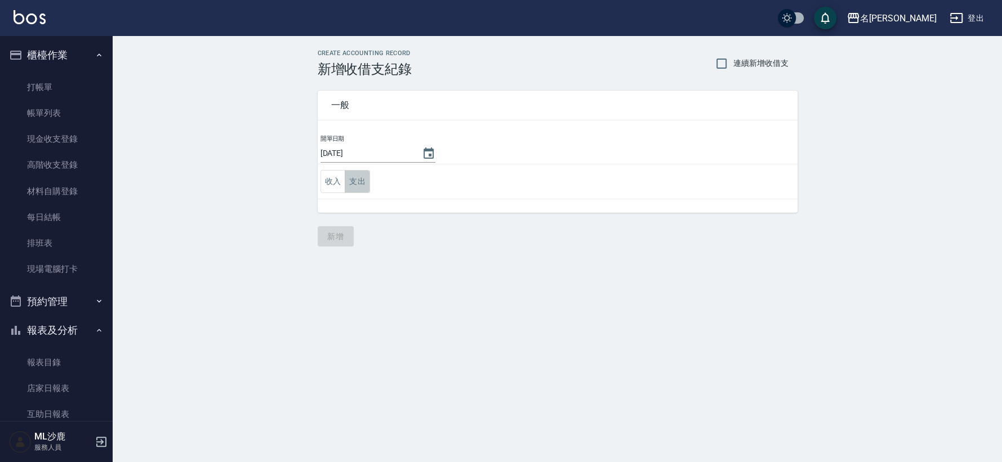
click at [359, 181] on button "支出" at bounding box center [357, 181] width 25 height 23
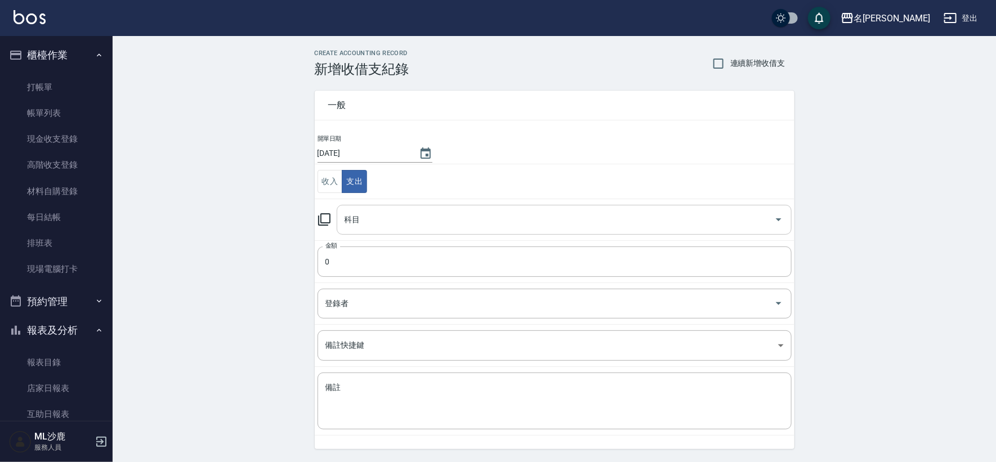
click at [380, 210] on input "科目" at bounding box center [556, 220] width 428 height 20
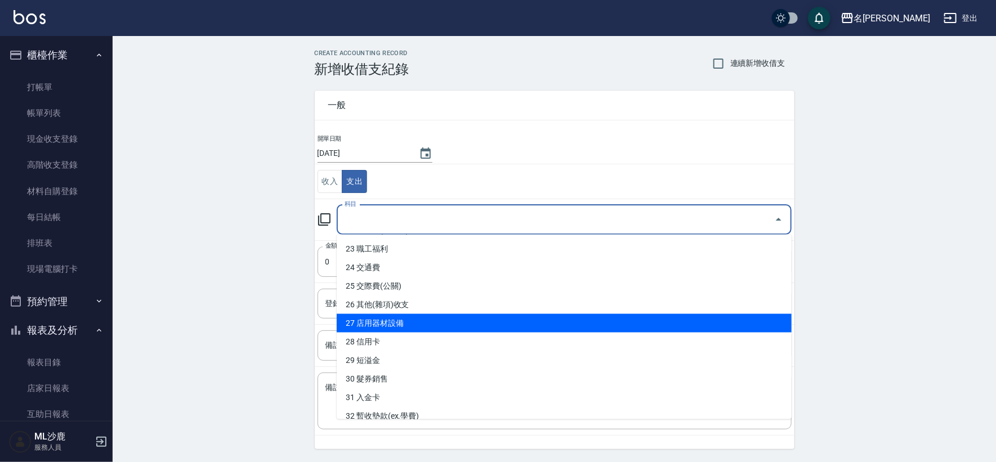
scroll to position [404, 0]
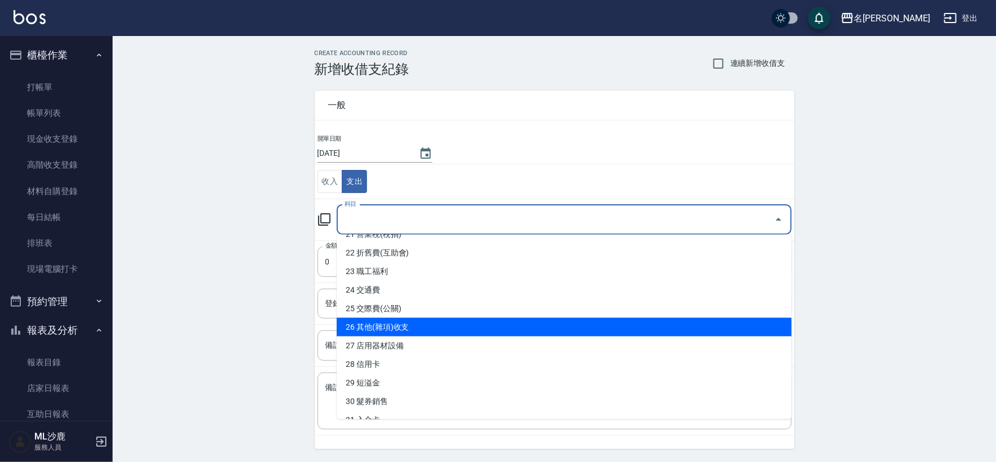
click at [429, 322] on li "26 其他(雜項)收支" at bounding box center [564, 327] width 455 height 19
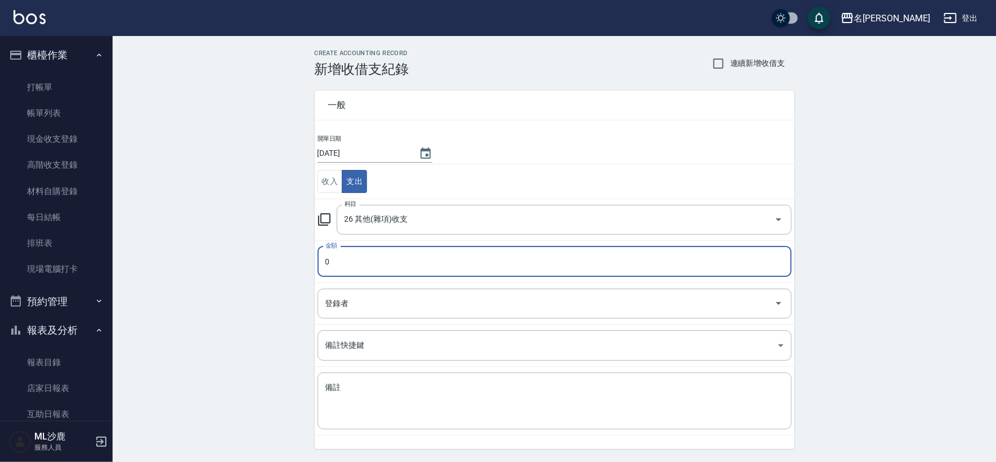
click at [411, 365] on td "備註快捷鍵 ​ 備註快捷鍵" at bounding box center [555, 346] width 480 height 42
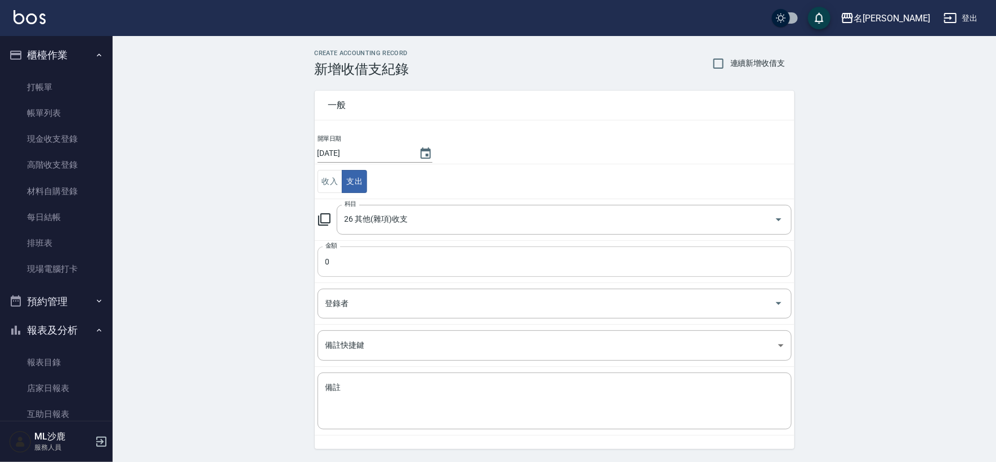
click at [400, 258] on input "0" at bounding box center [555, 262] width 474 height 30
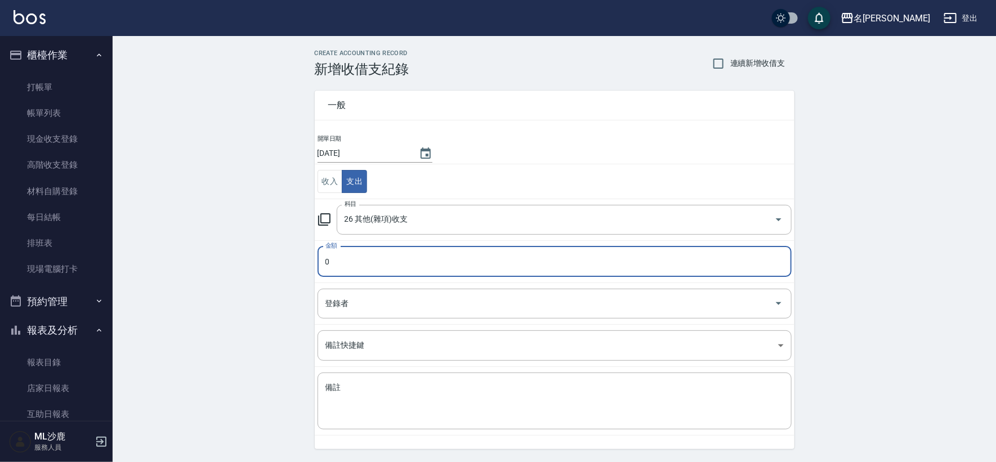
click at [400, 258] on input "0" at bounding box center [555, 262] width 474 height 30
click at [332, 259] on input "026" at bounding box center [555, 262] width 474 height 30
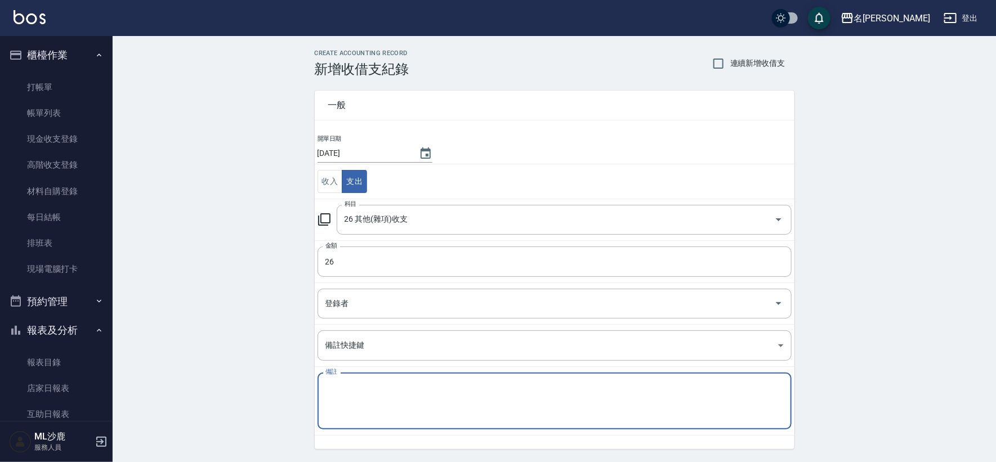
click at [414, 401] on textarea "備註" at bounding box center [555, 401] width 458 height 38
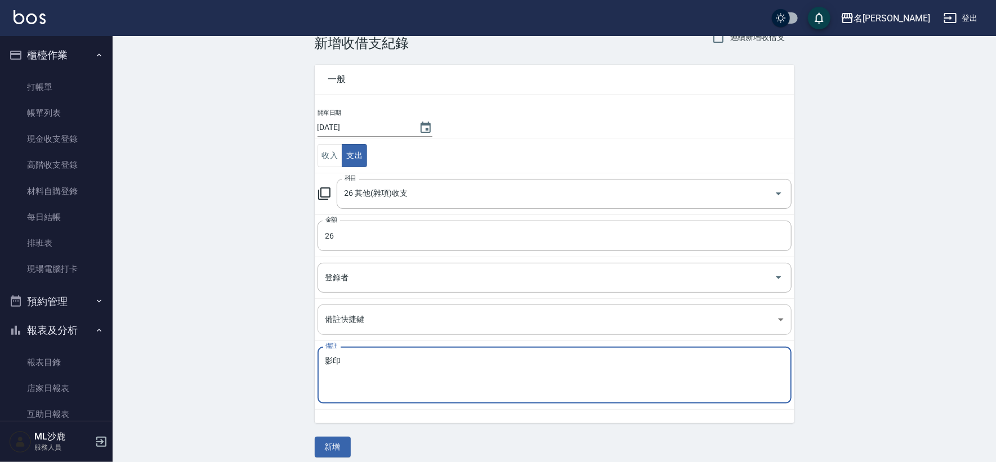
scroll to position [34, 0]
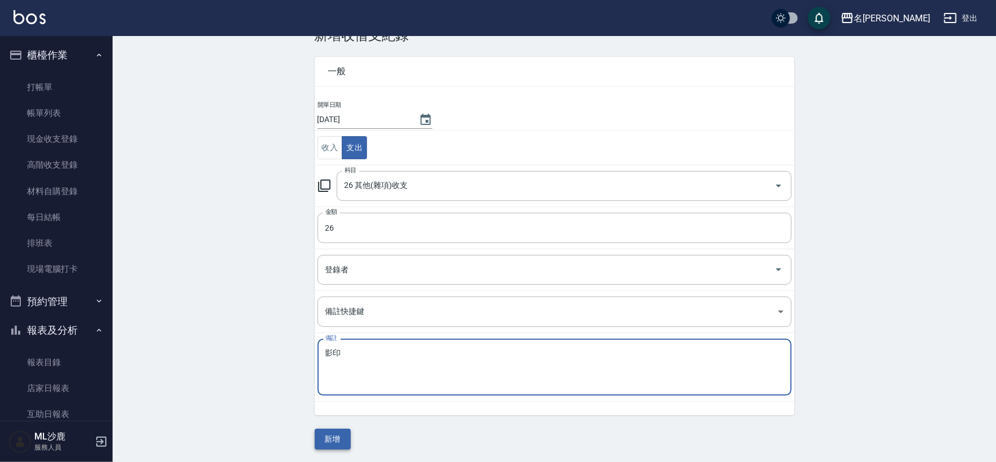
click at [345, 439] on button "新增" at bounding box center [333, 439] width 36 height 21
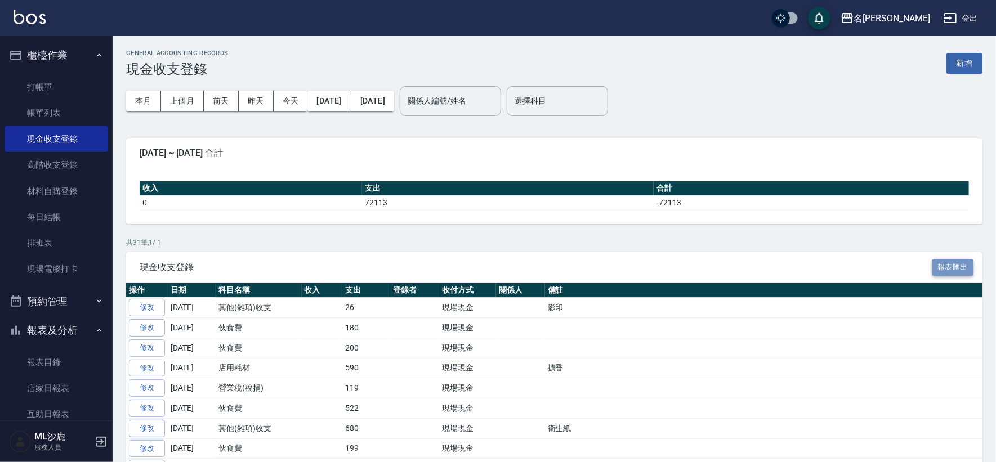
click at [956, 266] on button "報表匯出" at bounding box center [954, 267] width 42 height 17
click at [967, 62] on button "新增" at bounding box center [965, 63] width 36 height 21
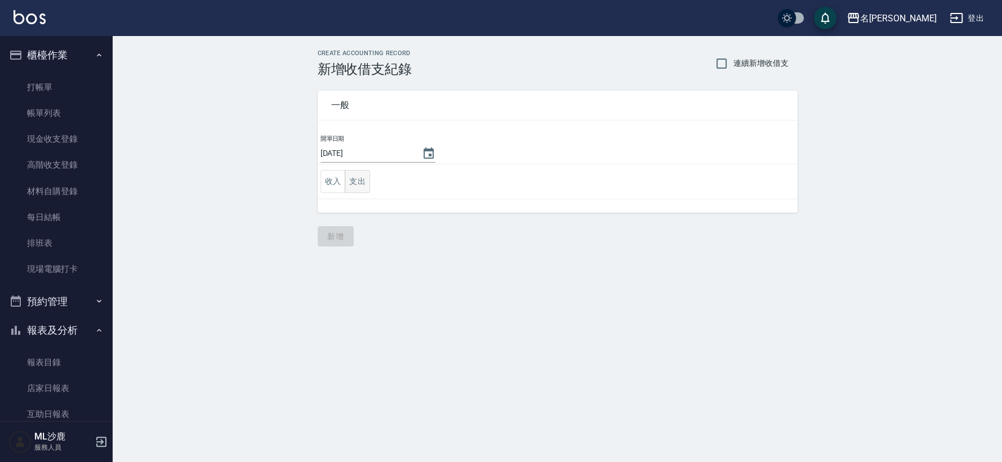
click at [362, 182] on button "支出" at bounding box center [357, 181] width 25 height 23
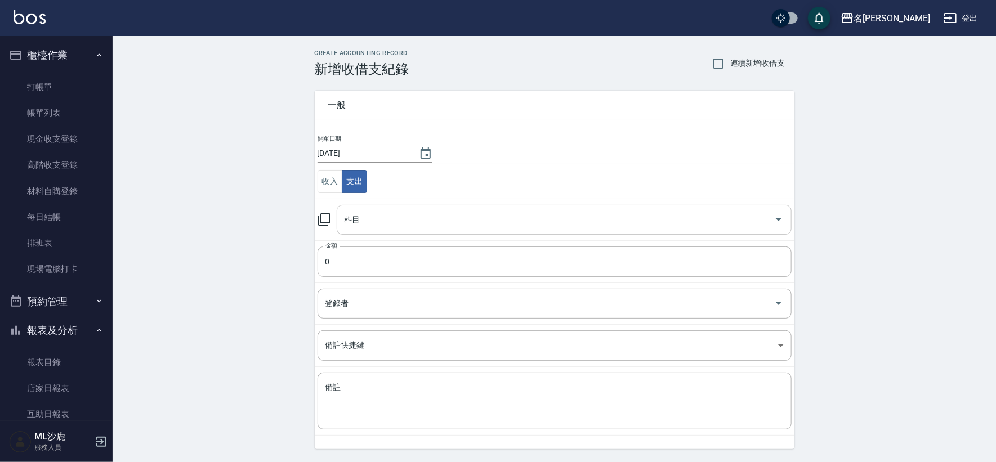
click at [425, 218] on input "科目" at bounding box center [556, 220] width 428 height 20
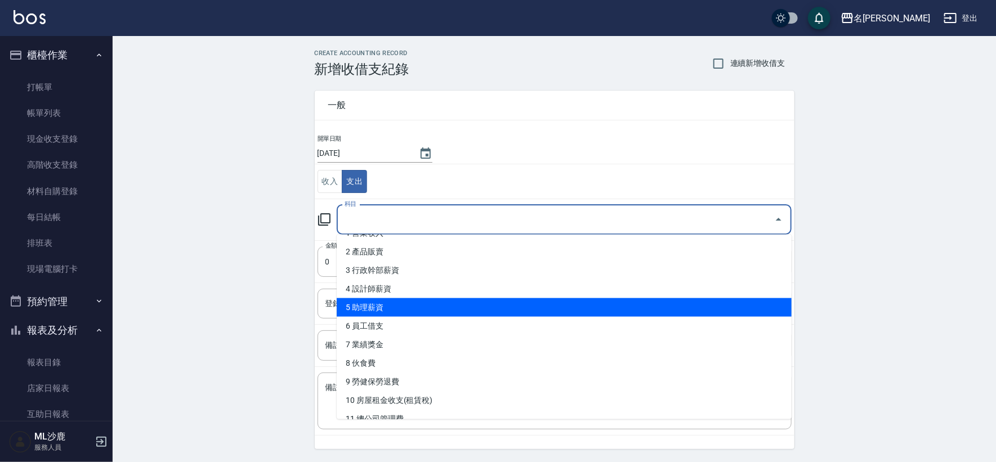
scroll to position [63, 0]
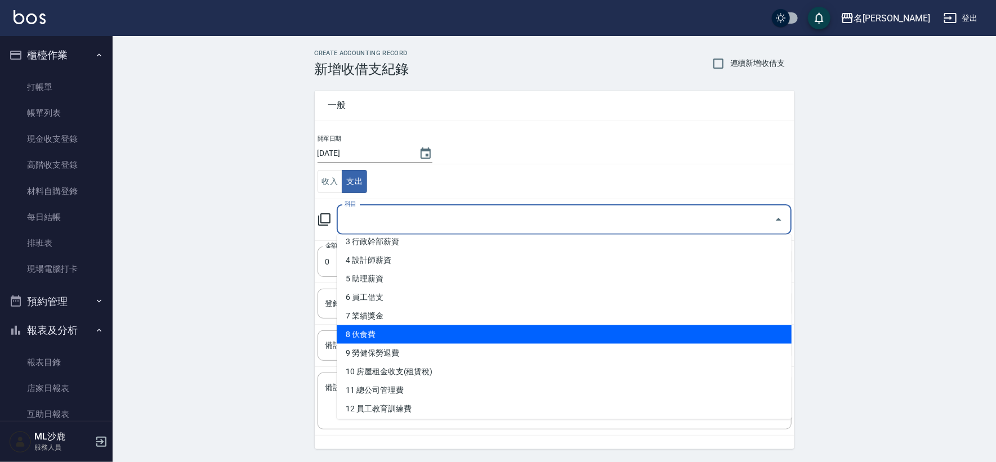
click at [433, 330] on li "8 伙食費" at bounding box center [564, 335] width 455 height 19
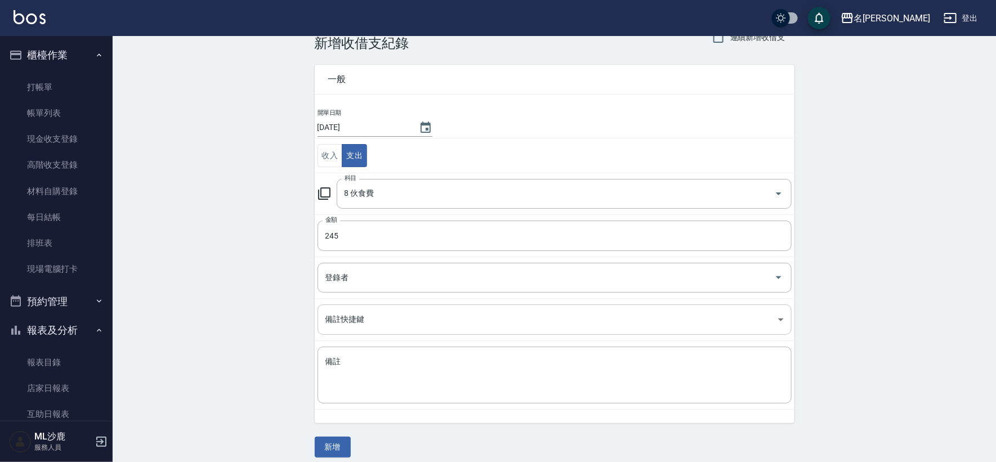
scroll to position [34, 0]
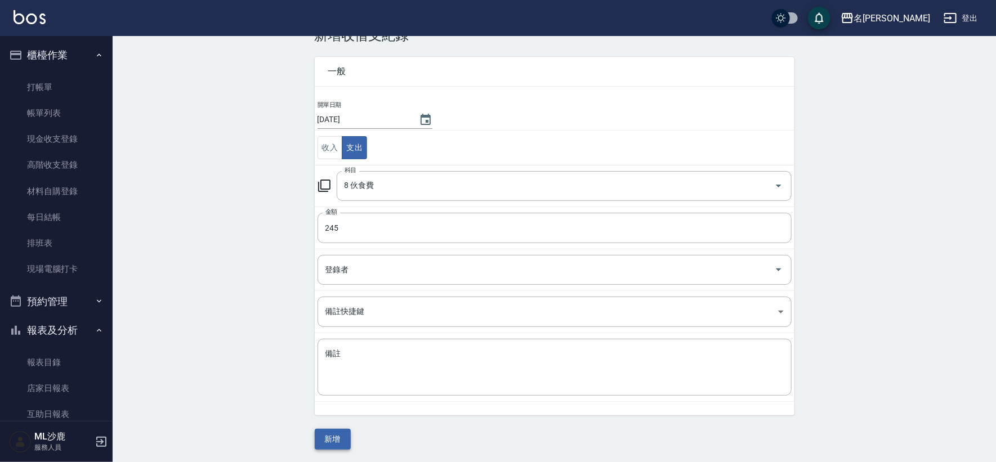
click at [335, 436] on button "新增" at bounding box center [333, 439] width 36 height 21
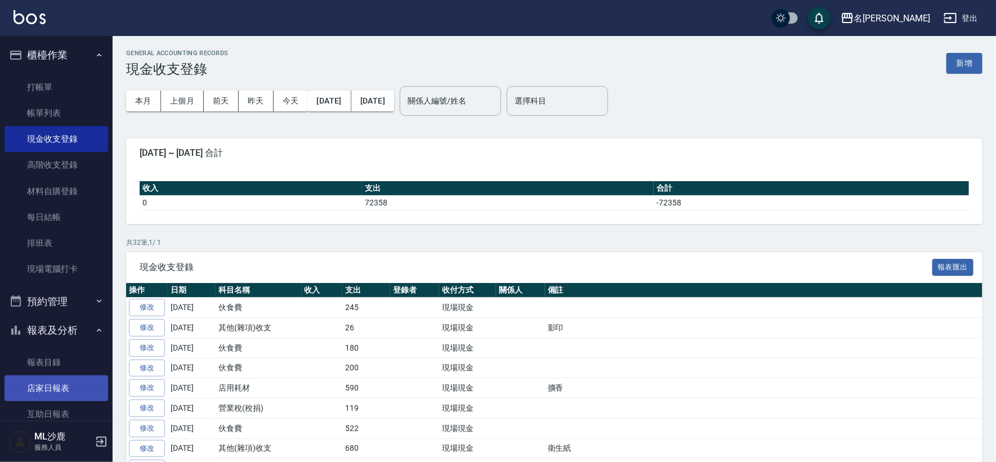
click at [39, 387] on link "店家日報表" at bounding box center [57, 389] width 104 height 26
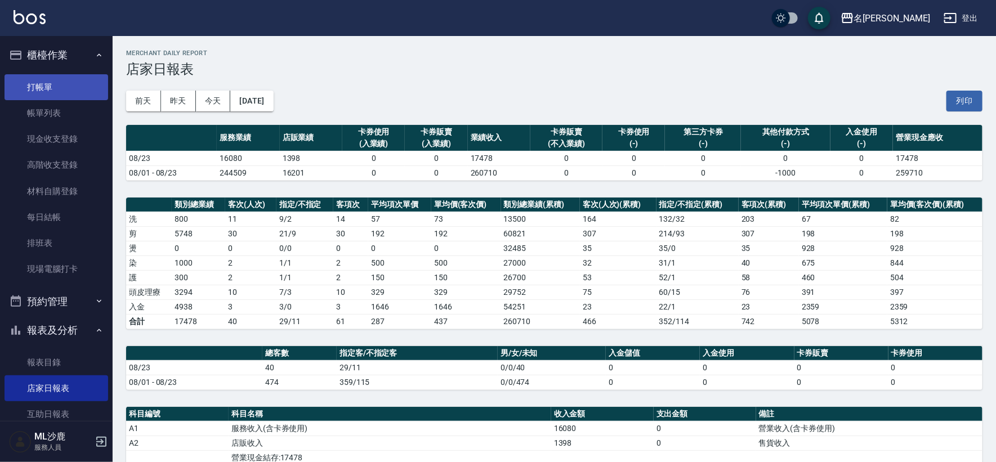
click at [44, 90] on link "打帳單" at bounding box center [57, 87] width 104 height 26
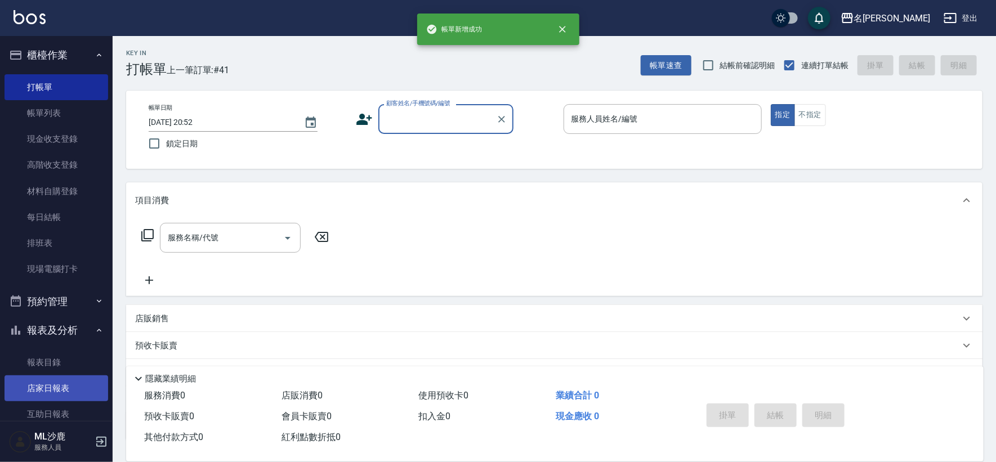
click at [63, 384] on link "店家日報表" at bounding box center [57, 389] width 104 height 26
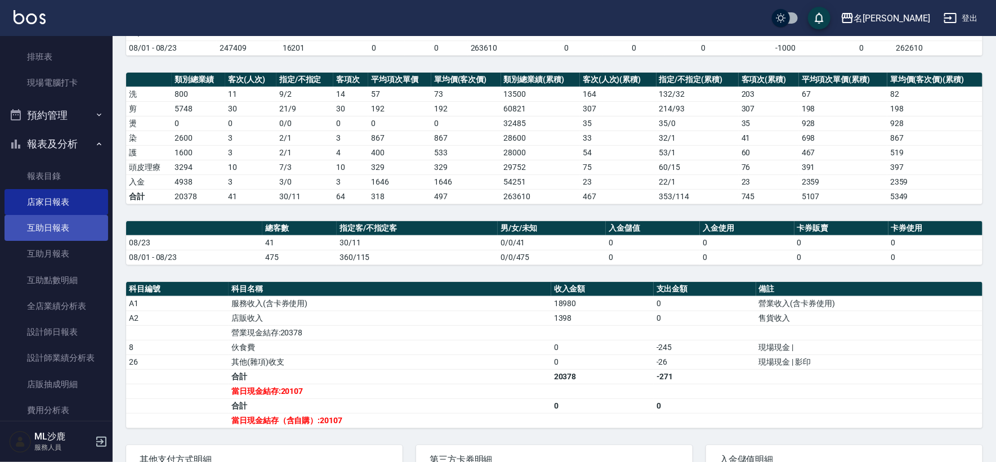
scroll to position [188, 0]
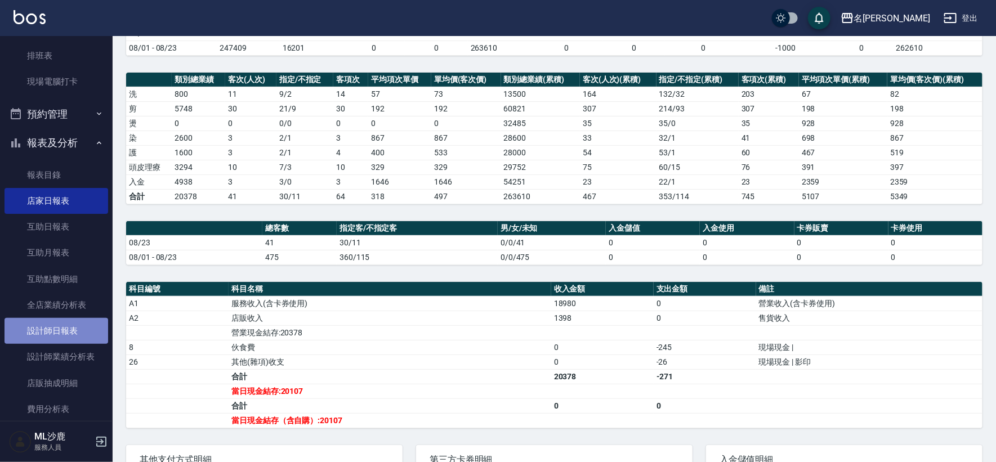
click at [69, 329] on link "設計師日報表" at bounding box center [57, 331] width 104 height 26
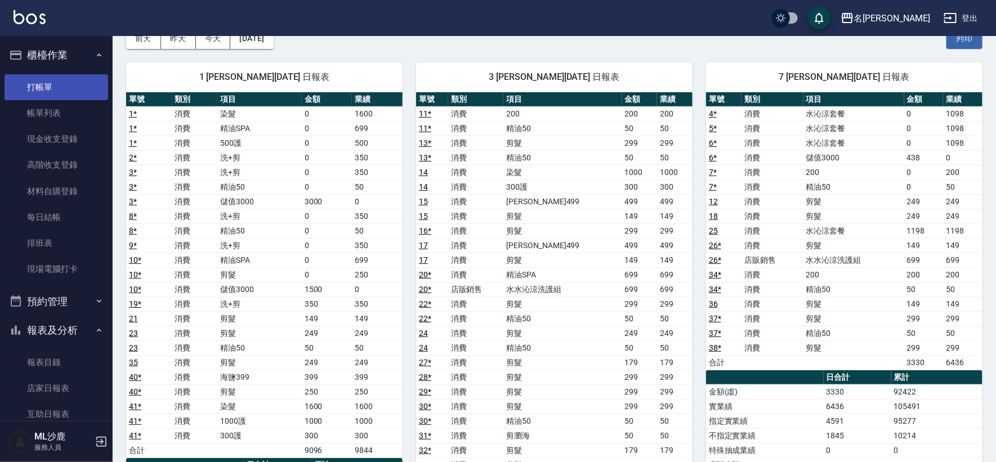
click at [47, 86] on link "打帳單" at bounding box center [57, 87] width 104 height 26
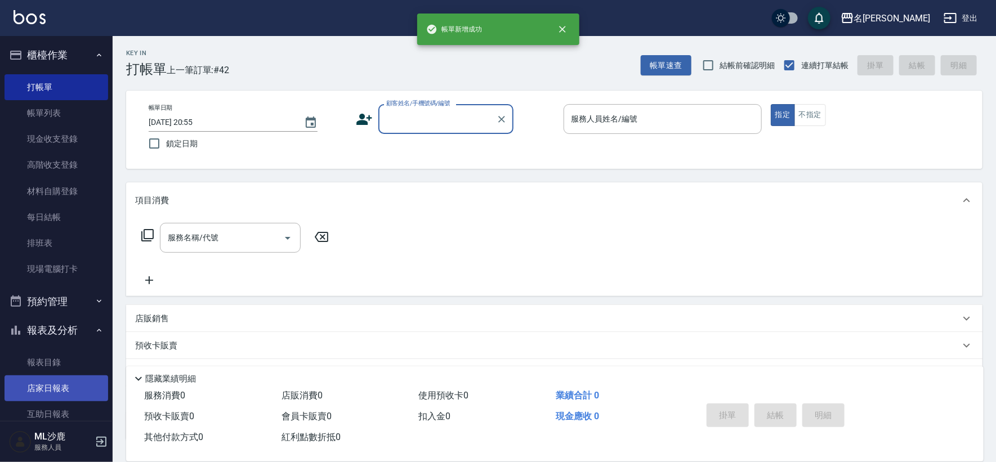
click at [29, 380] on link "店家日報表" at bounding box center [57, 389] width 104 height 26
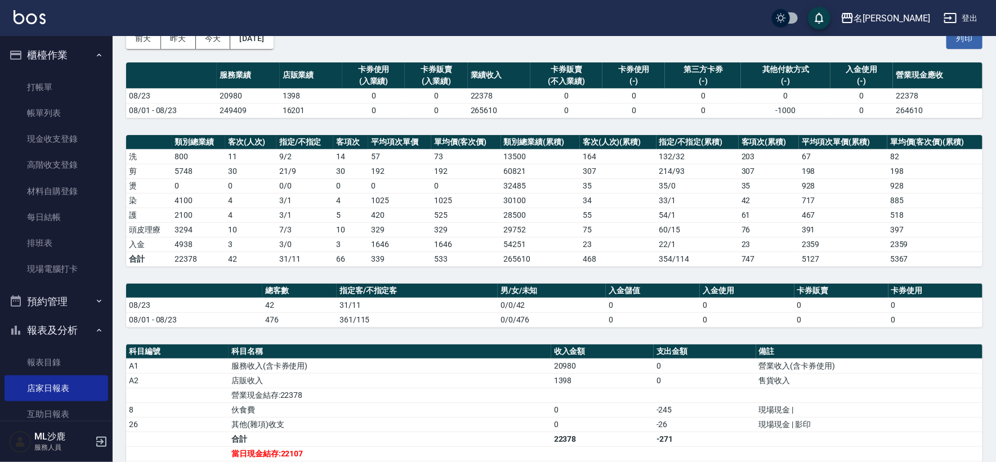
scroll to position [250, 0]
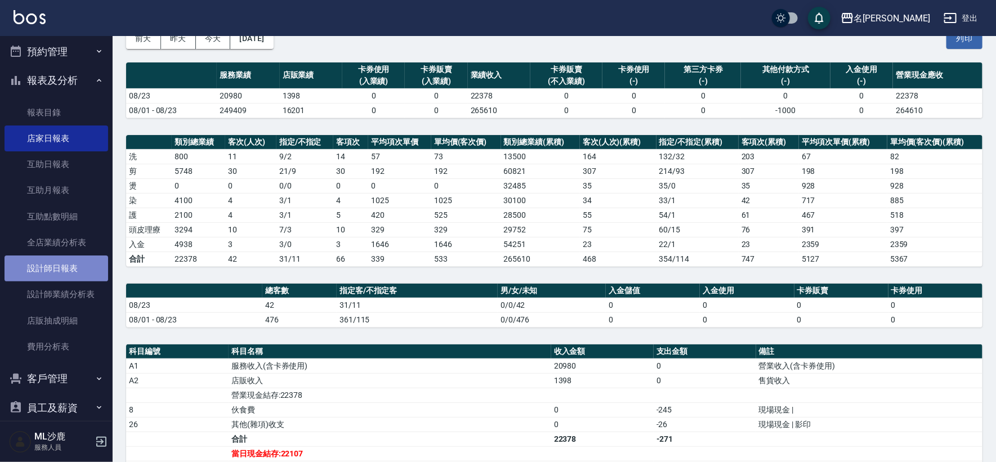
click at [56, 269] on link "設計師日報表" at bounding box center [57, 269] width 104 height 26
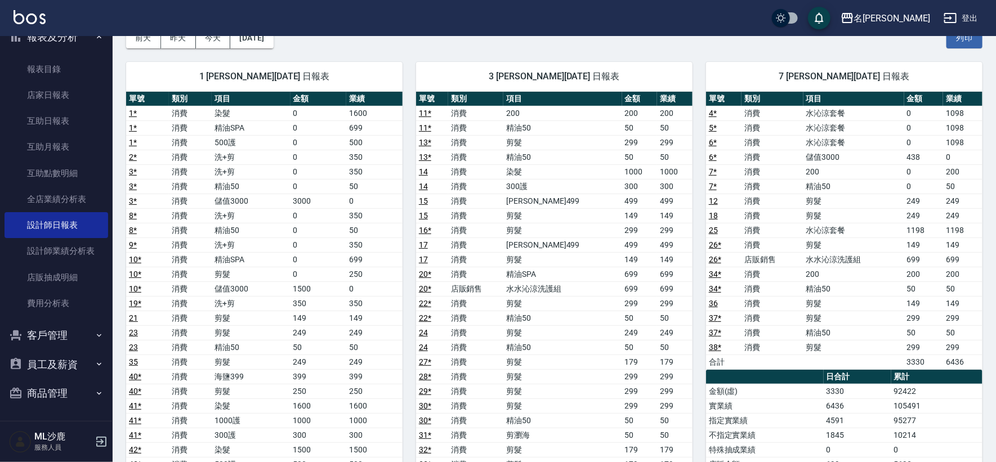
scroll to position [126, 0]
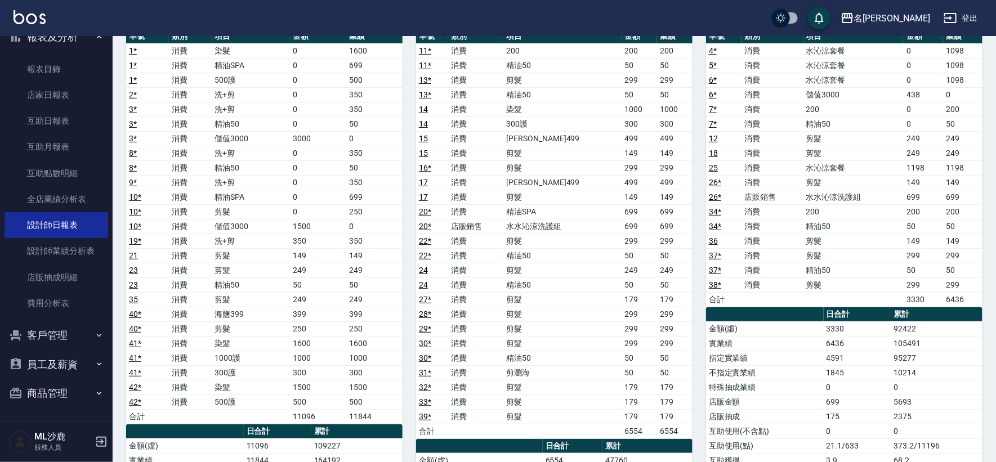
click at [131, 51] on link "1 *" at bounding box center [133, 50] width 8 height 9
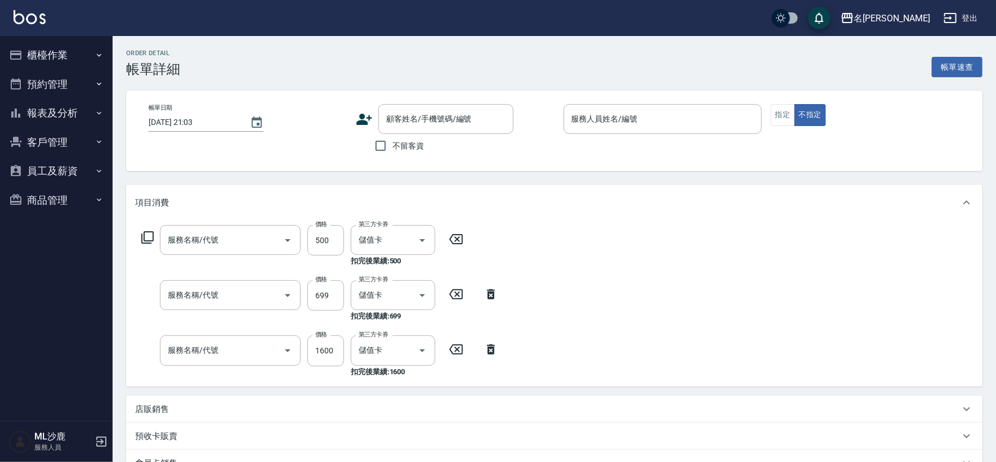
type input "[DATE] 18:21"
type input "[PERSON_NAME]1"
type input "500護(402)"
type input "精油SPA(0699)"
type input "染髮(501)"
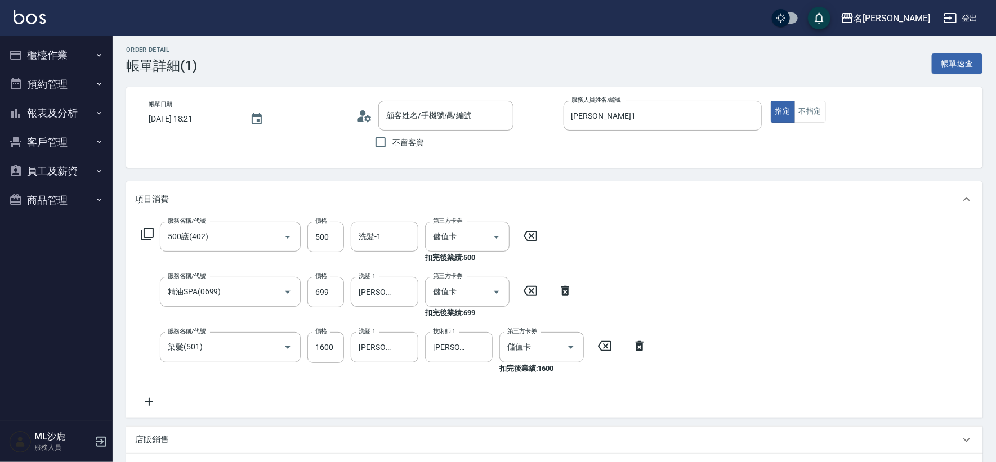
type input "無名字/0/null"
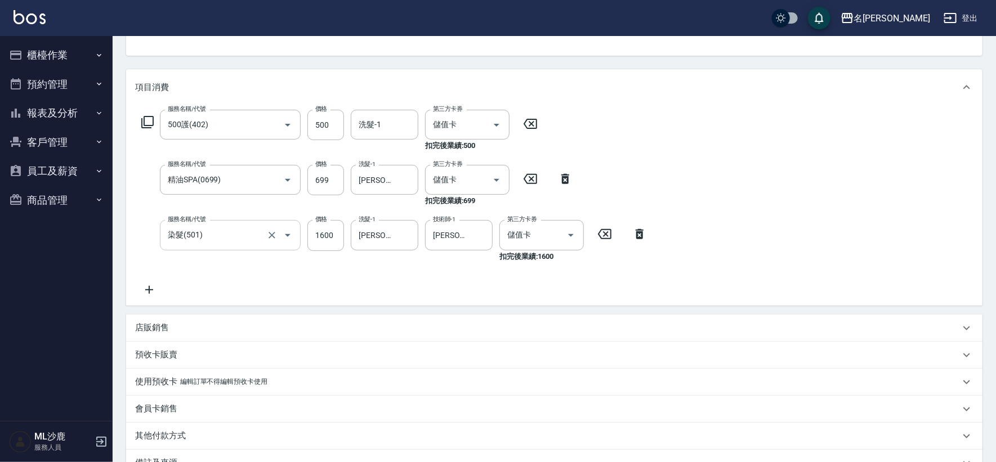
scroll to position [125, 0]
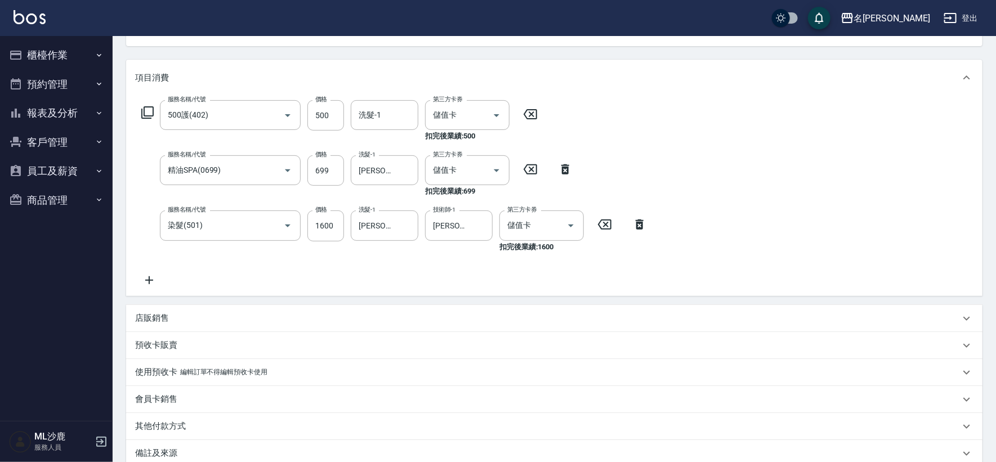
click at [144, 282] on icon at bounding box center [149, 281] width 28 height 14
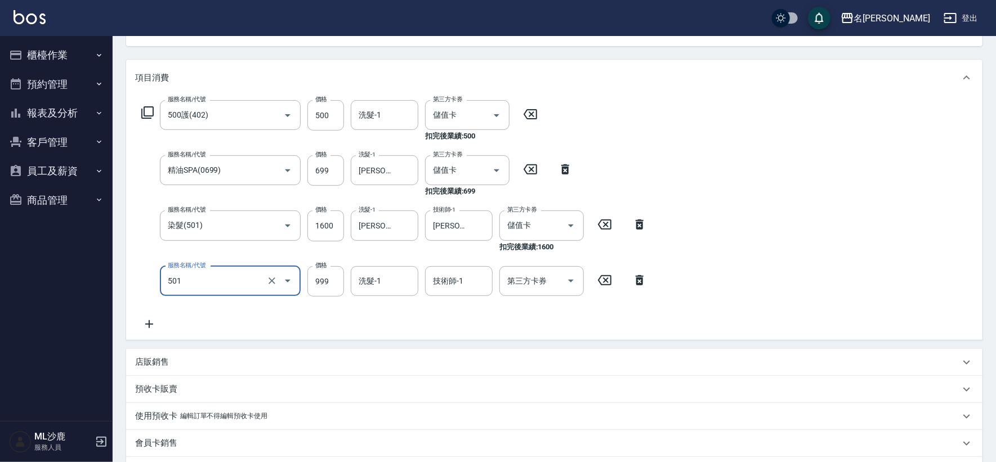
type input "染髮(501)"
click at [529, 292] on div "第三方卡券" at bounding box center [542, 281] width 84 height 30
type input "1400"
click at [529, 292] on div "第三方卡券" at bounding box center [542, 281] width 84 height 30
click at [536, 287] on div "第三方卡券" at bounding box center [542, 281] width 84 height 30
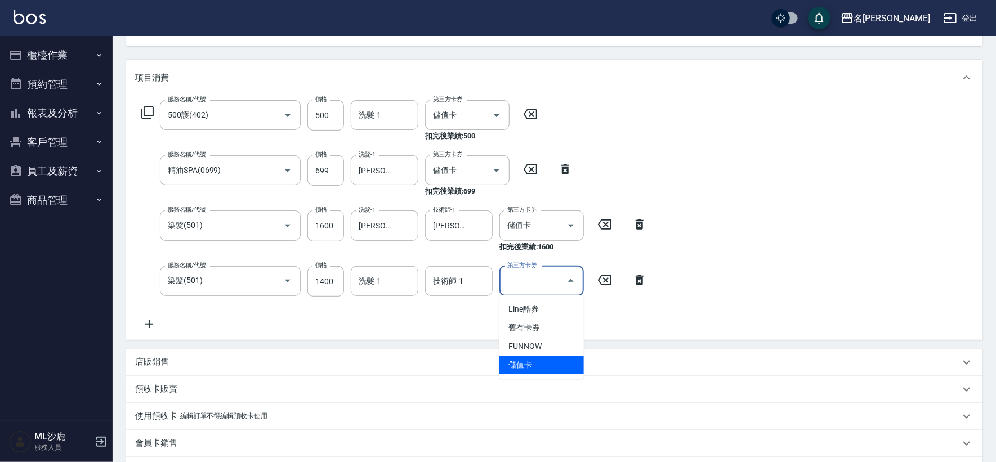
drag, startPoint x: 529, startPoint y: 358, endPoint x: 516, endPoint y: 328, distance: 32.5
click at [529, 359] on span "儲值卡" at bounding box center [542, 365] width 84 height 19
type input "儲值卡"
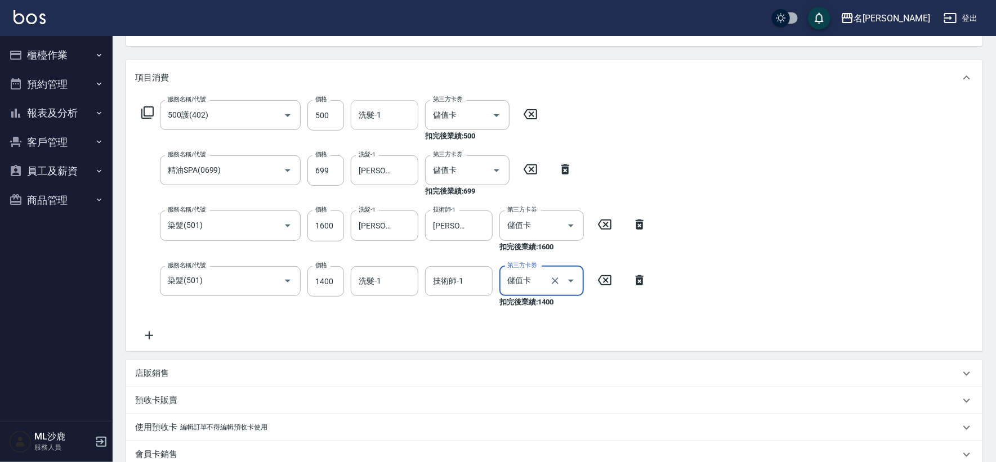
click at [389, 109] on input "洗髮-1" at bounding box center [384, 115] width 57 height 20
drag, startPoint x: 389, startPoint y: 109, endPoint x: 395, endPoint y: 107, distance: 5.9
click at [389, 109] on input "洗髮-1" at bounding box center [384, 115] width 57 height 20
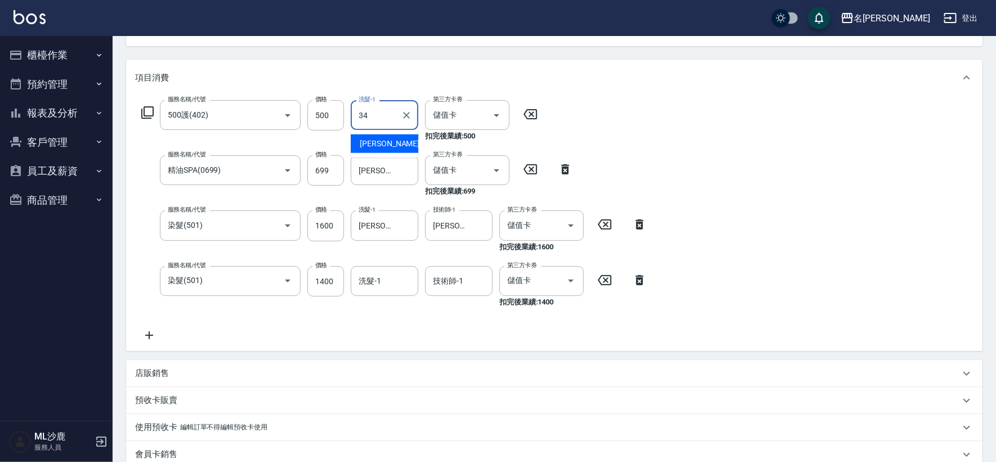
type input "[PERSON_NAME]-34"
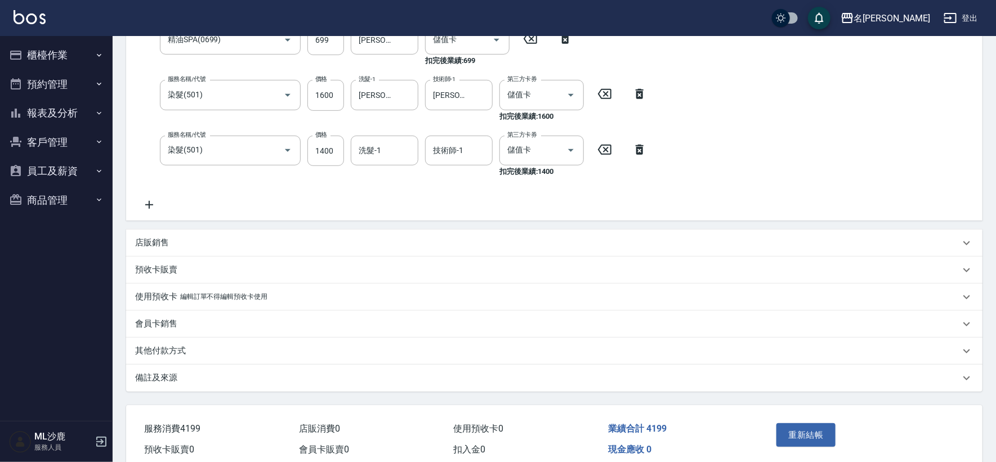
scroll to position [305, 0]
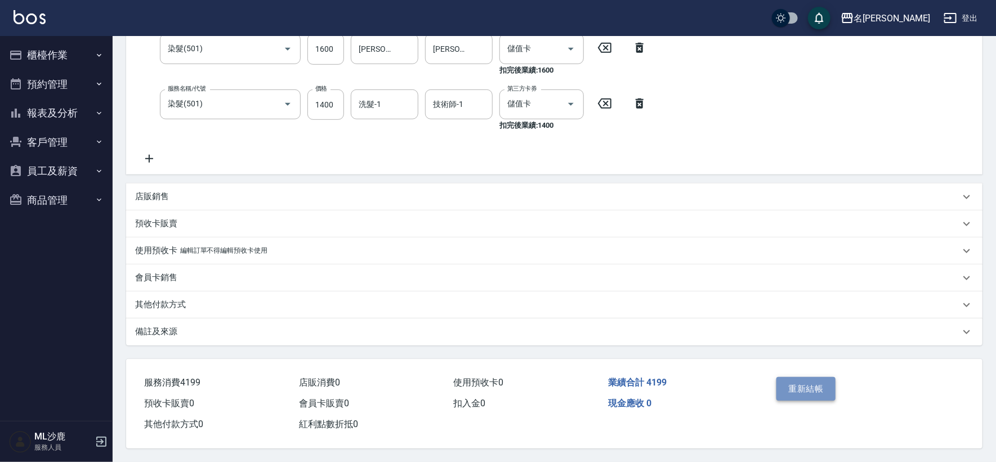
click at [788, 388] on button "重新結帳" at bounding box center [807, 389] width 60 height 24
drag, startPoint x: 788, startPoint y: 388, endPoint x: 739, endPoint y: 377, distance: 50.3
click at [788, 388] on div "重新結帳" at bounding box center [818, 397] width 92 height 49
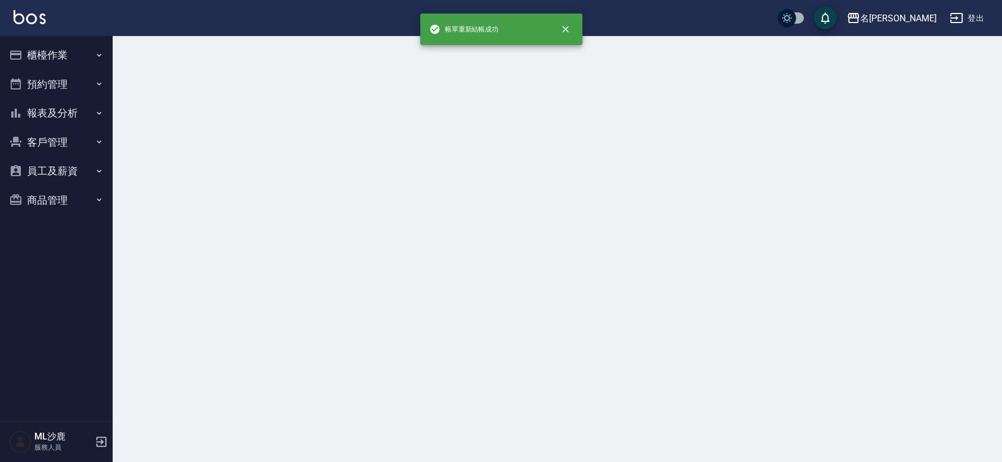
click at [56, 110] on button "報表及分析" at bounding box center [57, 113] width 104 height 29
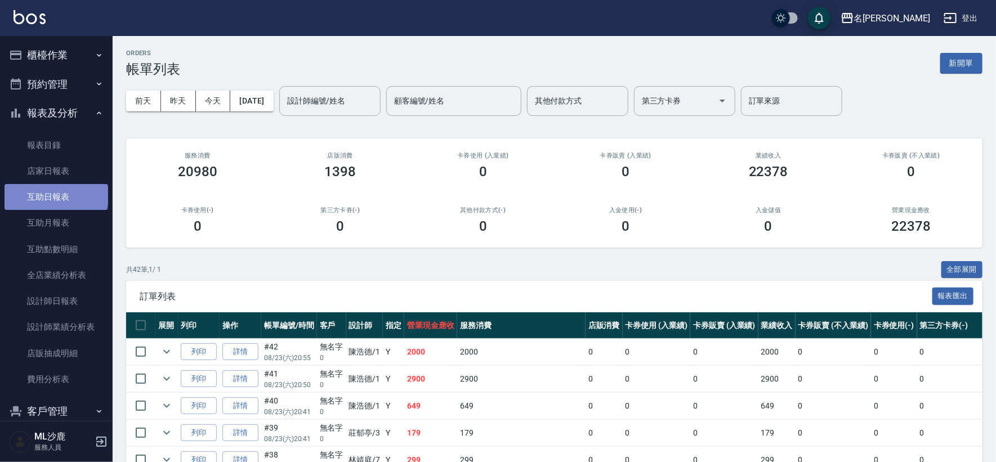
click at [55, 195] on link "互助日報表" at bounding box center [57, 197] width 104 height 26
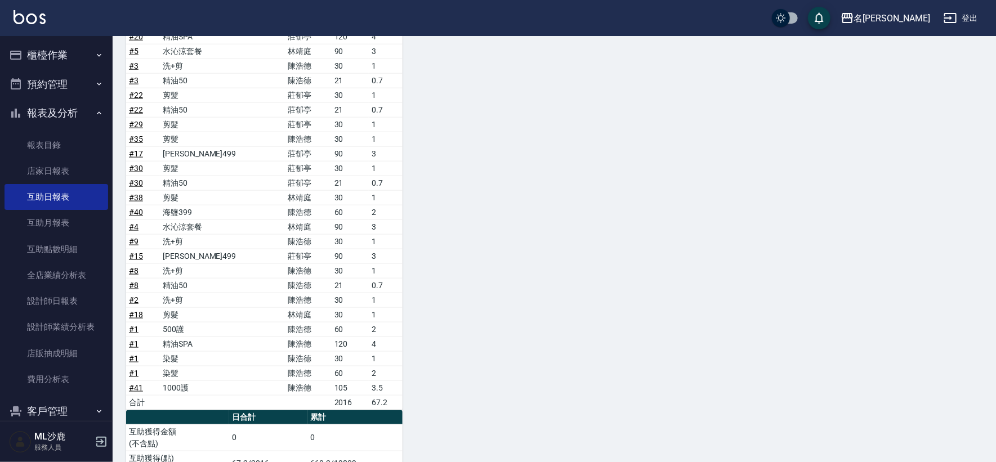
scroll to position [705, 0]
